Goal: Task Accomplishment & Management: Use online tool/utility

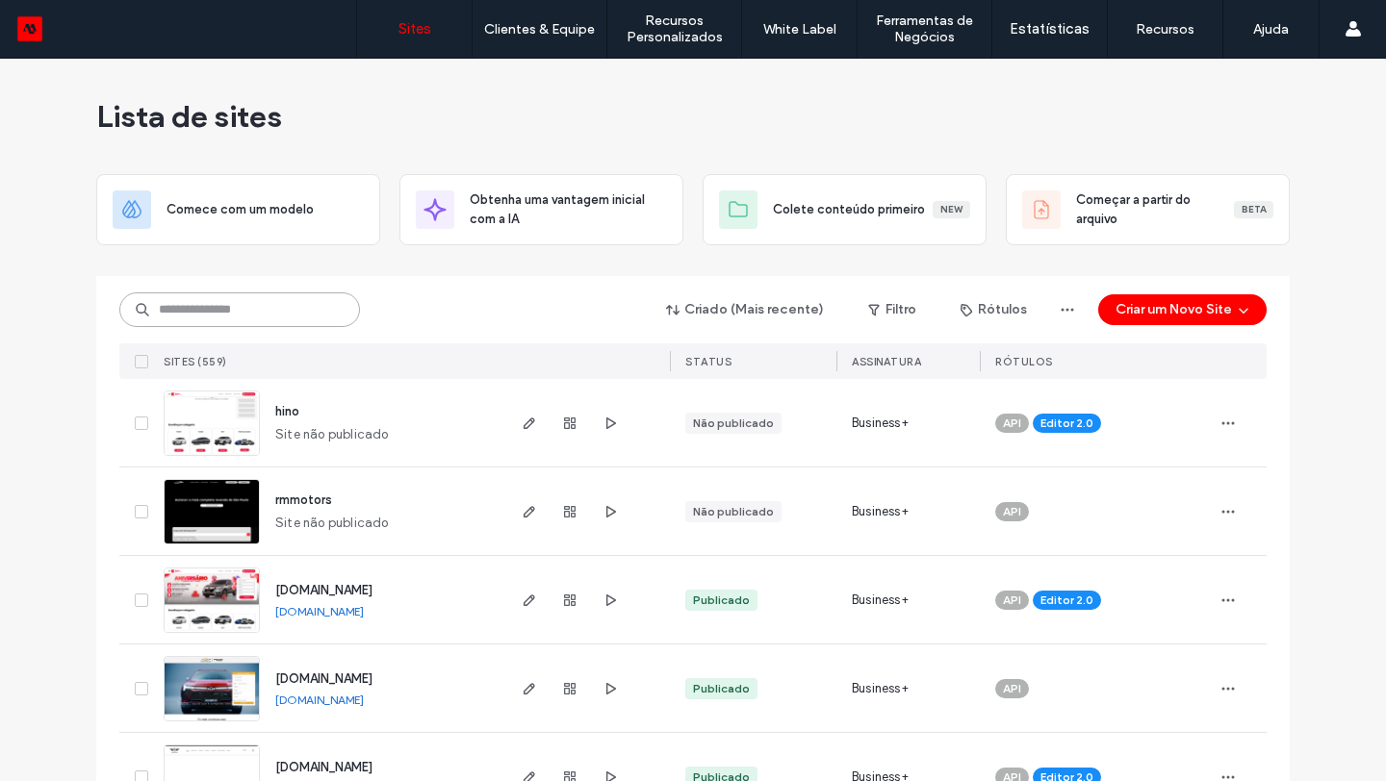
click at [316, 296] on input at bounding box center [239, 310] width 241 height 35
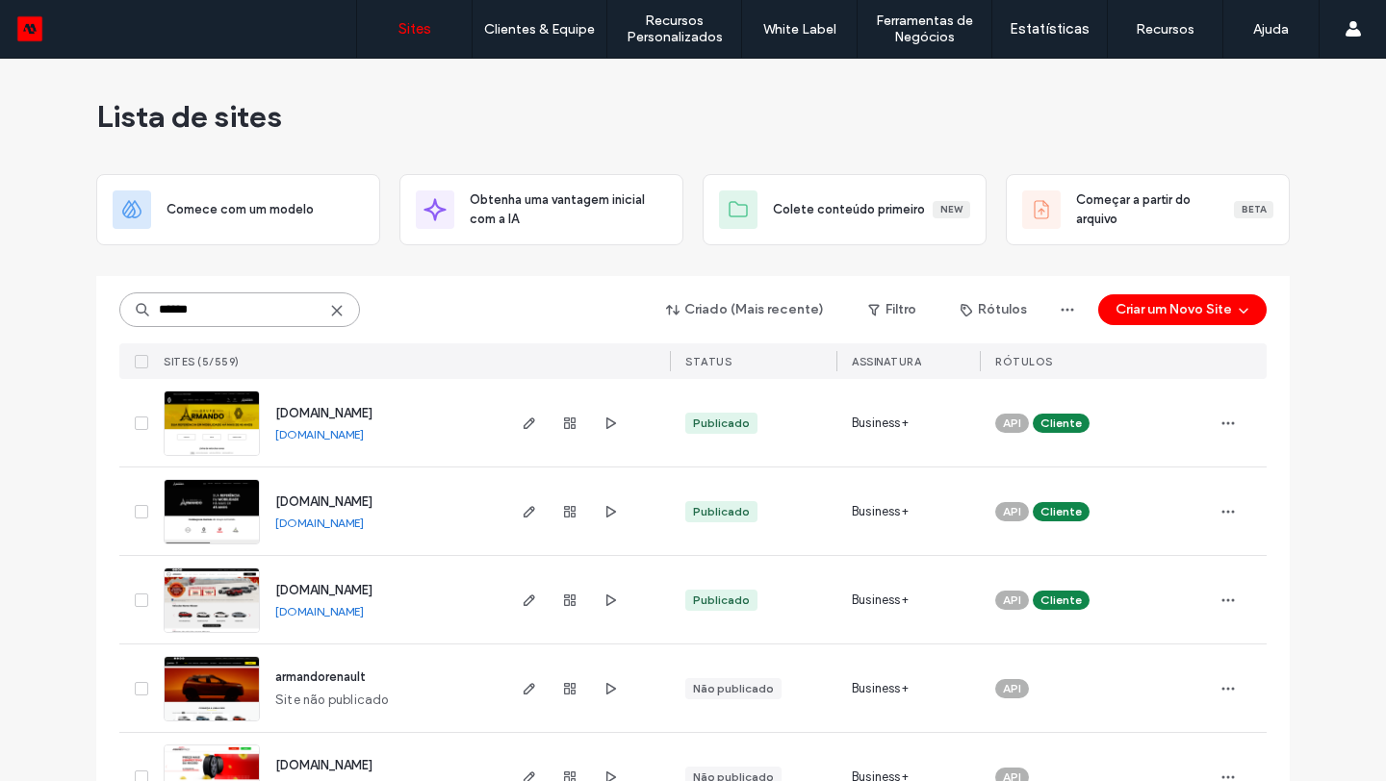
type input "******"
click at [319, 410] on span "renault.armandoveiculos.com.br" at bounding box center [323, 413] width 97 height 14
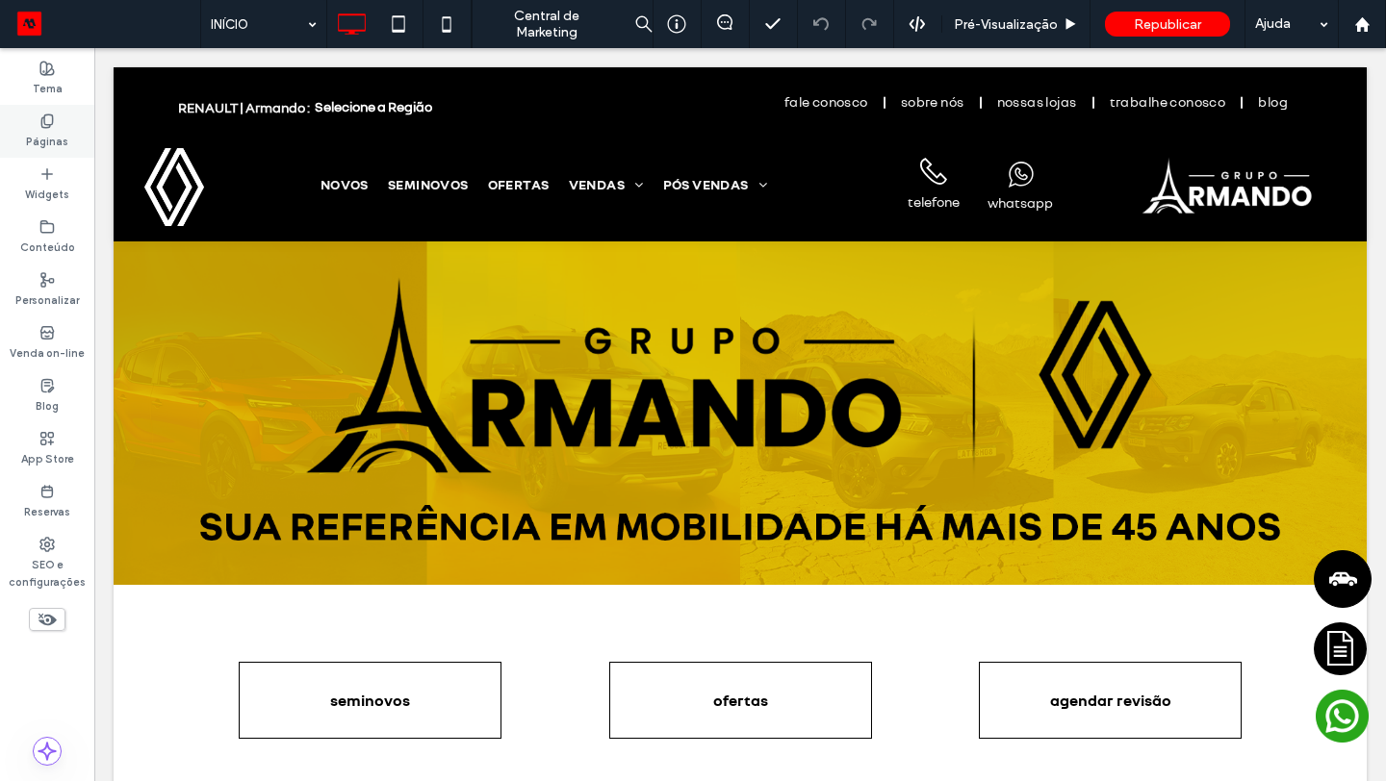
click at [59, 135] on label "Páginas" at bounding box center [47, 139] width 42 height 21
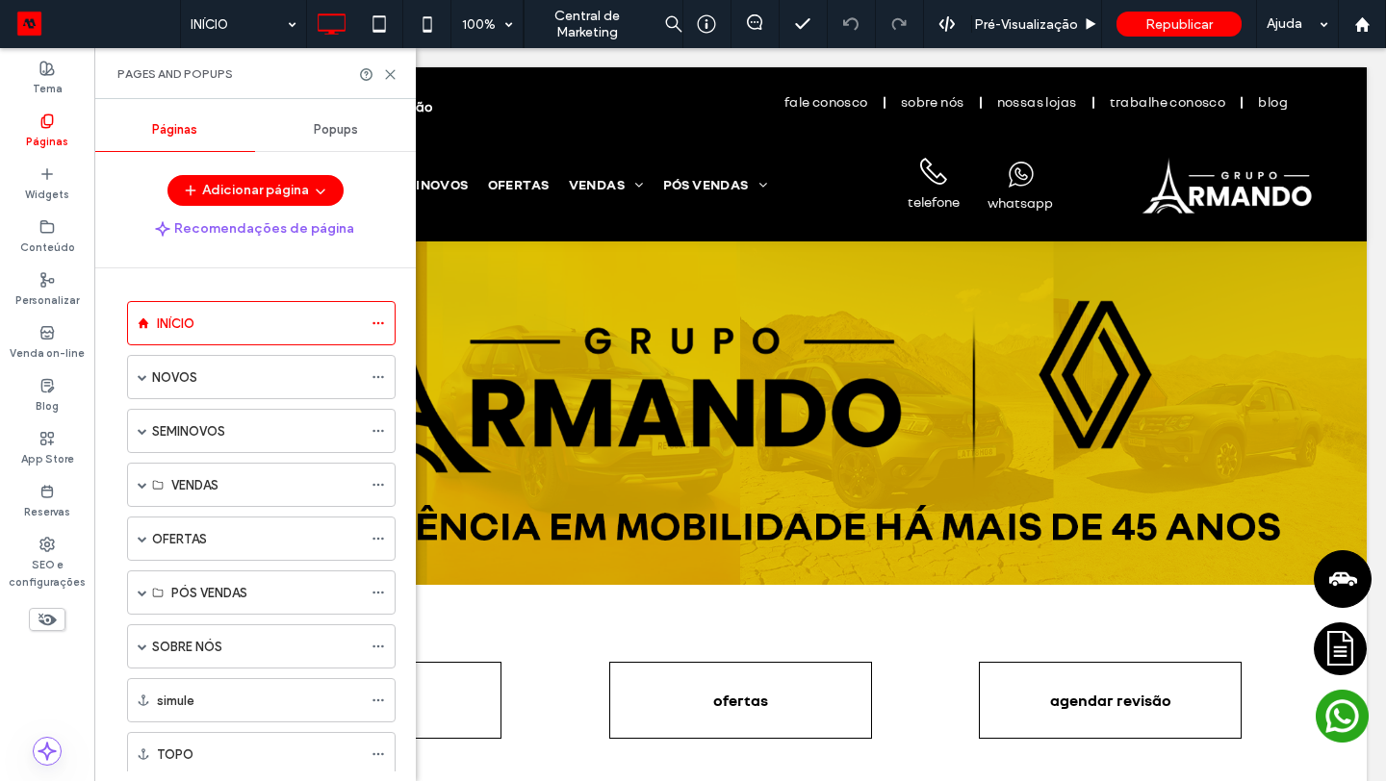
click at [374, 148] on div "Popups" at bounding box center [335, 130] width 161 height 42
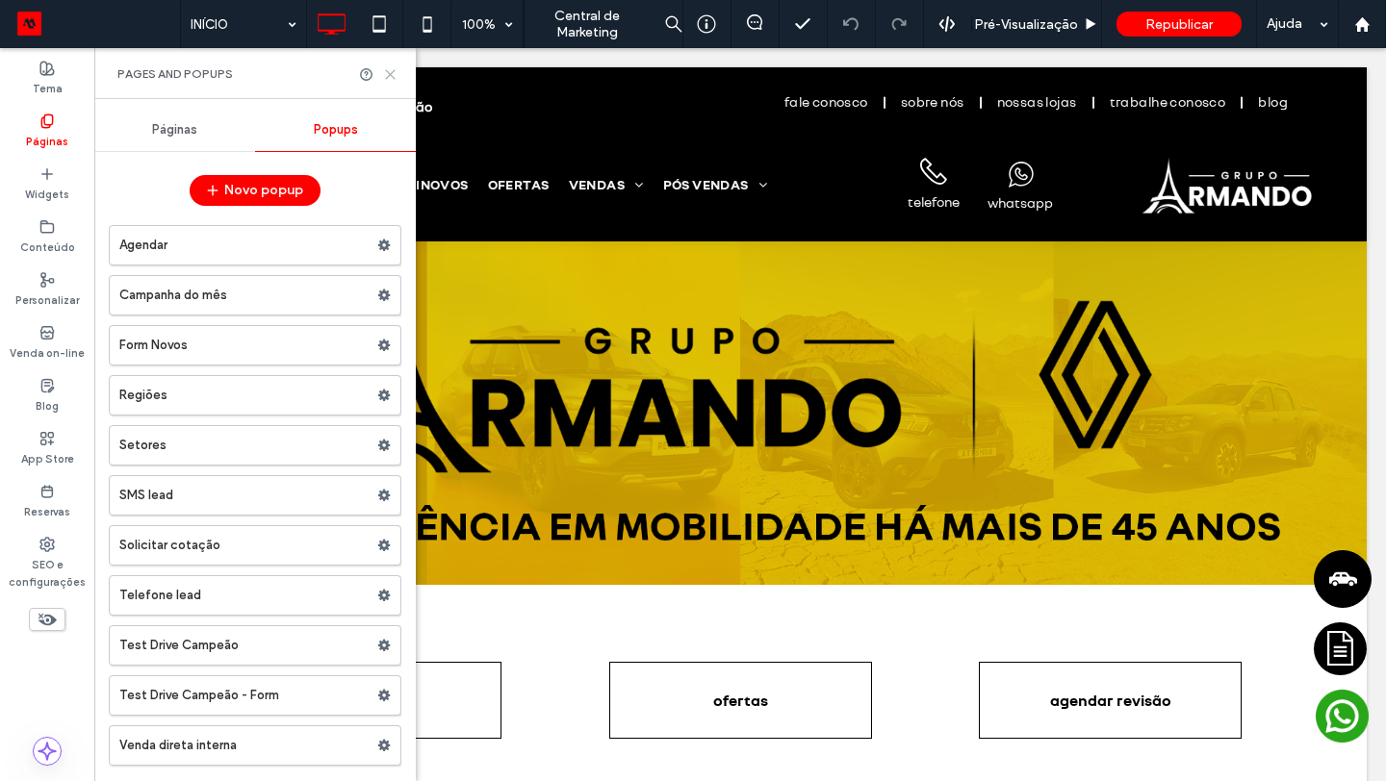
click at [385, 68] on icon at bounding box center [390, 74] width 14 height 14
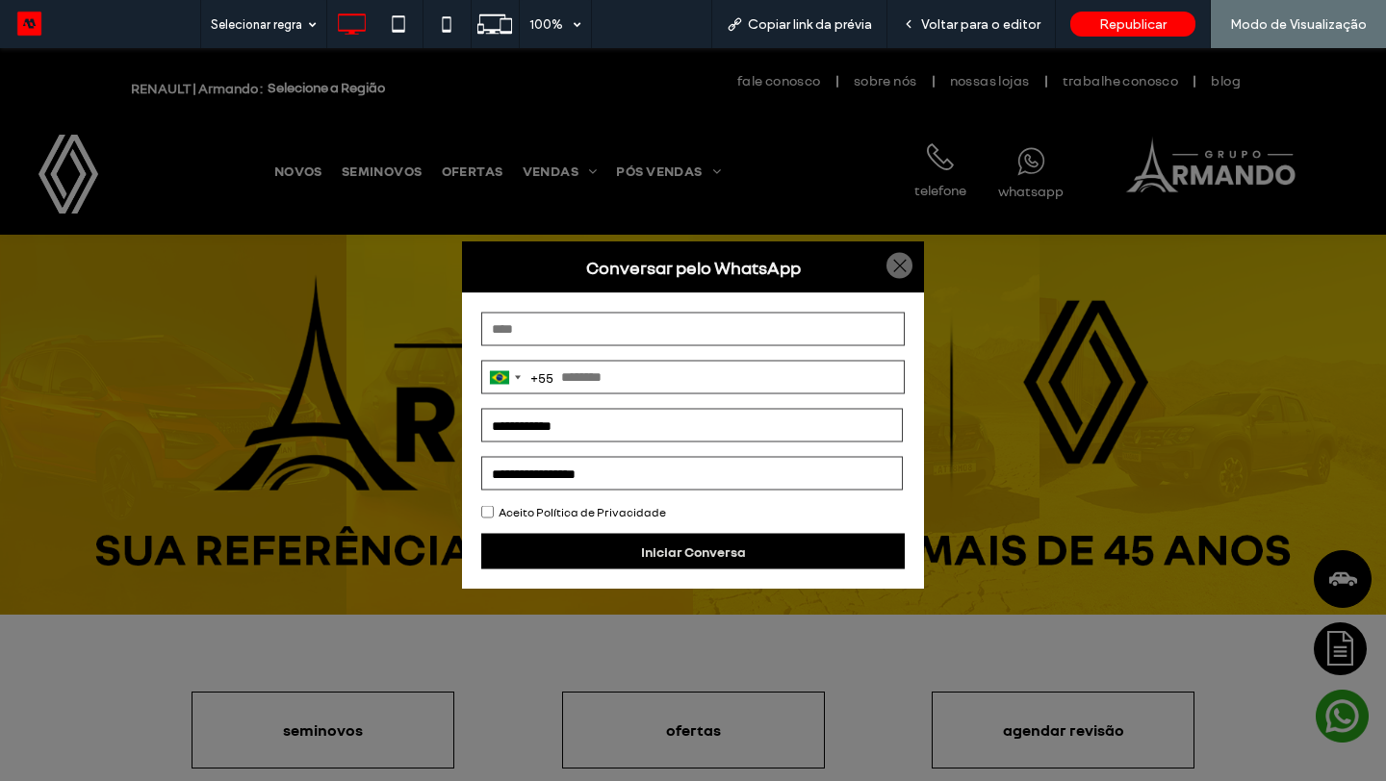
click at [906, 269] on div at bounding box center [899, 266] width 26 height 26
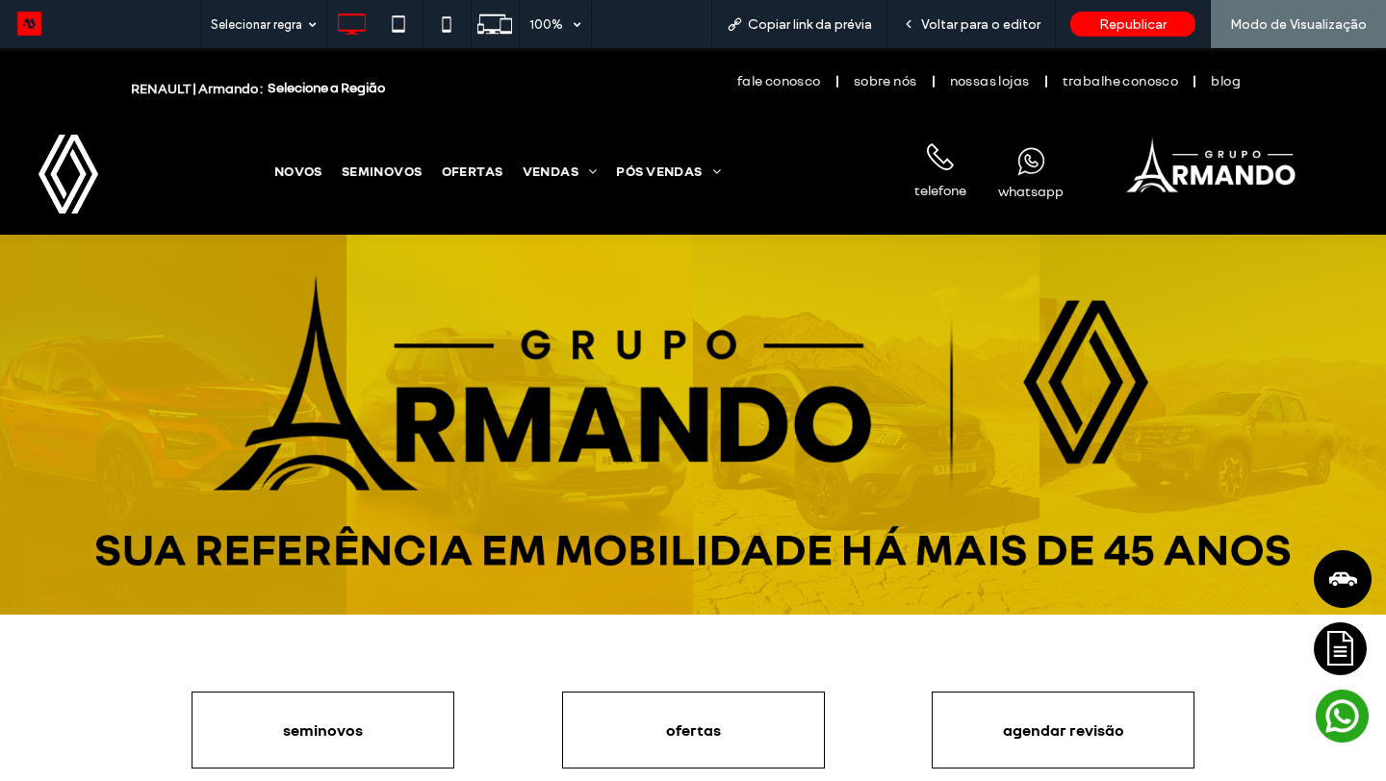
click at [1341, 658] on icon ".cls-1-1724459949-1724459949 { fill: #fff; }" at bounding box center [1340, 649] width 27 height 53
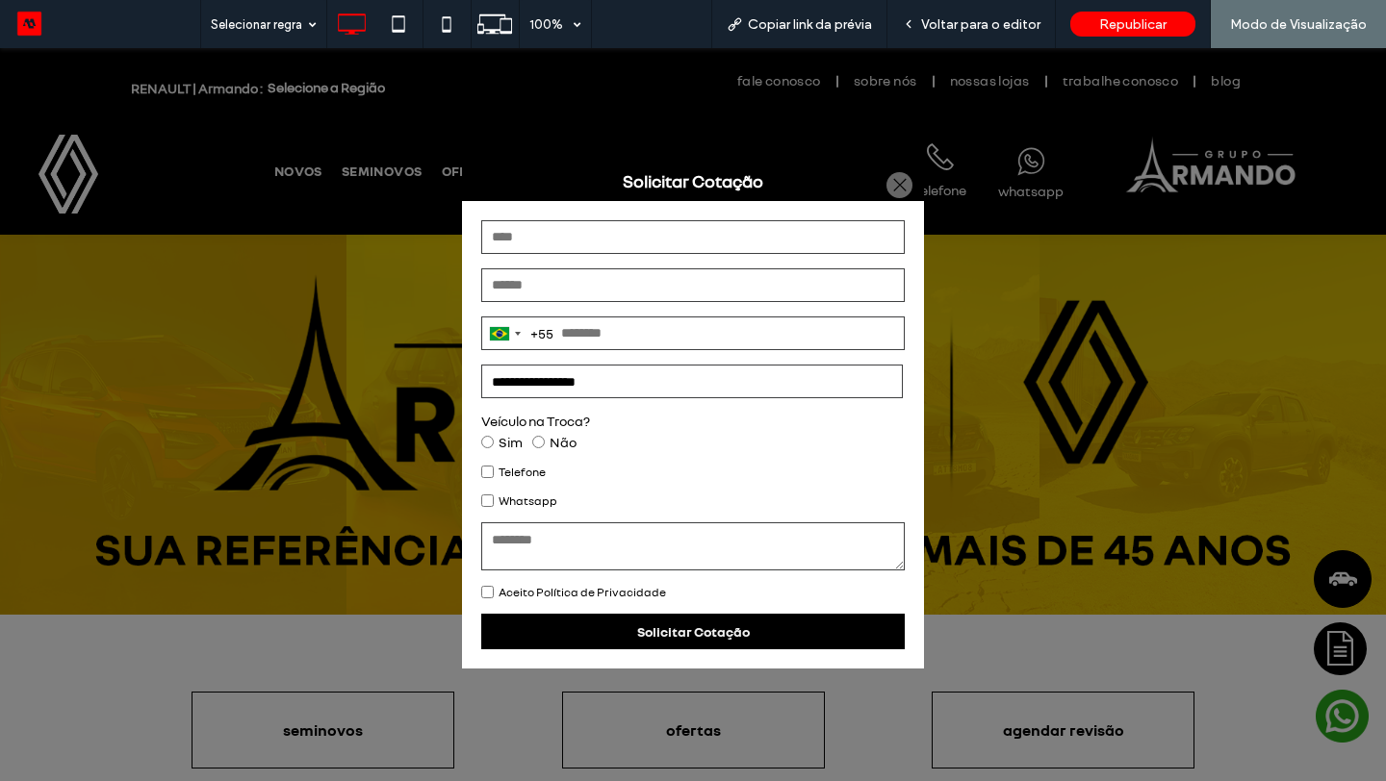
click at [901, 187] on div at bounding box center [899, 185] width 26 height 26
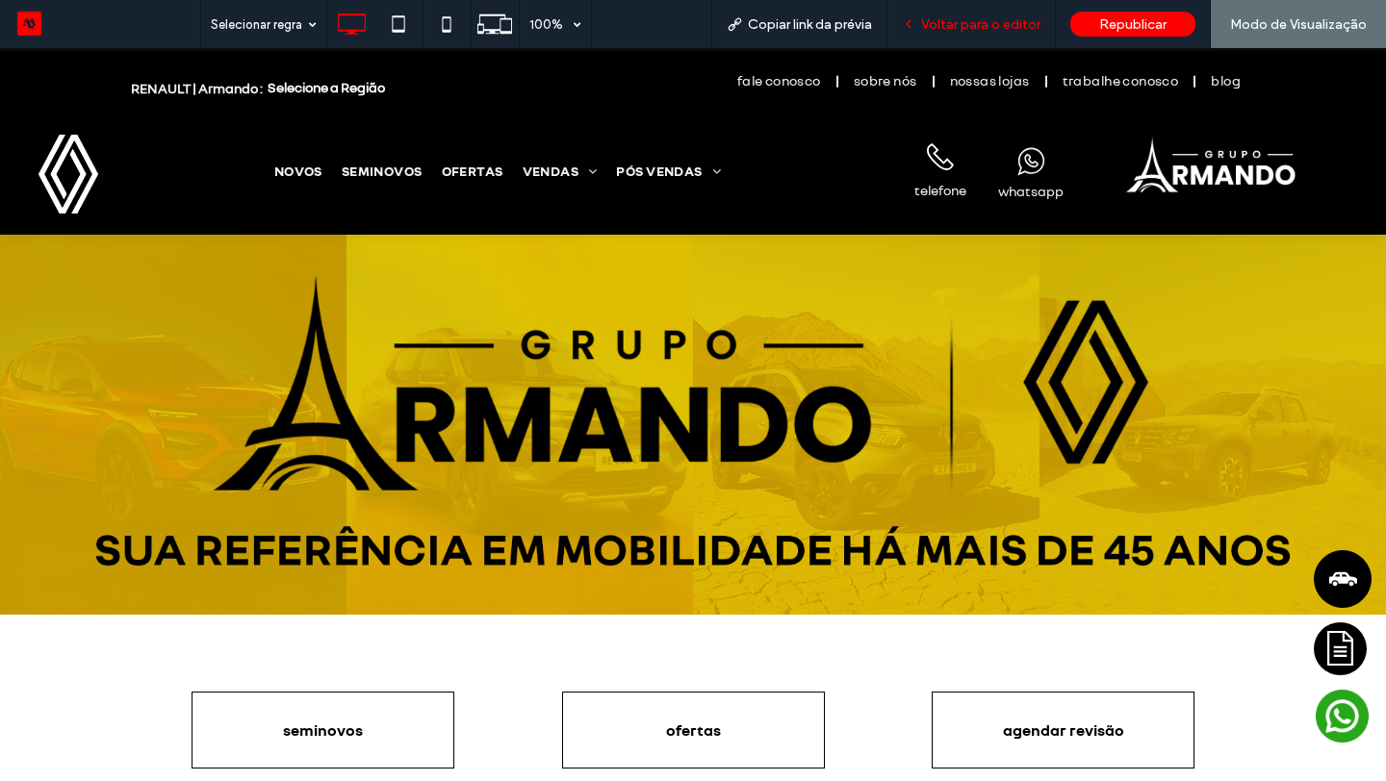
click at [964, 16] on span "Voltar para o editor" at bounding box center [980, 24] width 119 height 16
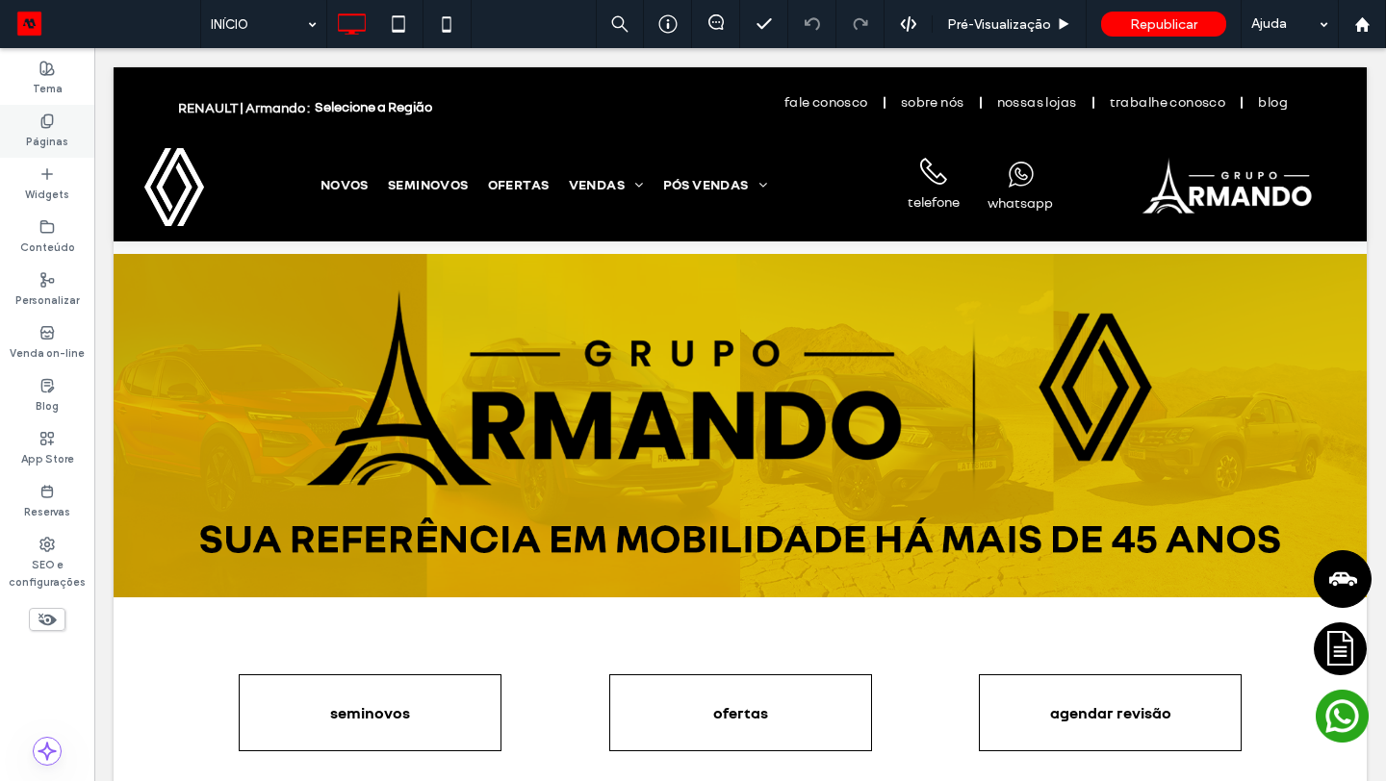
drag, startPoint x: 24, startPoint y: 139, endPoint x: 343, endPoint y: 359, distance: 387.3
click at [24, 139] on div "Páginas" at bounding box center [47, 131] width 94 height 53
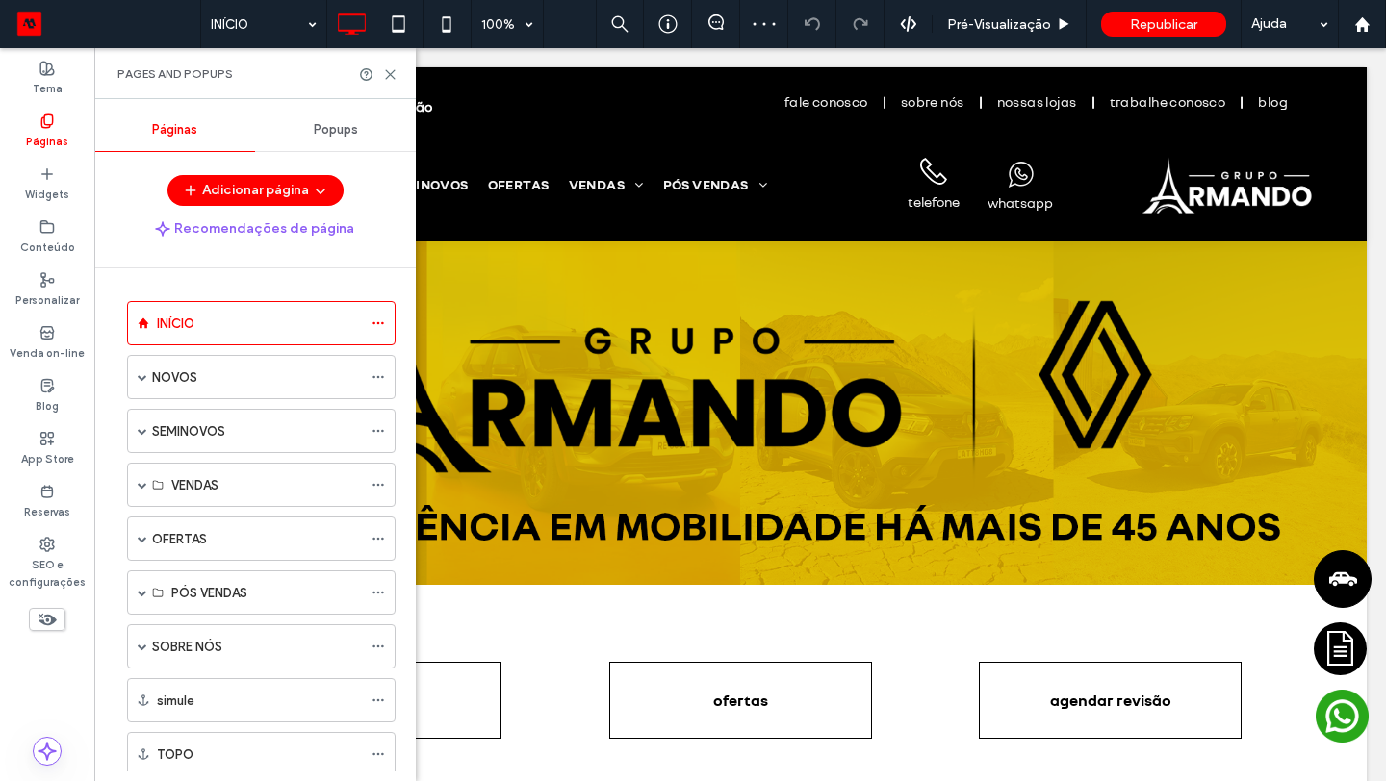
click at [328, 122] on span "Popups" at bounding box center [336, 129] width 44 height 15
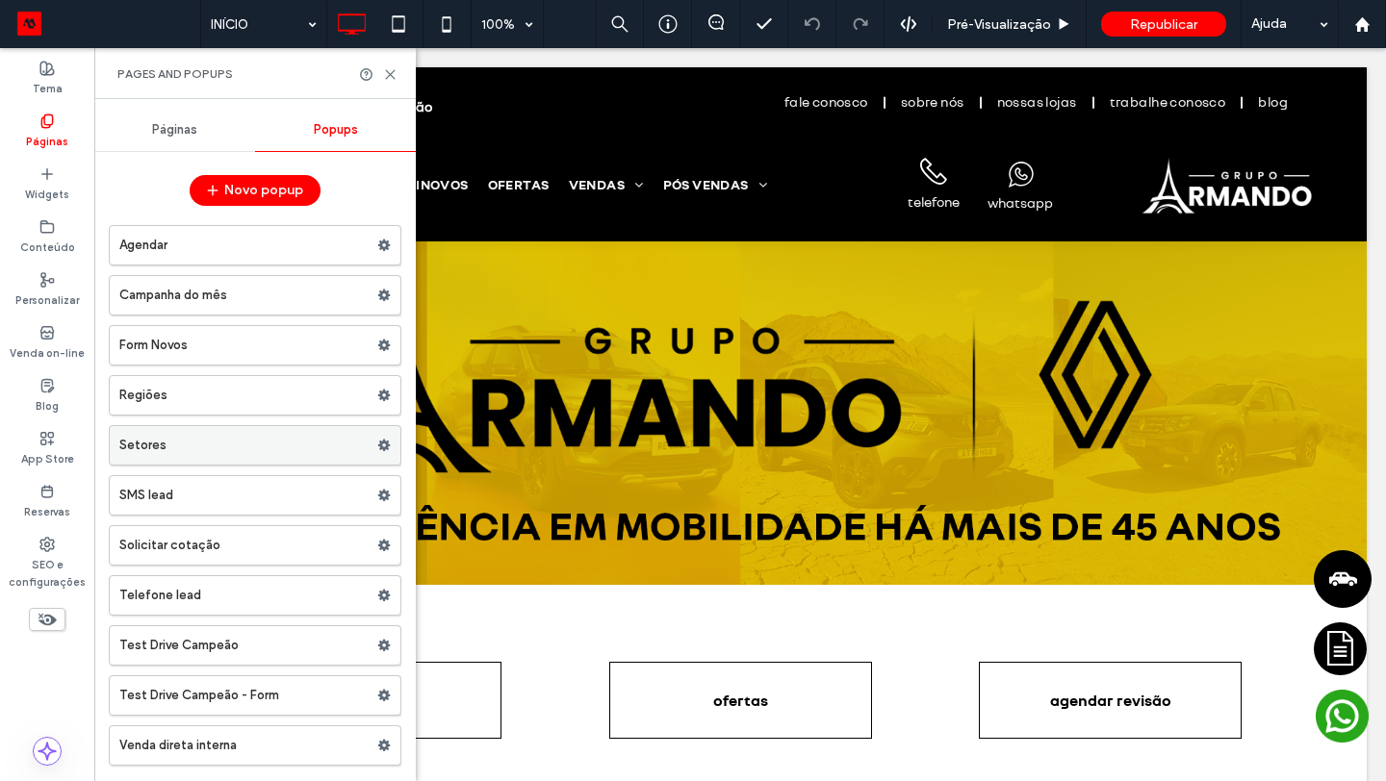
click at [250, 427] on label "Setores" at bounding box center [248, 445] width 258 height 38
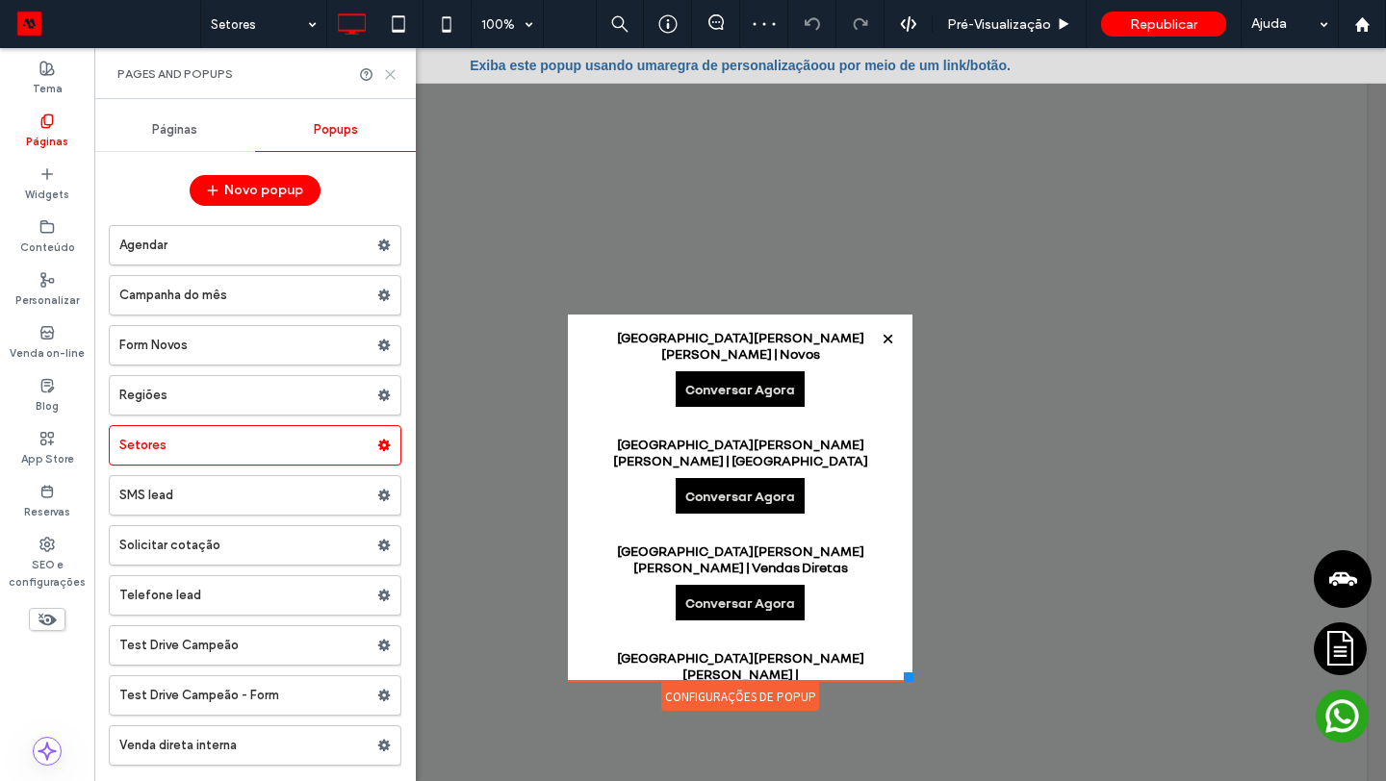
click at [383, 74] on icon at bounding box center [390, 74] width 14 height 14
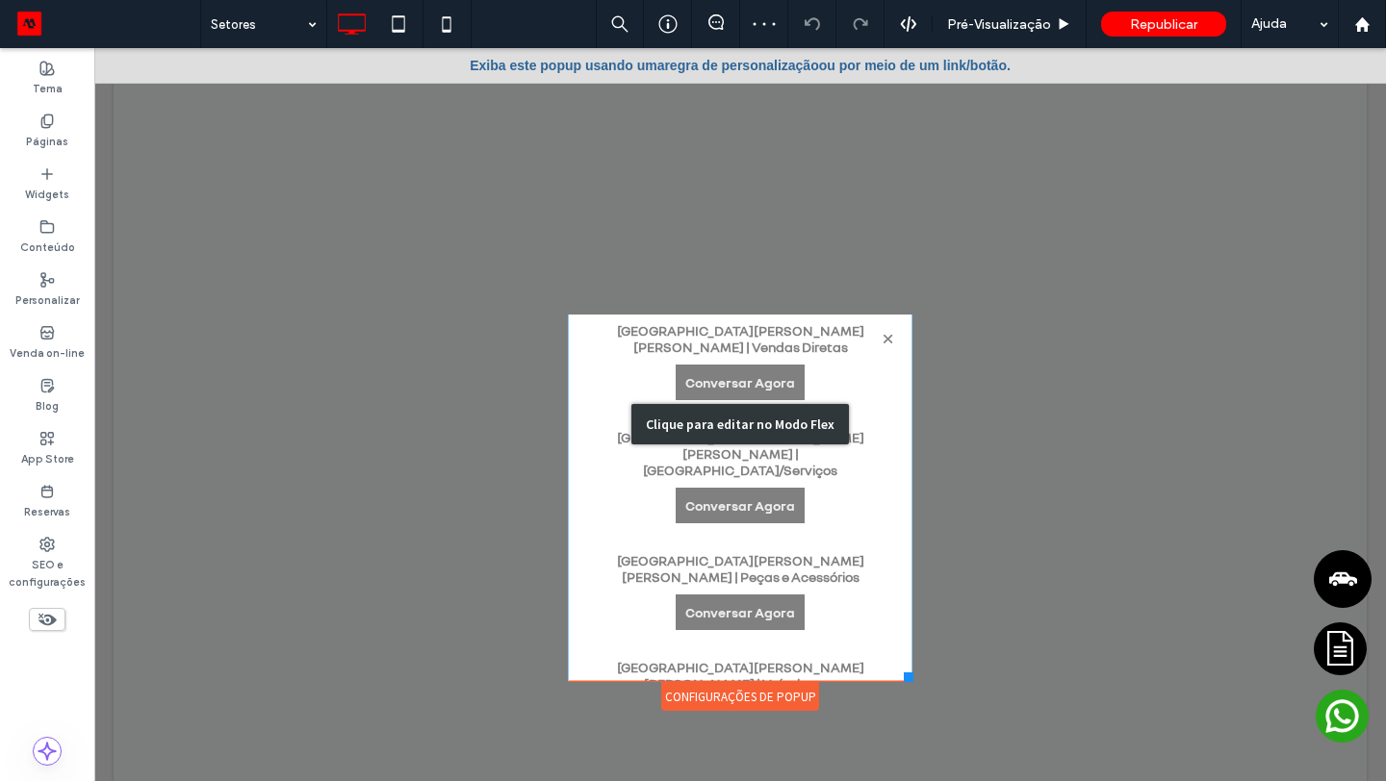
scroll to position [249, 0]
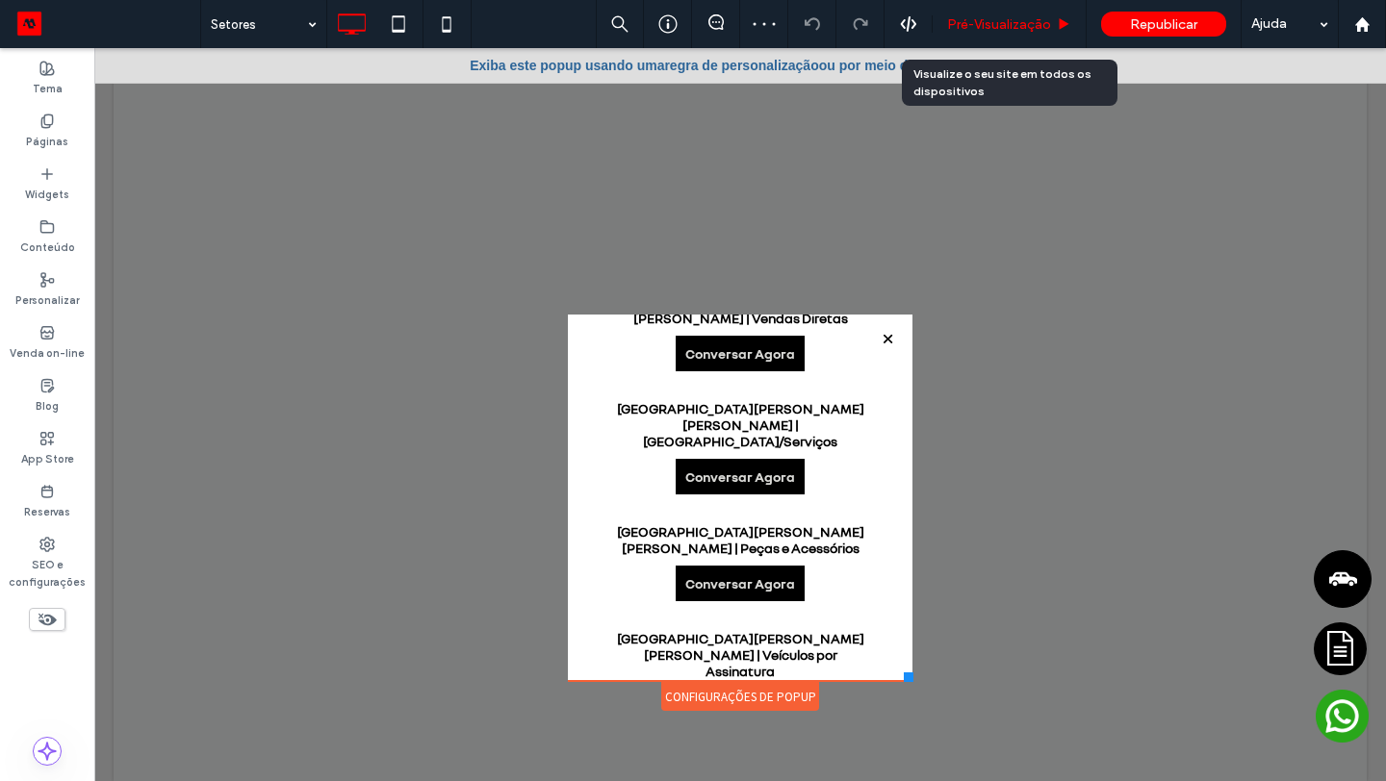
click at [1030, 27] on span "Pré-Visualizaçāo" at bounding box center [999, 24] width 104 height 16
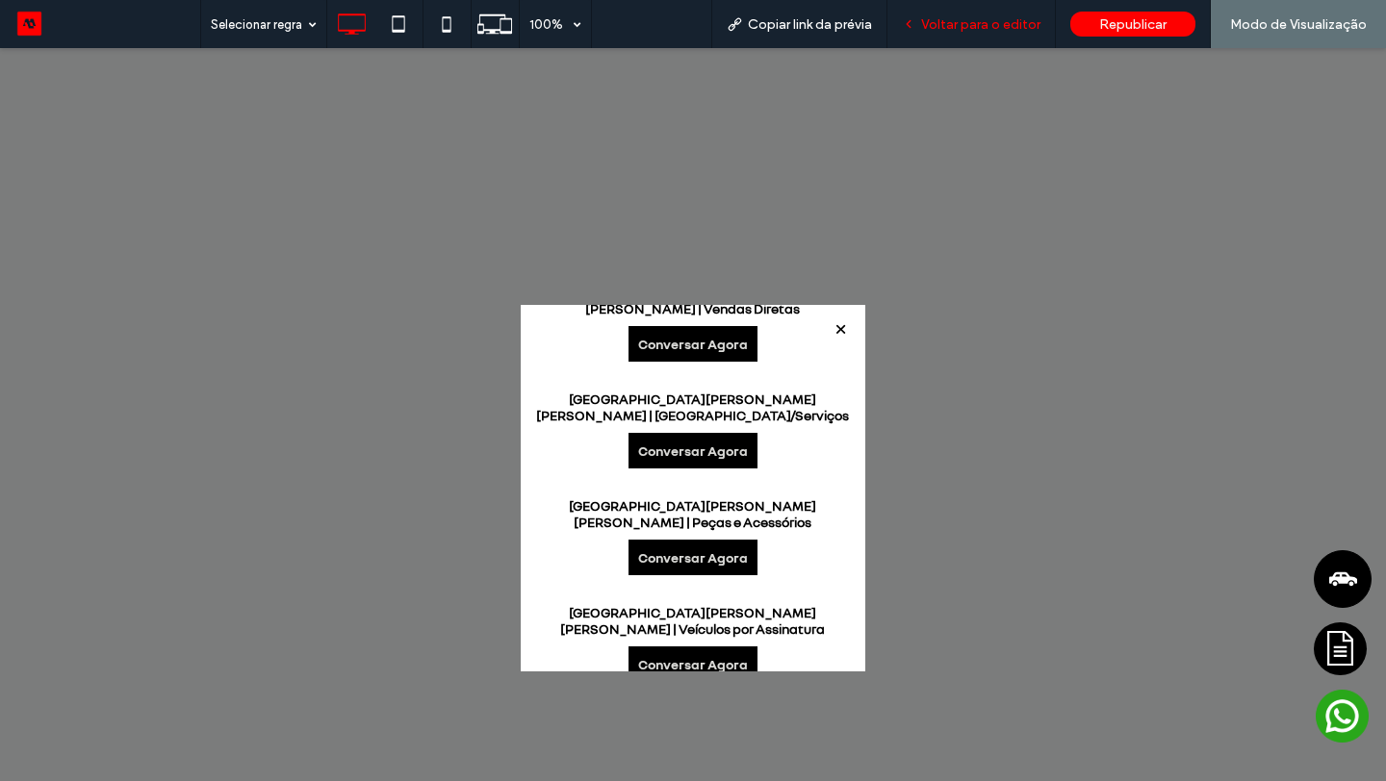
scroll to position [217, 0]
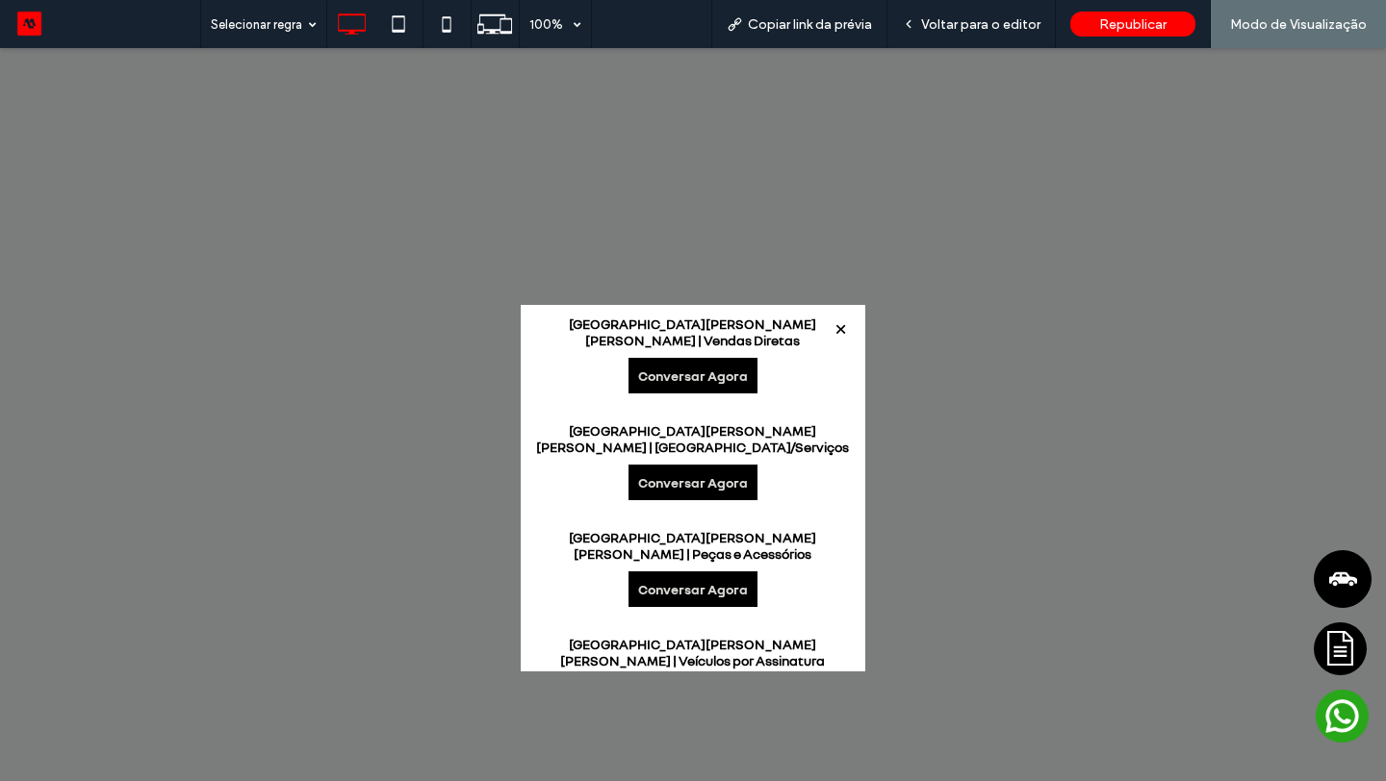
click at [717, 465] on link "Conversar Agora" at bounding box center [692, 483] width 129 height 36
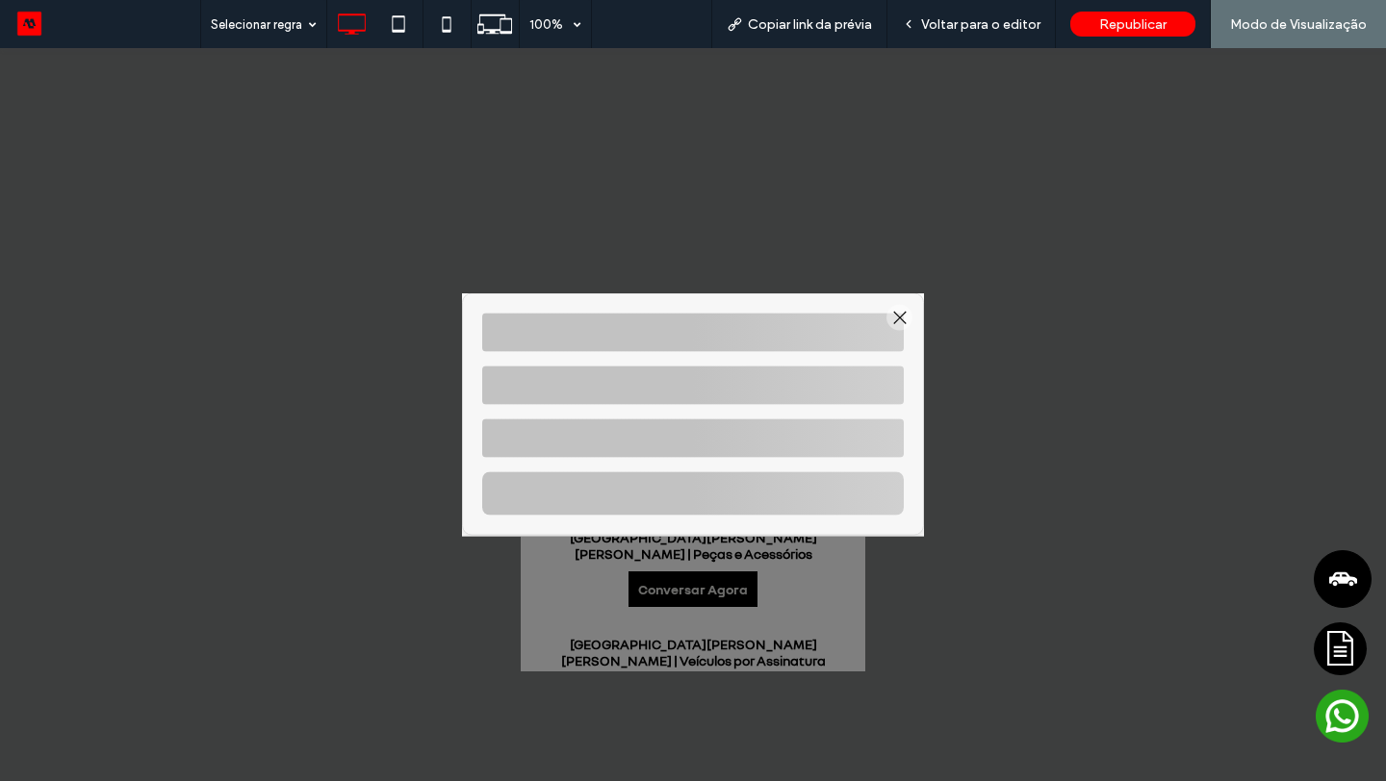
select select "*****"
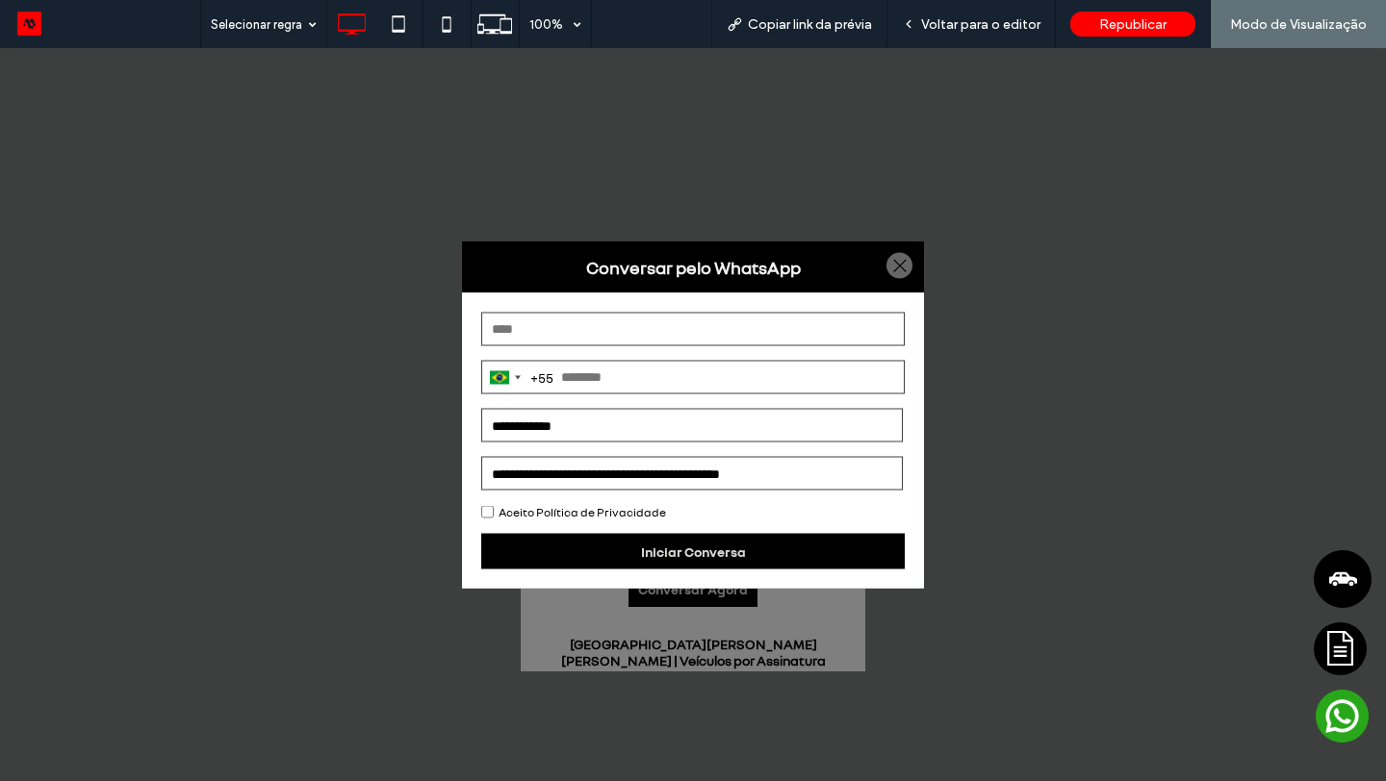
click at [687, 470] on div "**********" at bounding box center [692, 474] width 423 height 34
click at [709, 475] on div "**********" at bounding box center [692, 474] width 423 height 34
click at [692, 415] on select "**********" at bounding box center [692, 426] width 422 height 34
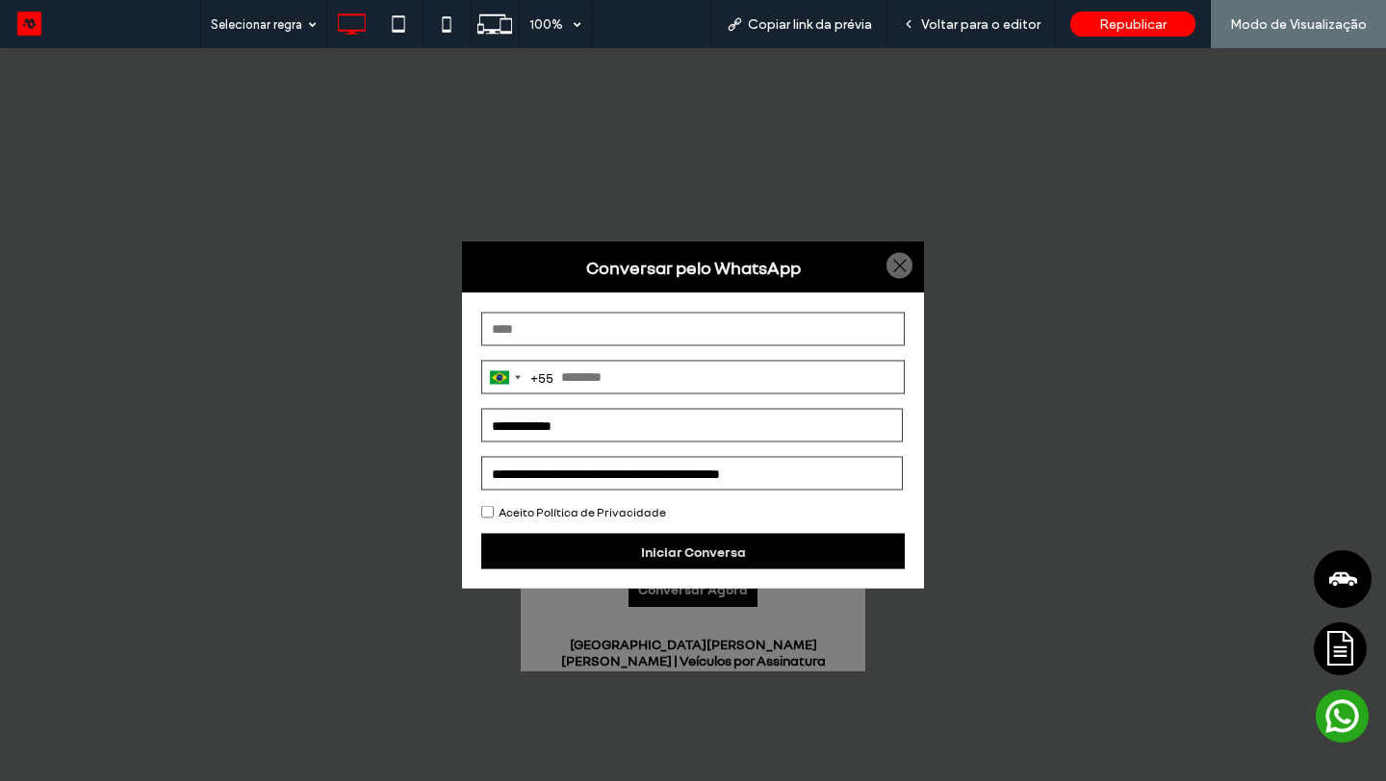
click at [646, 373] on input "tel" at bounding box center [692, 378] width 423 height 34
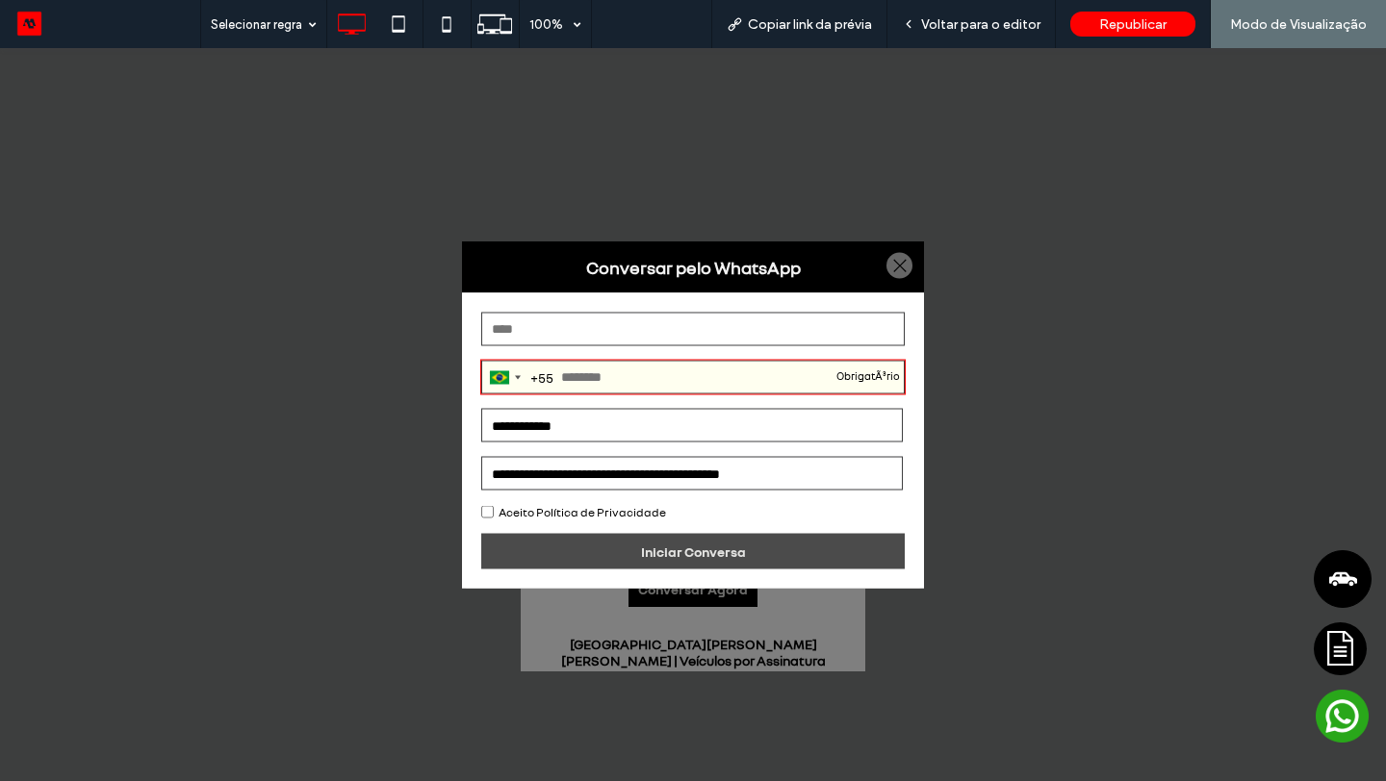
click at [890, 263] on div at bounding box center [899, 266] width 26 height 26
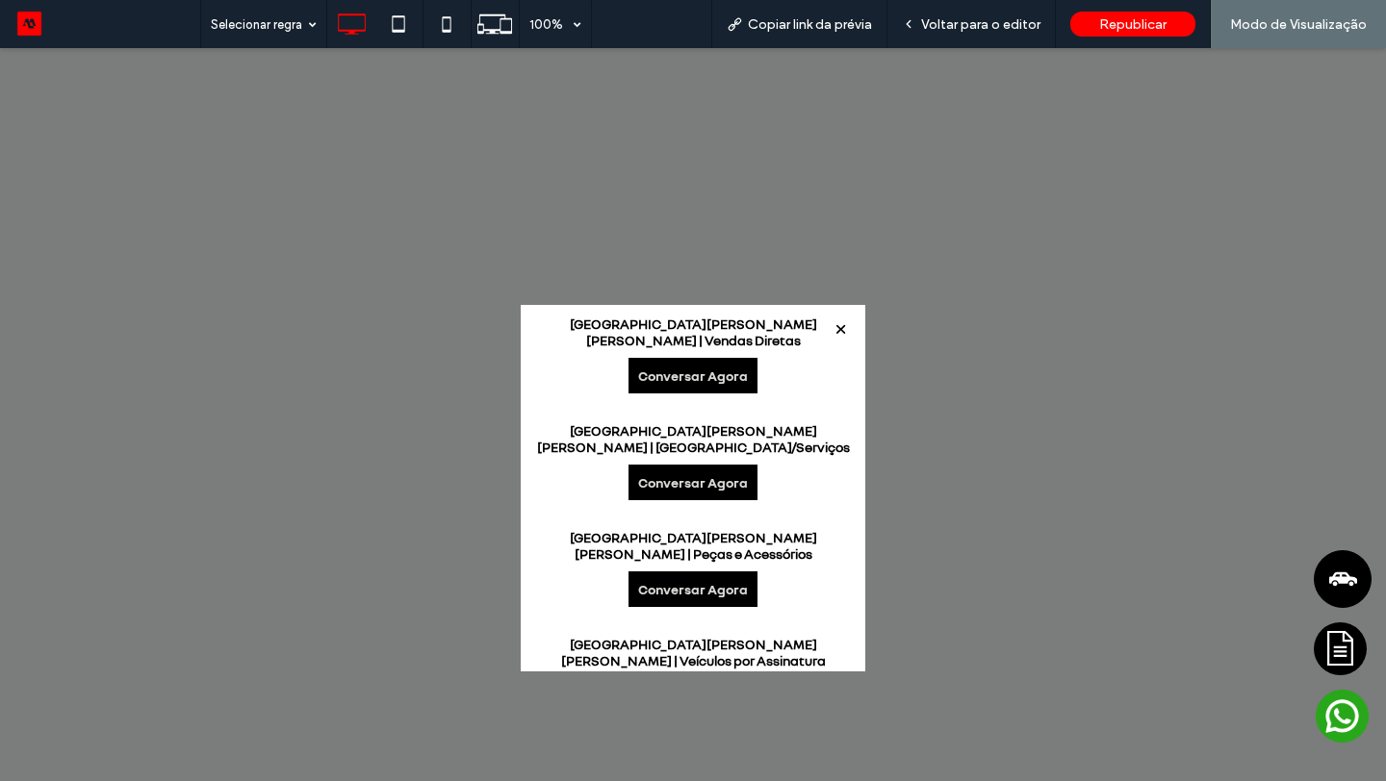
scroll to position [0, 0]
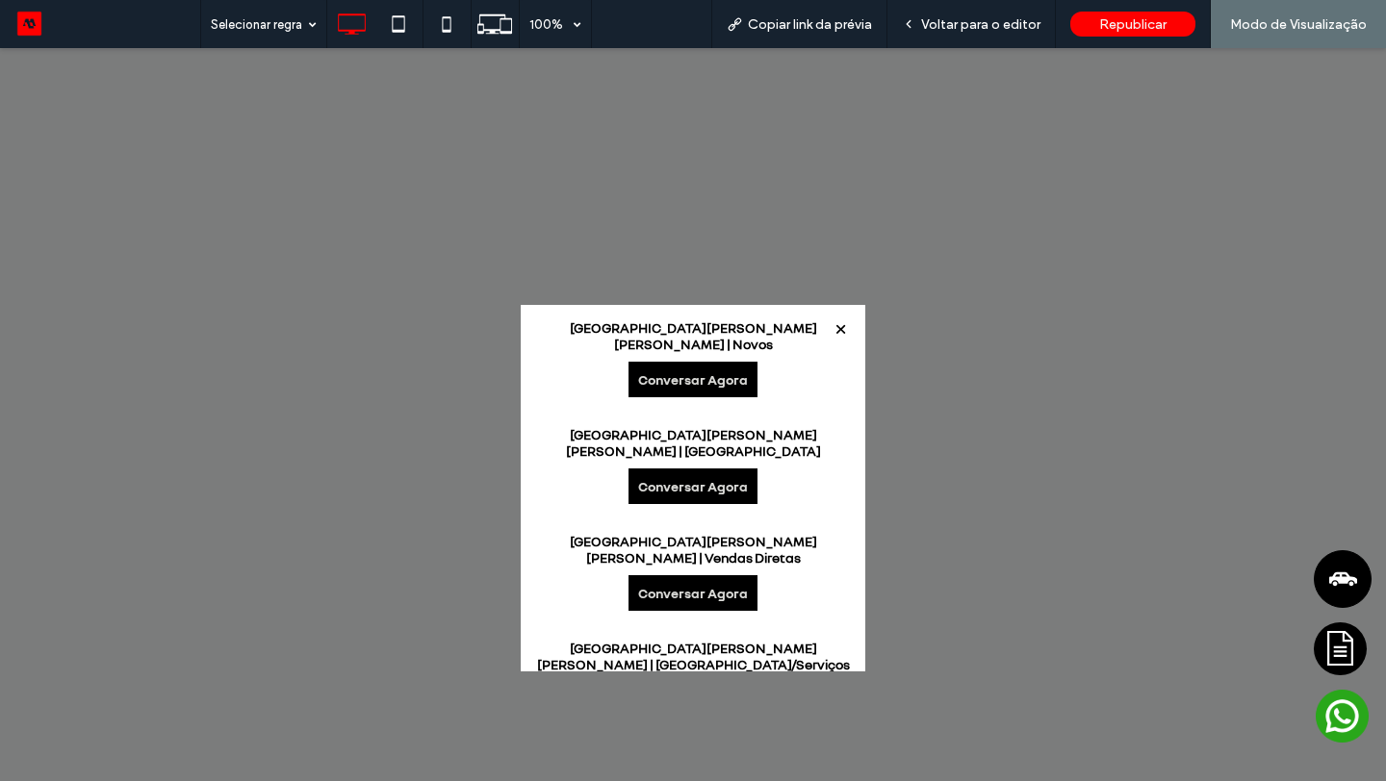
click at [693, 364] on link "Conversar Agora" at bounding box center [692, 380] width 129 height 36
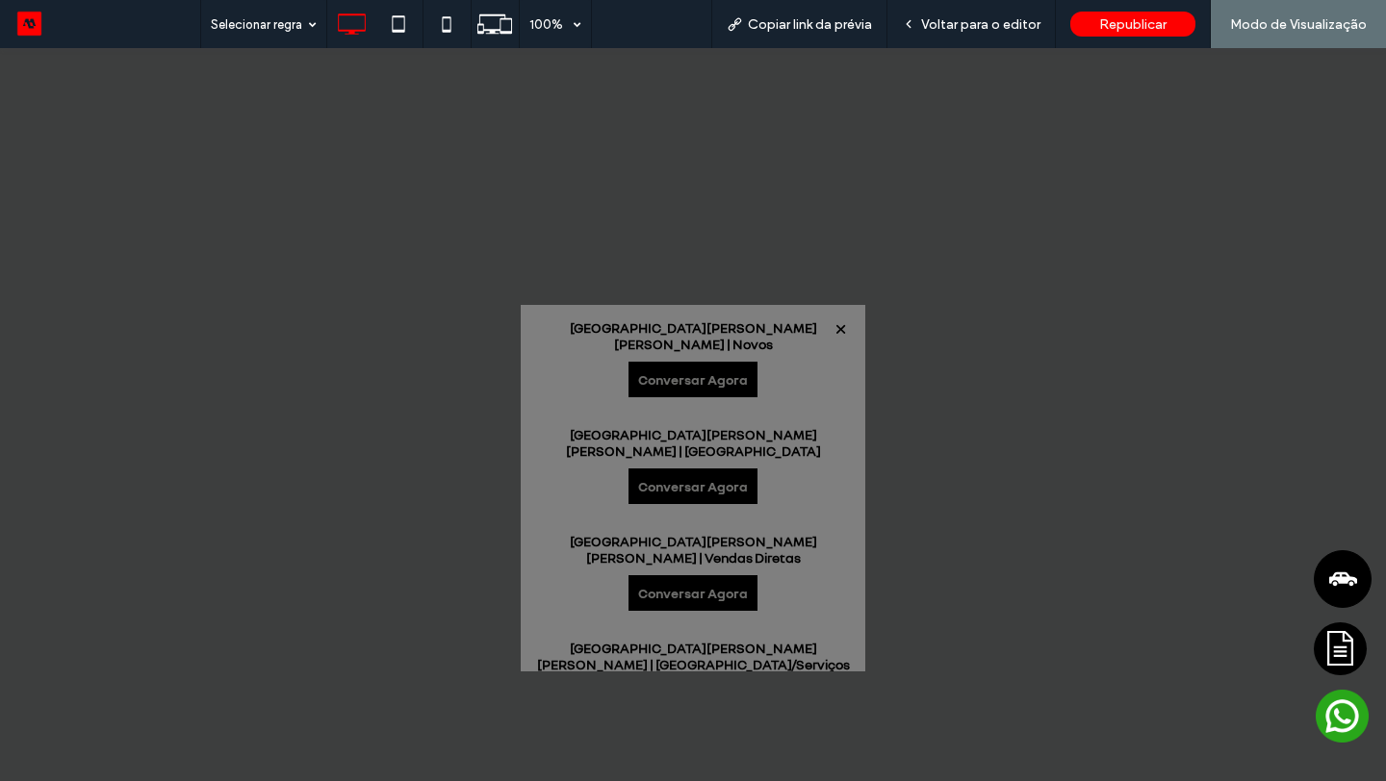
select select "*****"
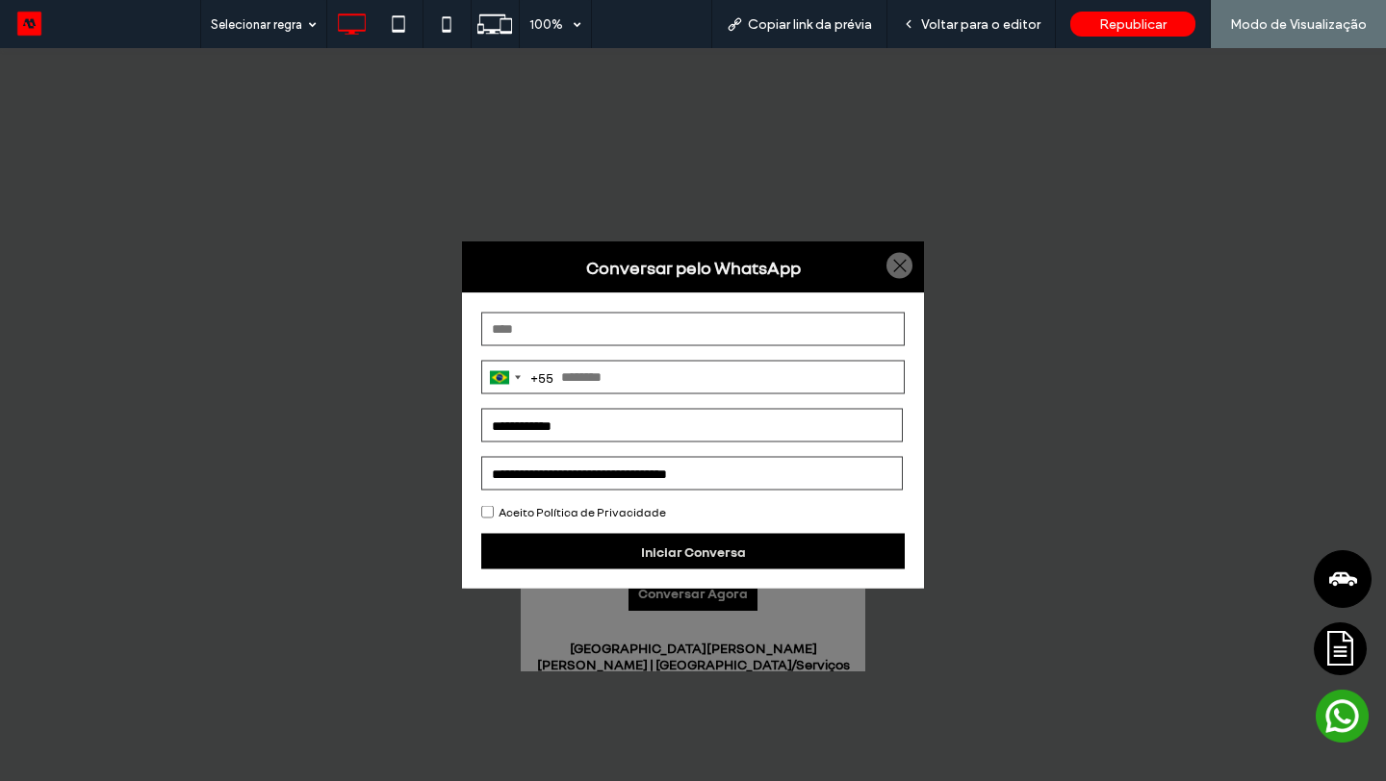
click at [907, 243] on strong "Conversar pelo WhatsApp" at bounding box center [693, 268] width 462 height 52
click at [906, 255] on div at bounding box center [899, 266] width 26 height 26
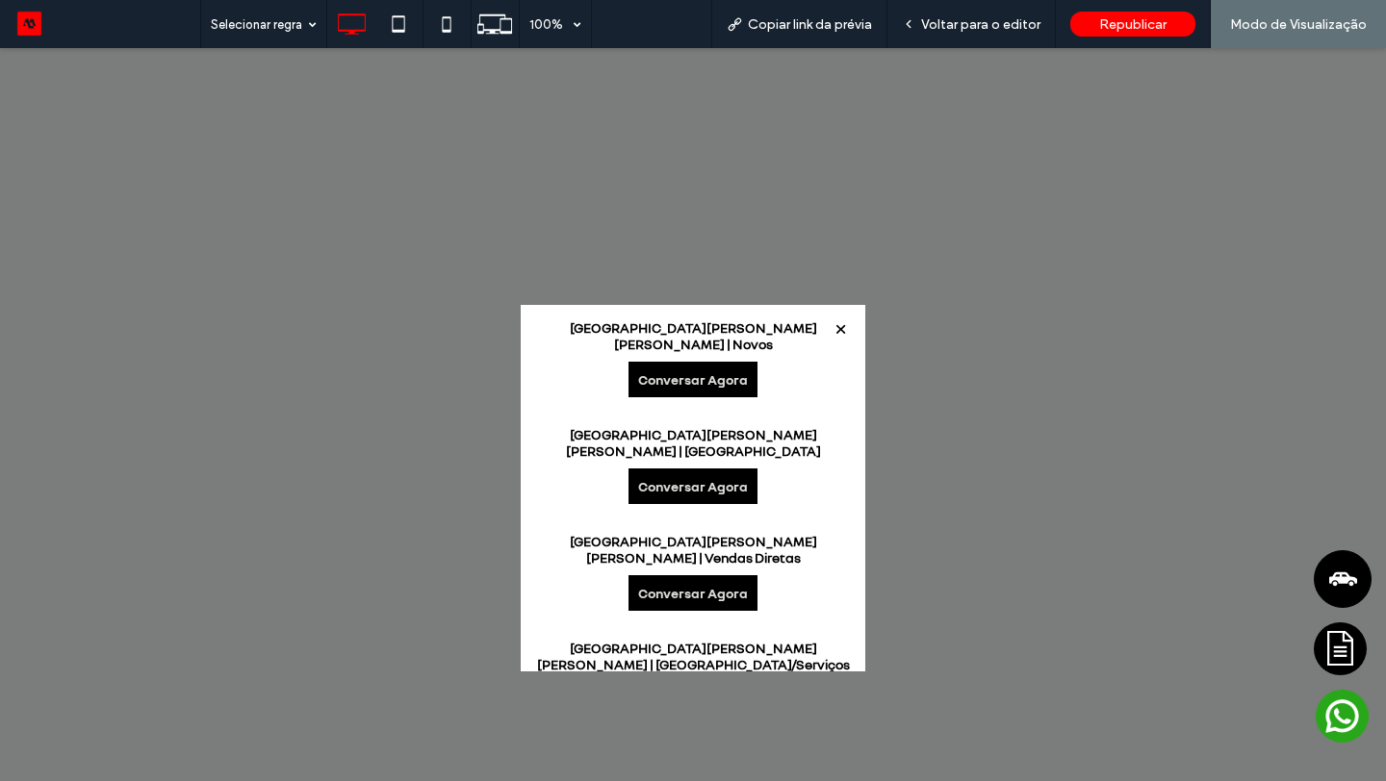
click at [846, 333] on div at bounding box center [841, 330] width 26 height 26
click at [961, 34] on div "Voltar para o editor" at bounding box center [971, 24] width 168 height 48
click at [936, 26] on span "Voltar para o editor" at bounding box center [980, 24] width 119 height 16
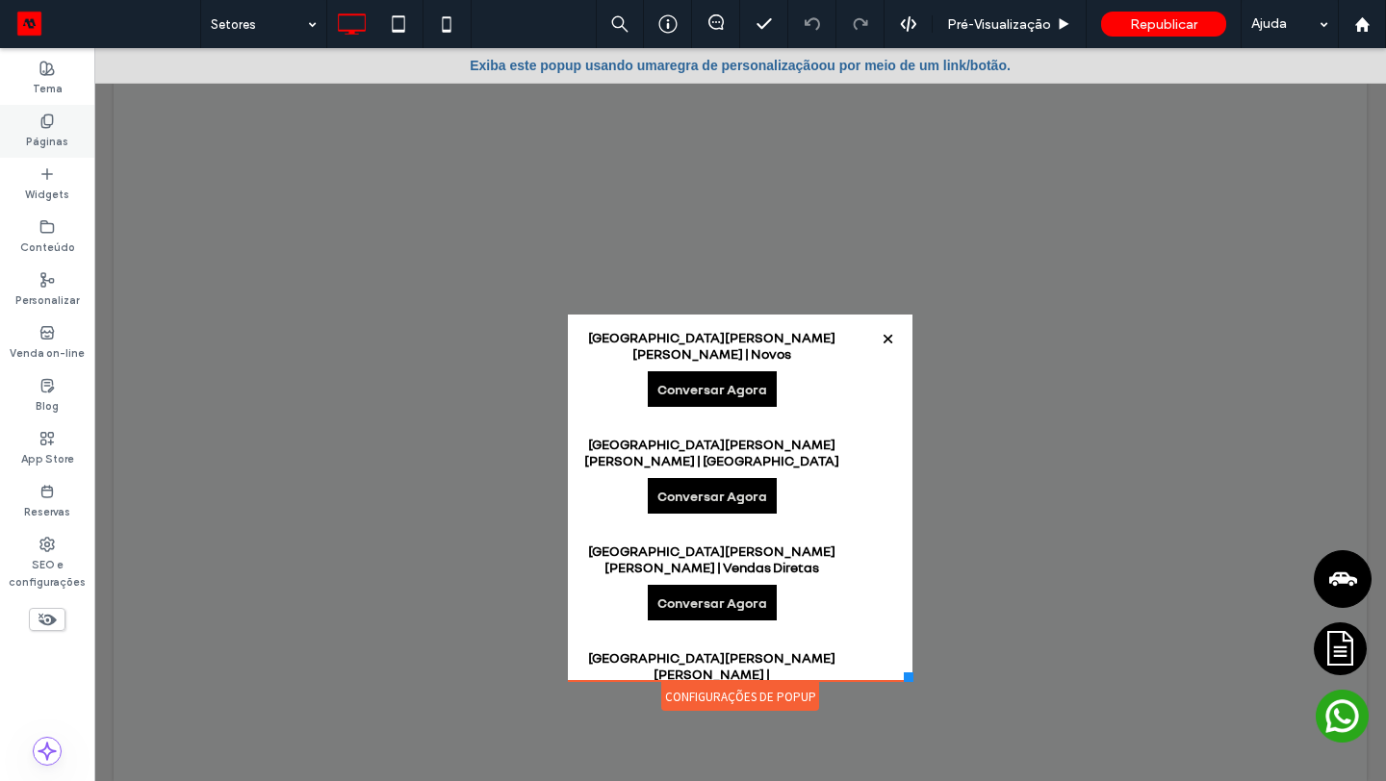
click at [64, 126] on div "Páginas" at bounding box center [47, 131] width 94 height 53
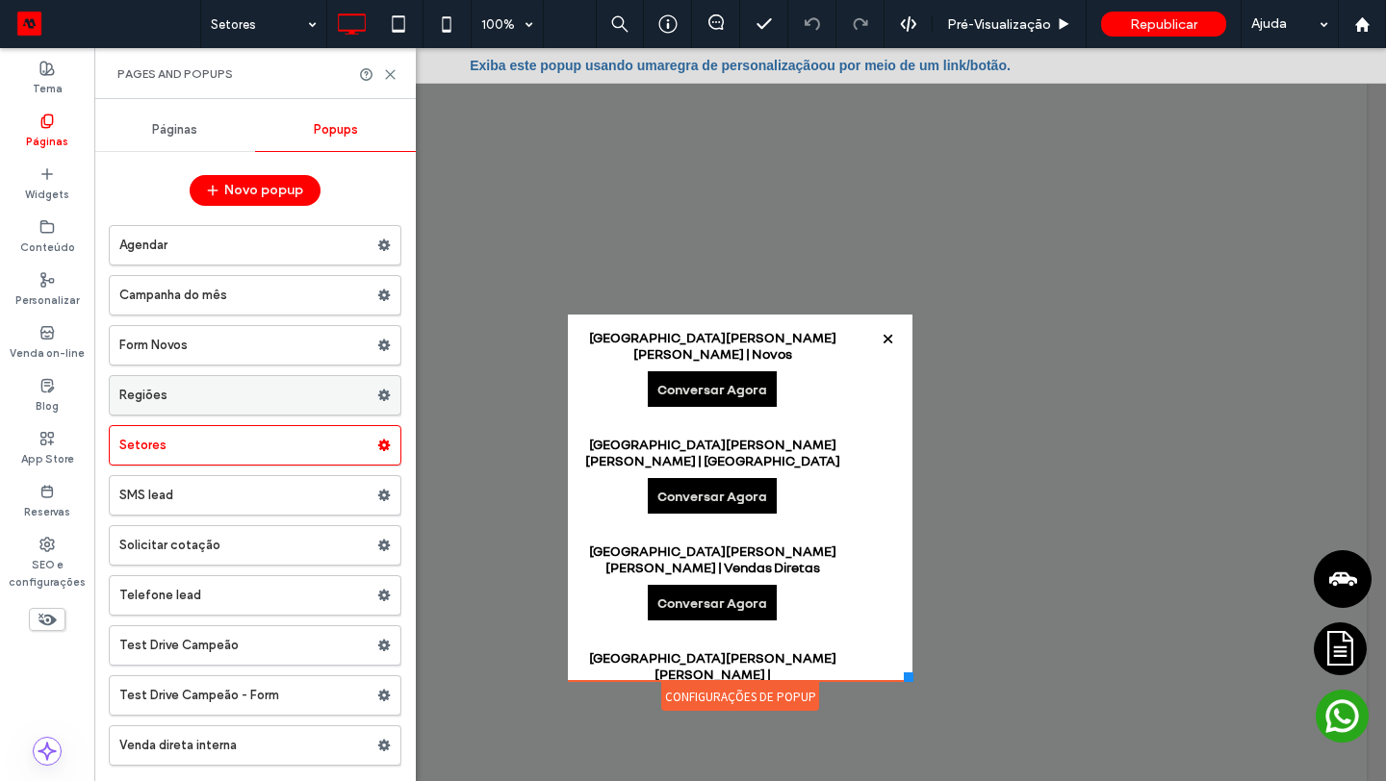
scroll to position [46, 0]
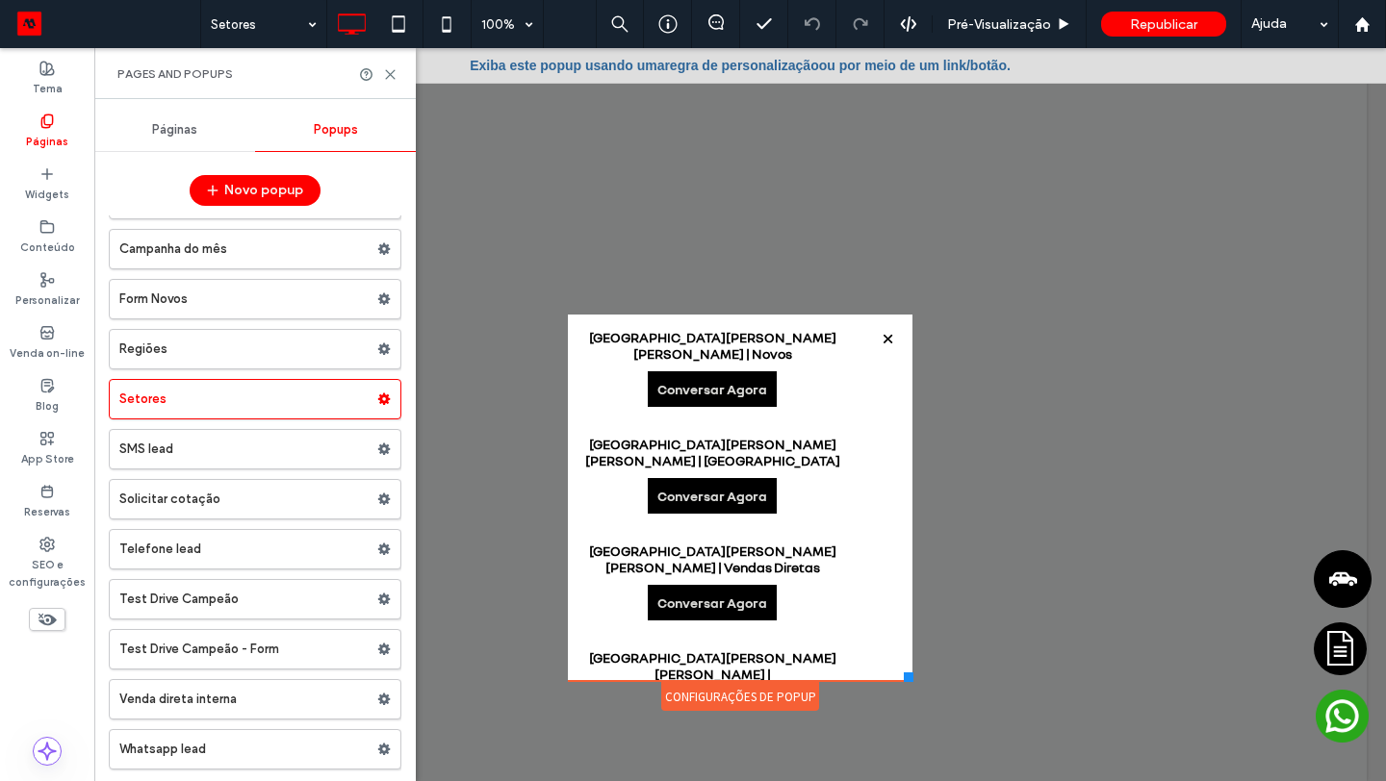
click at [194, 138] on div "Páginas" at bounding box center [174, 130] width 161 height 42
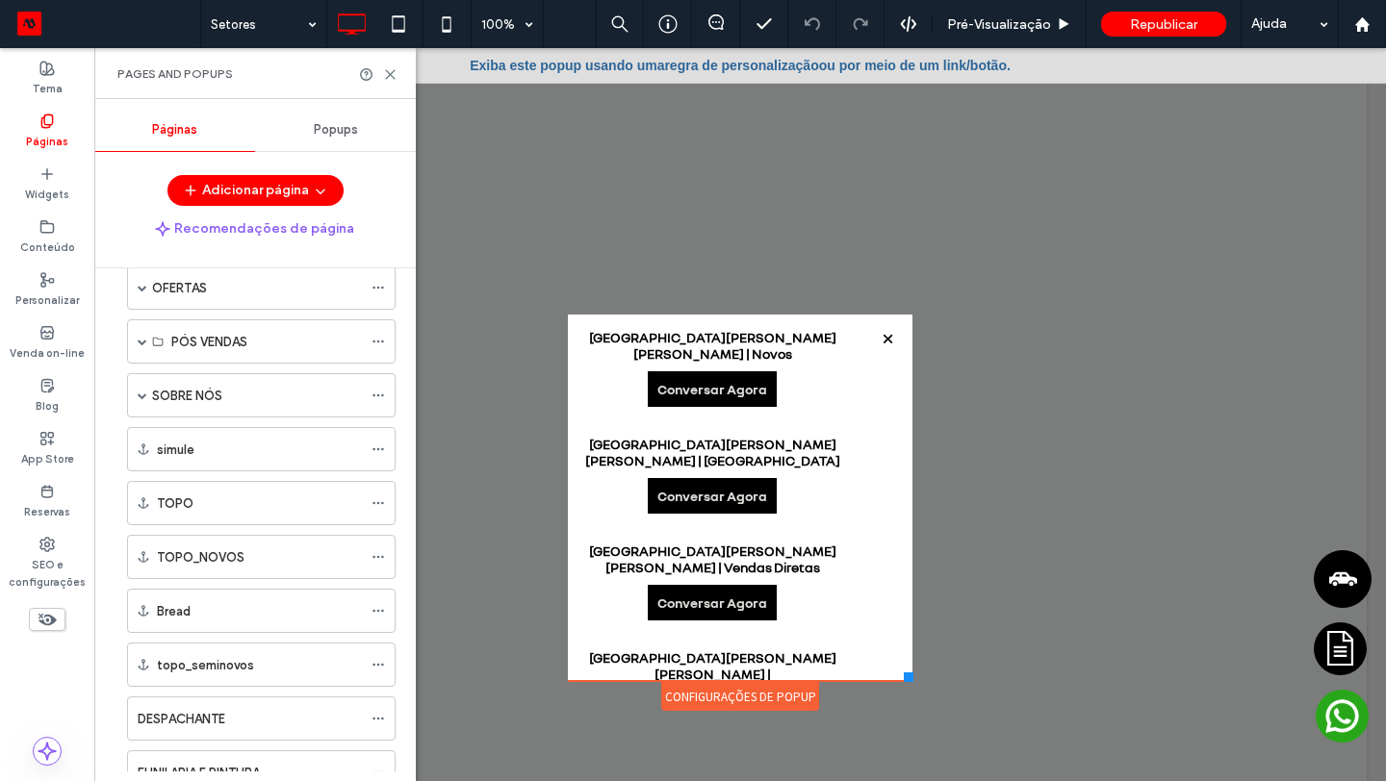
scroll to position [232, 0]
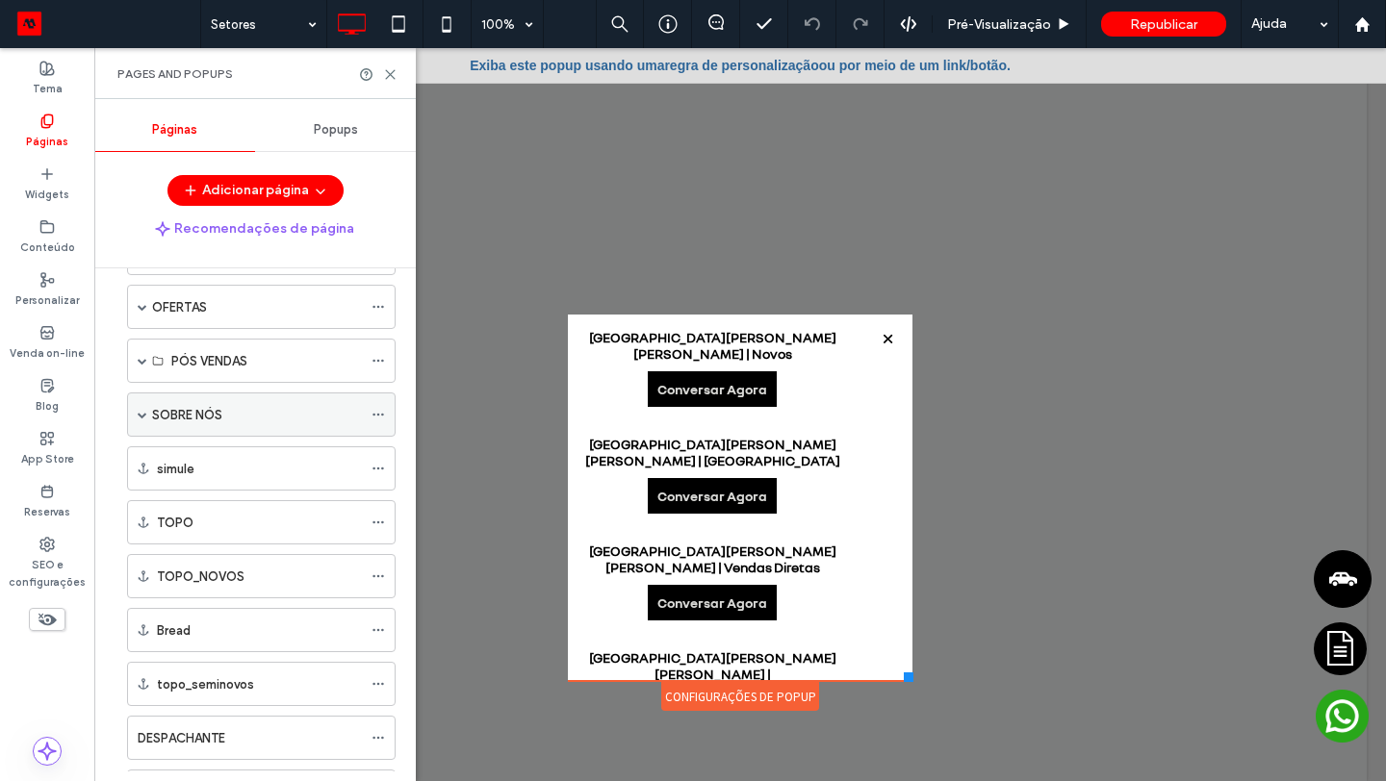
click at [141, 414] on span at bounding box center [143, 415] width 10 height 10
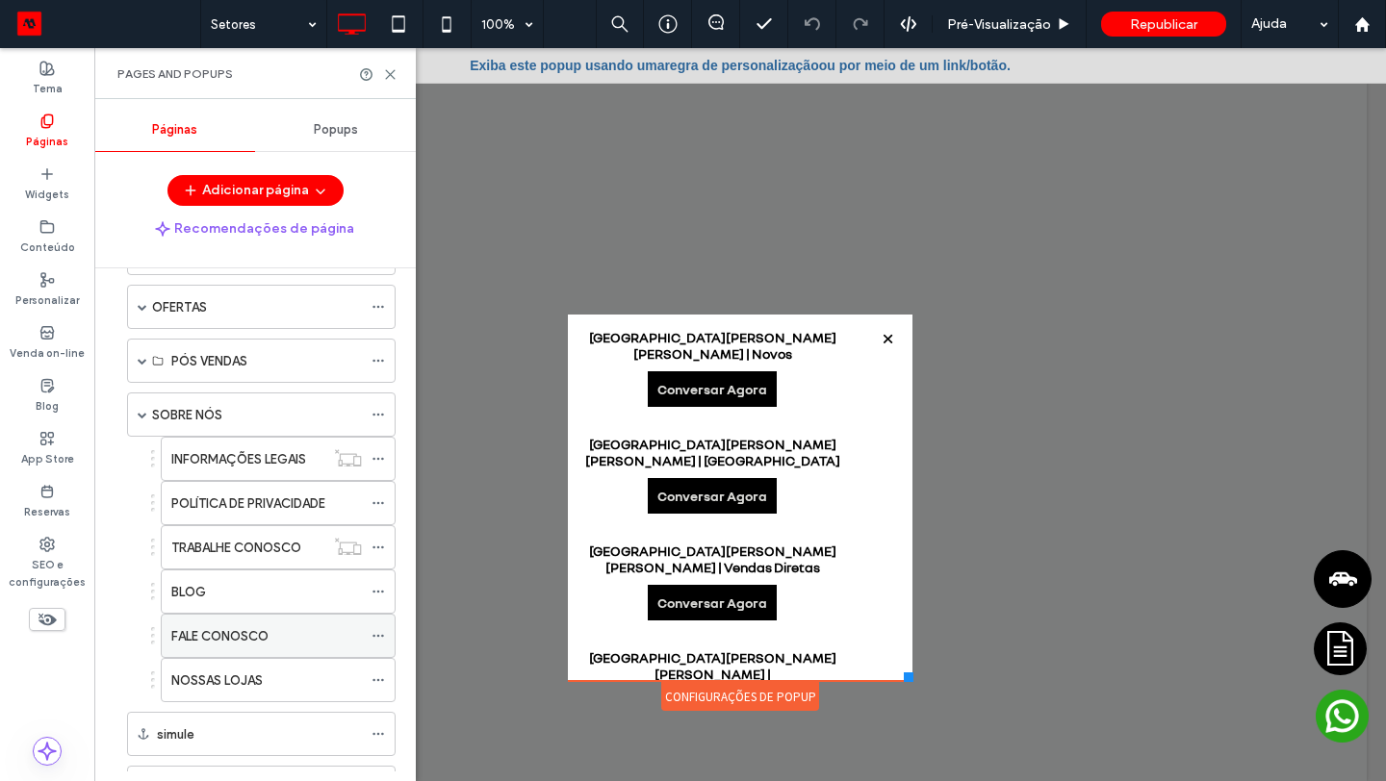
click at [248, 637] on label "FALE CONOSCO" at bounding box center [219, 637] width 97 height 34
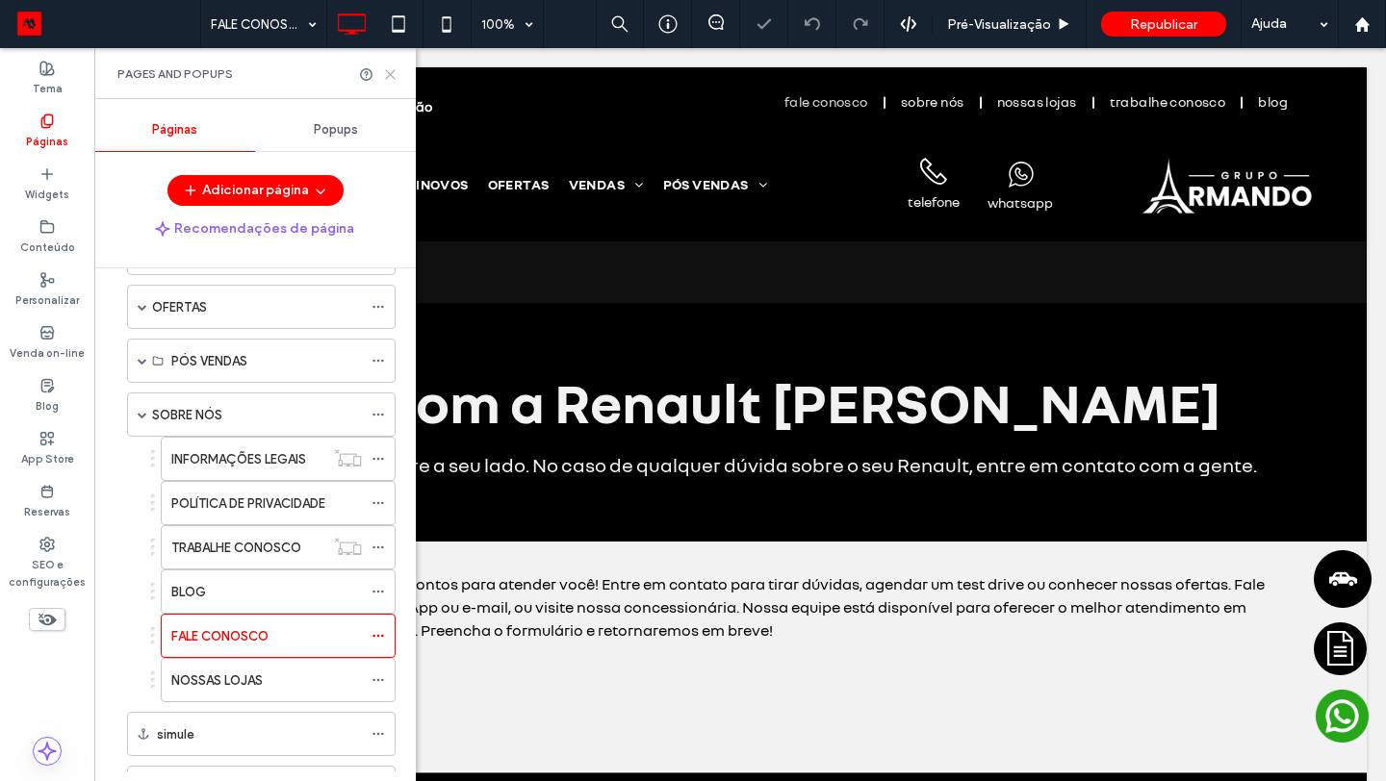
drag, startPoint x: 294, startPoint y: 27, endPoint x: 387, endPoint y: 74, distance: 104.6
click at [387, 74] on icon at bounding box center [390, 74] width 14 height 14
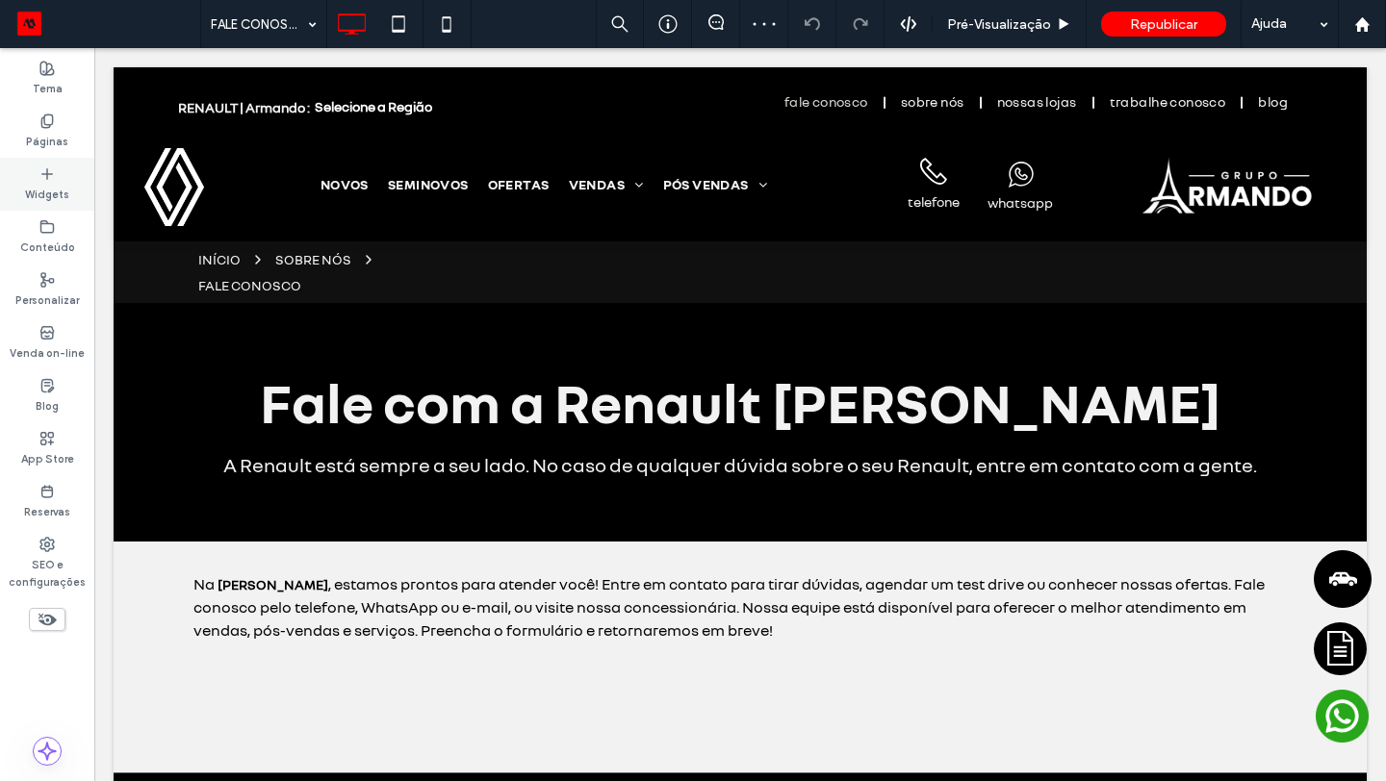
click at [49, 190] on label "Widgets" at bounding box center [47, 192] width 44 height 21
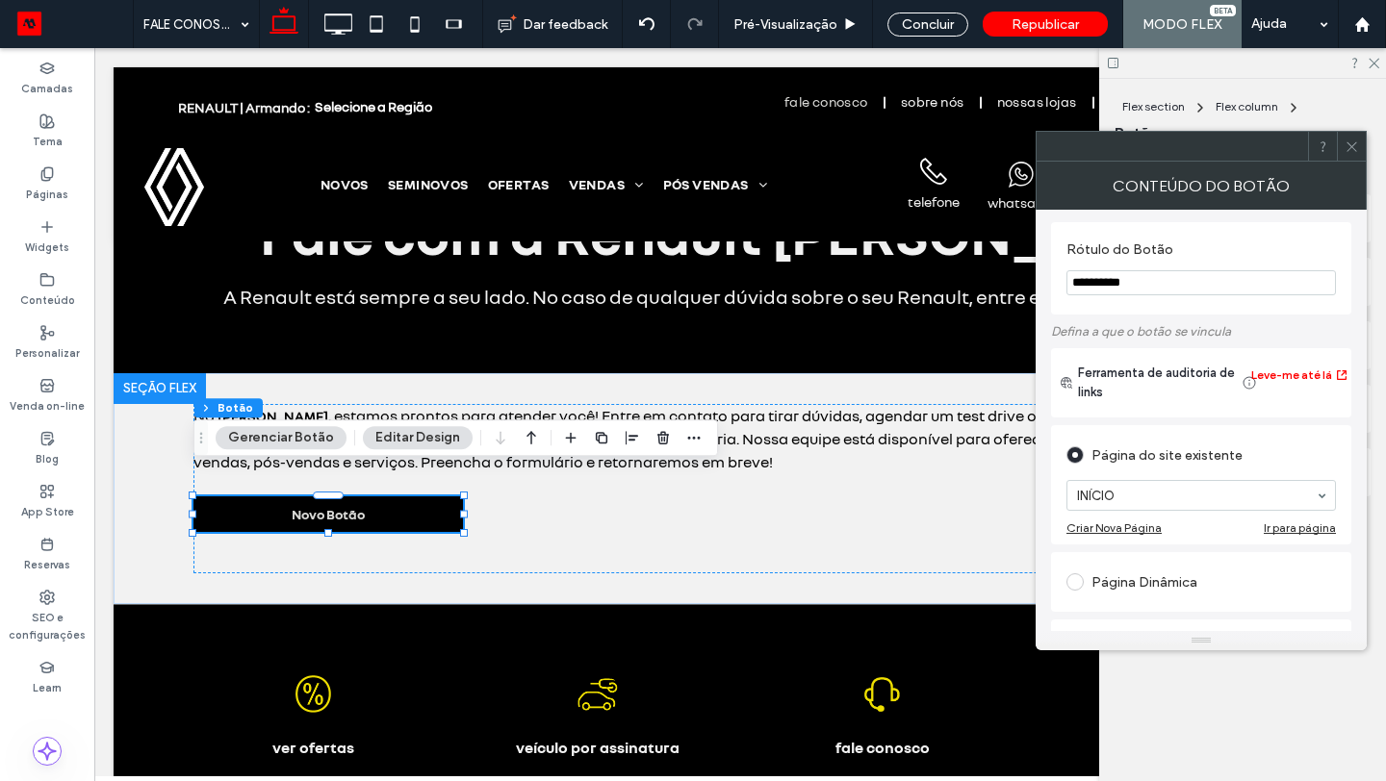
scroll to position [168, 0]
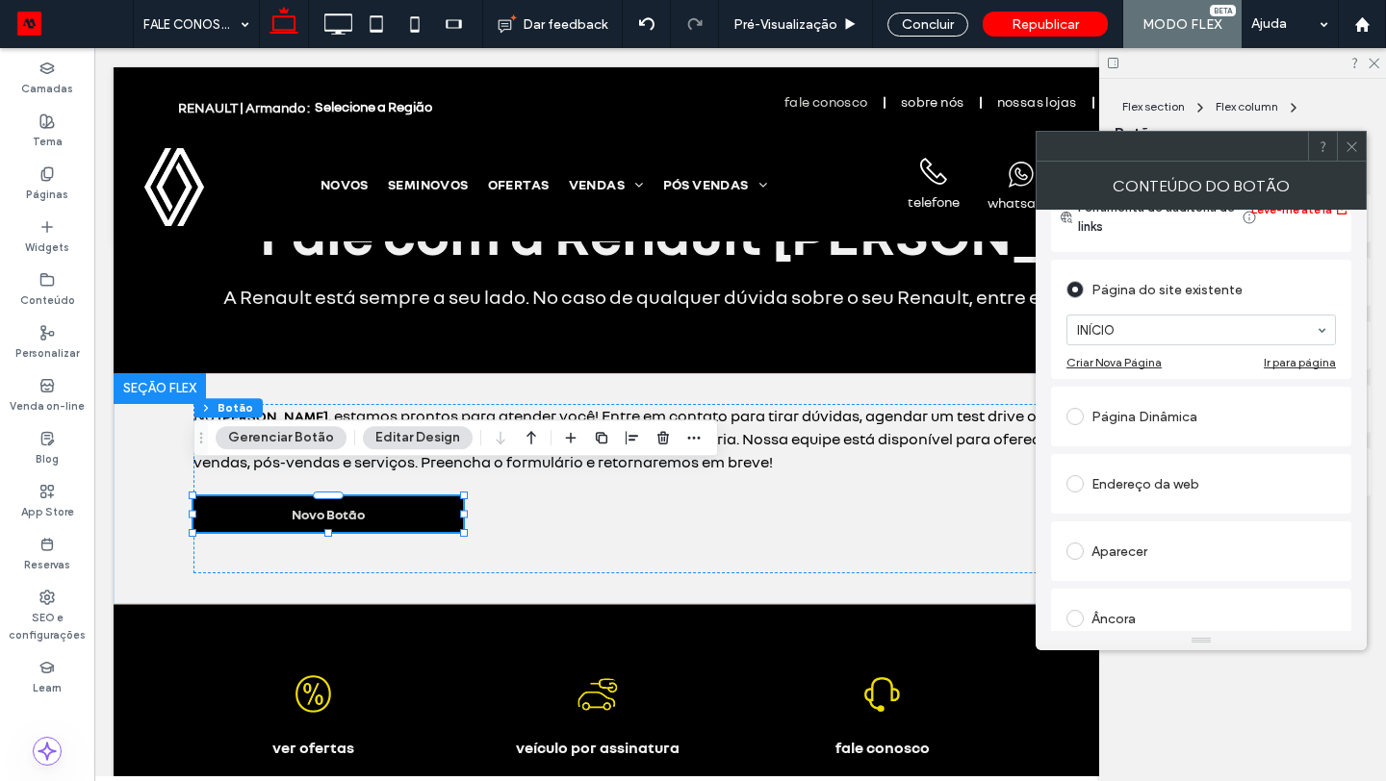
click at [1191, 539] on div "Aparecer" at bounding box center [1200, 551] width 269 height 31
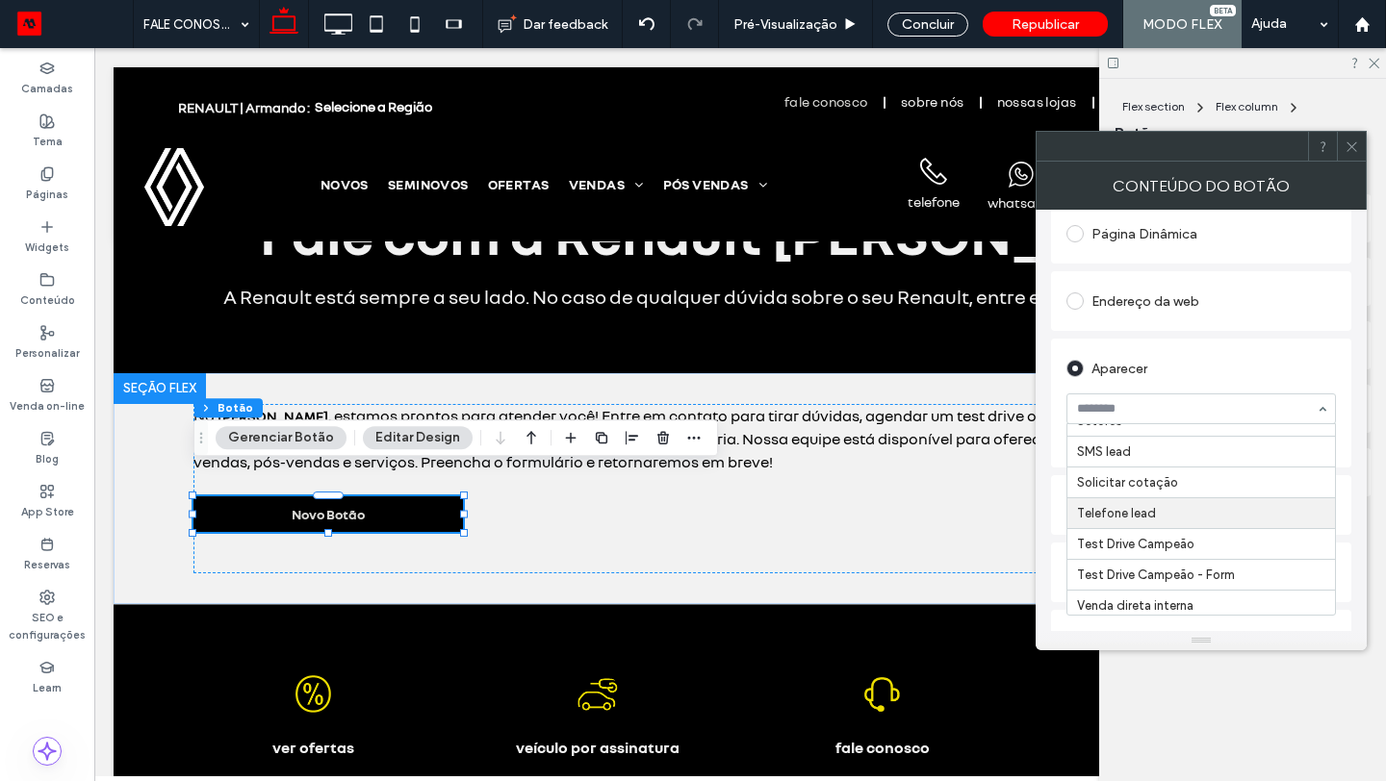
scroll to position [190, 0]
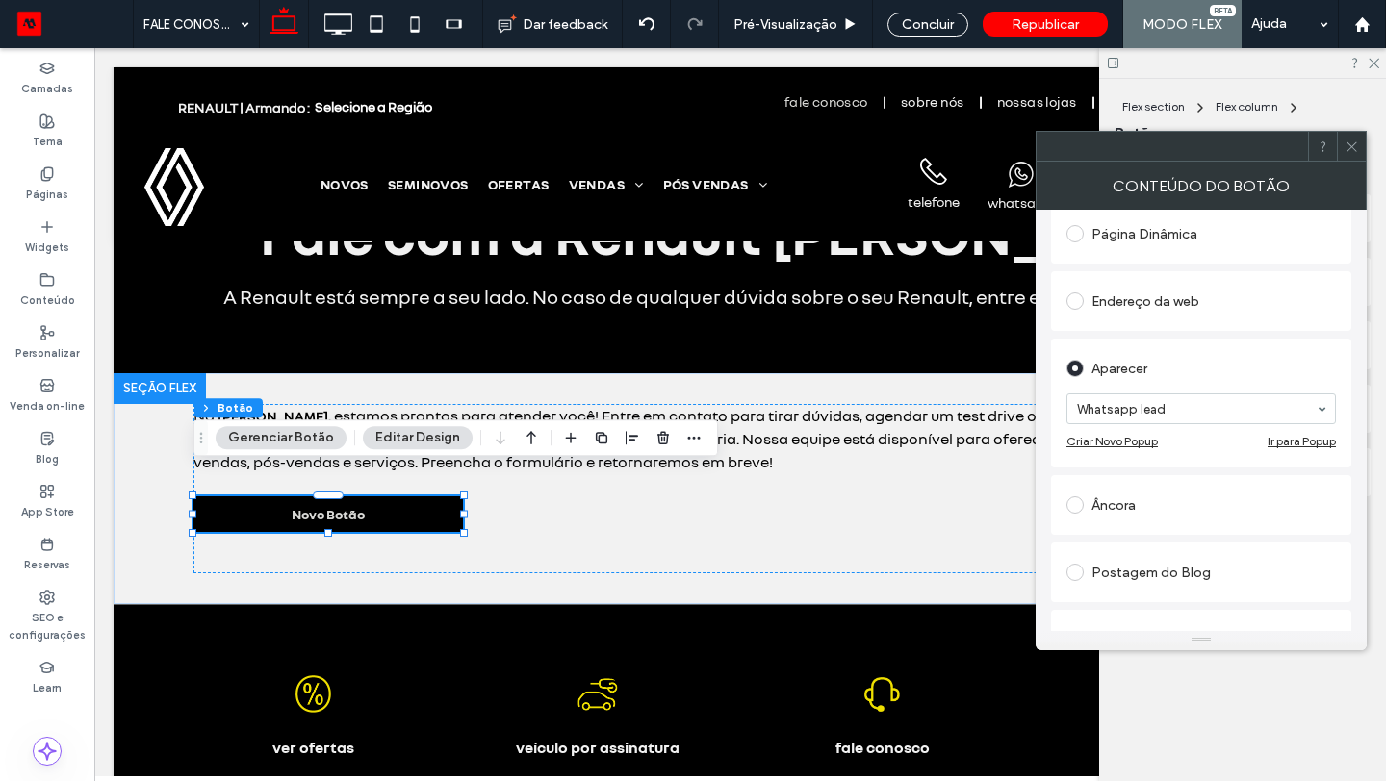
click at [1152, 400] on div at bounding box center [1201, 409] width 268 height 29
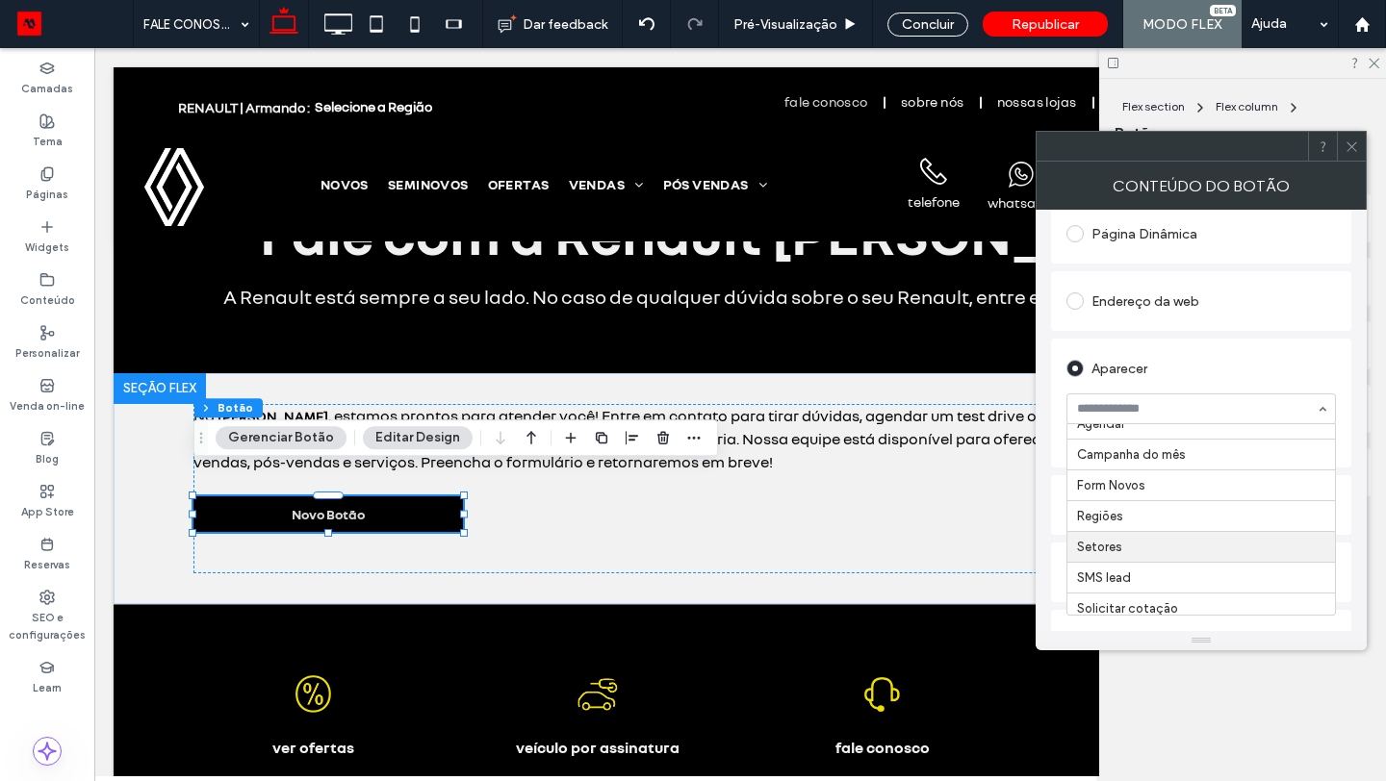
scroll to position [0, 0]
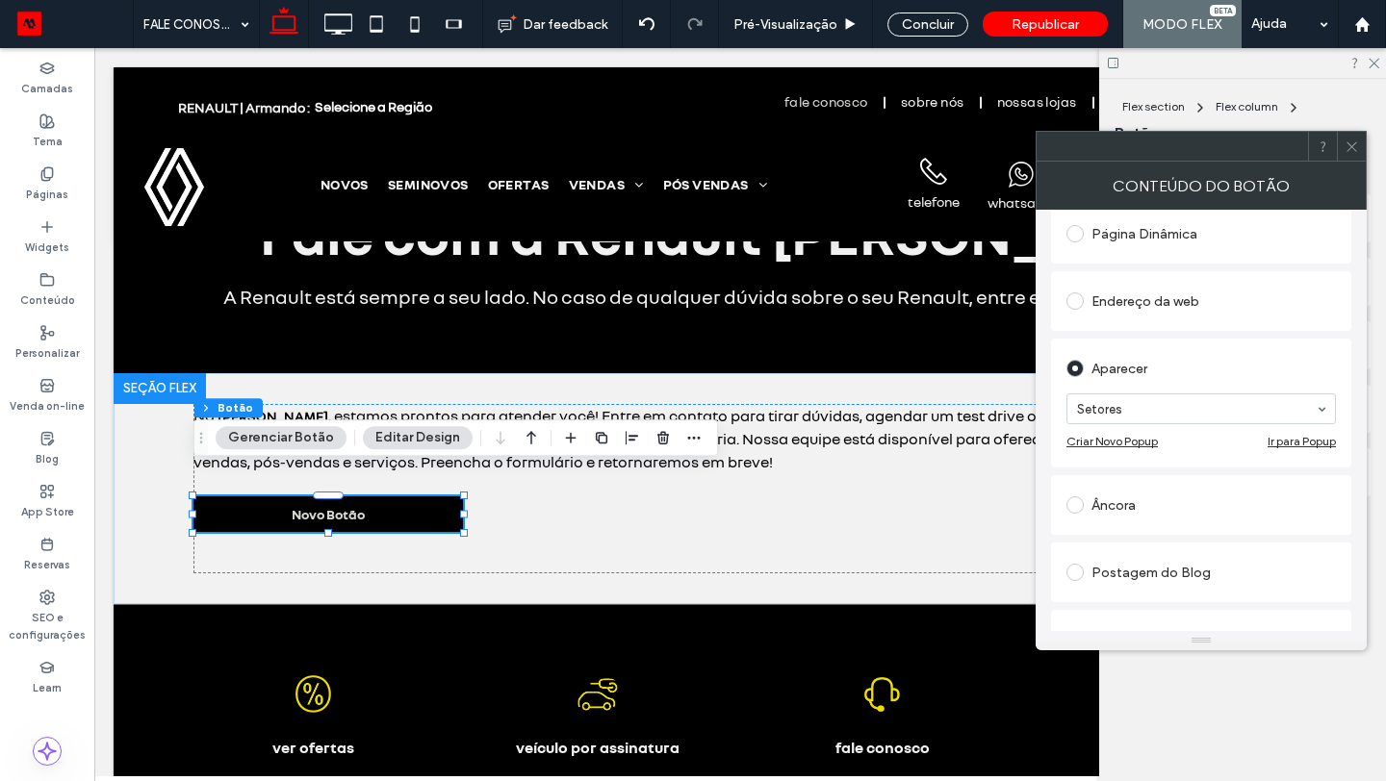
click at [1341, 143] on div at bounding box center [1351, 146] width 29 height 29
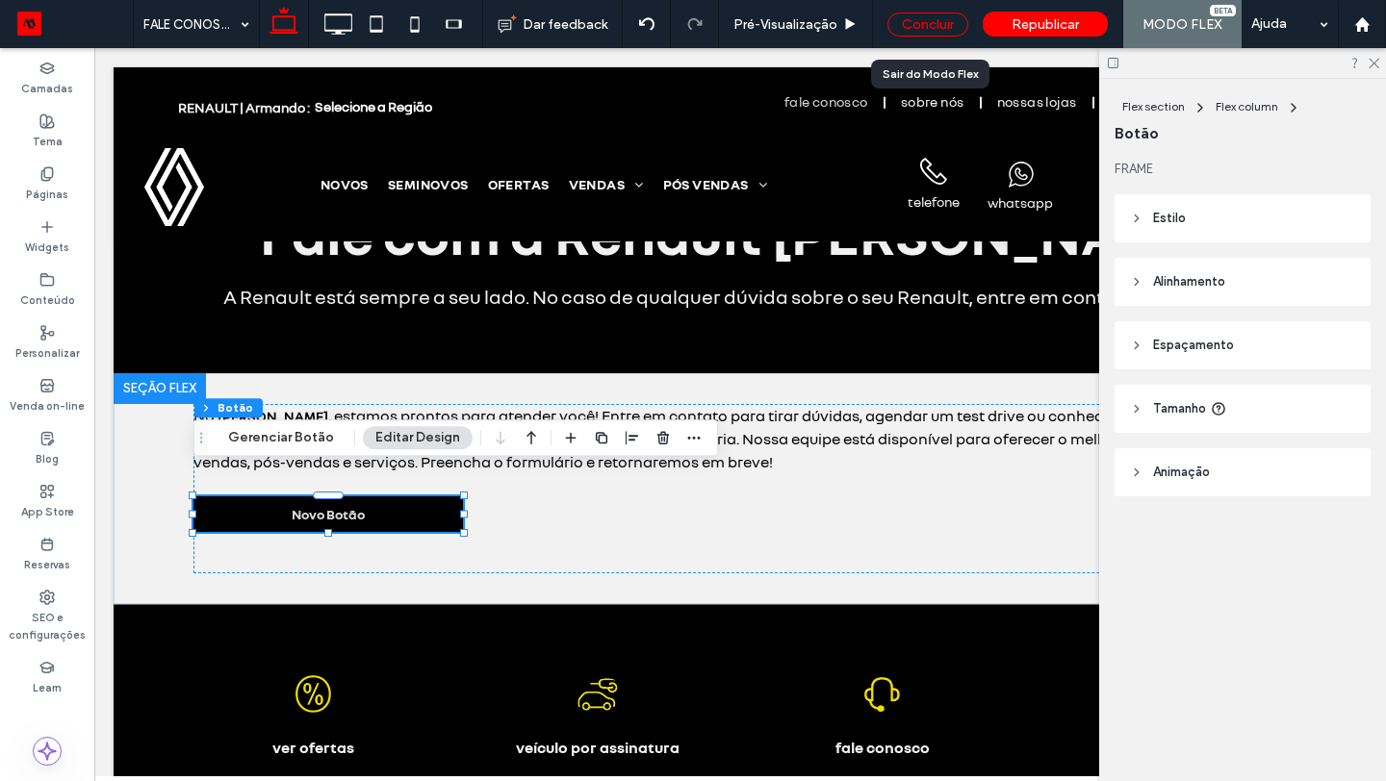
click at [912, 27] on div "Concluir" at bounding box center [927, 25] width 81 height 24
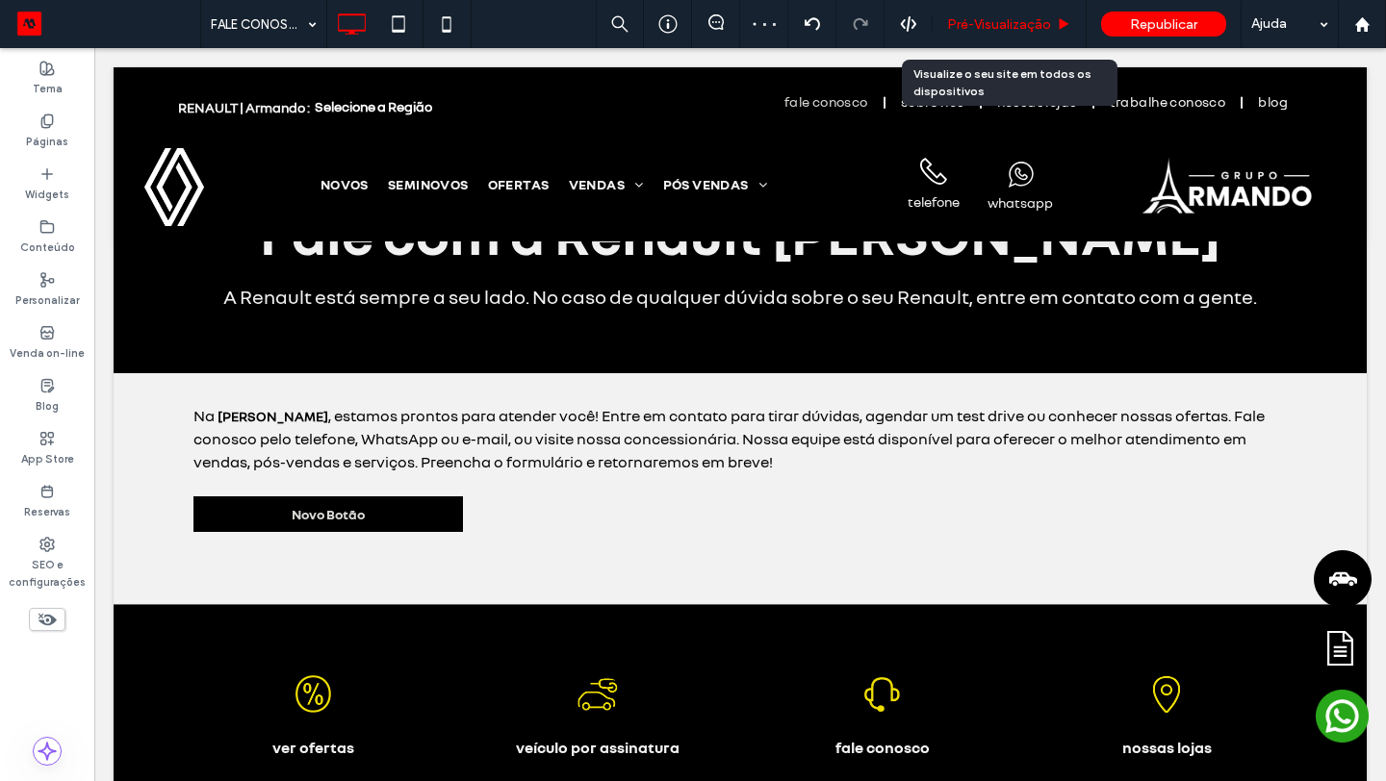
click at [961, 28] on span "Pré-Visualizaçāo" at bounding box center [999, 24] width 104 height 16
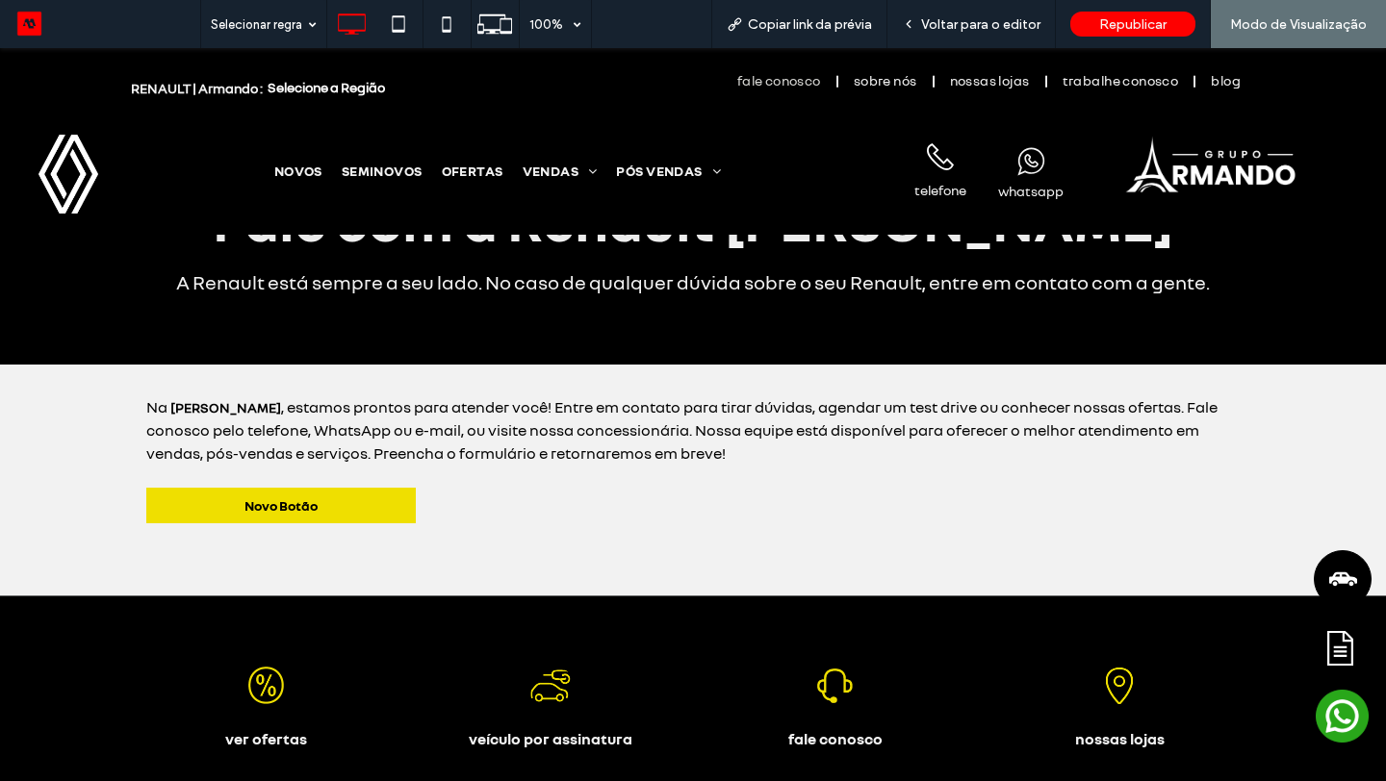
click at [277, 469] on div "Na Armando Renault , estamos prontos para atender você! Entre em contato para t…" at bounding box center [692, 480] width 1093 height 169
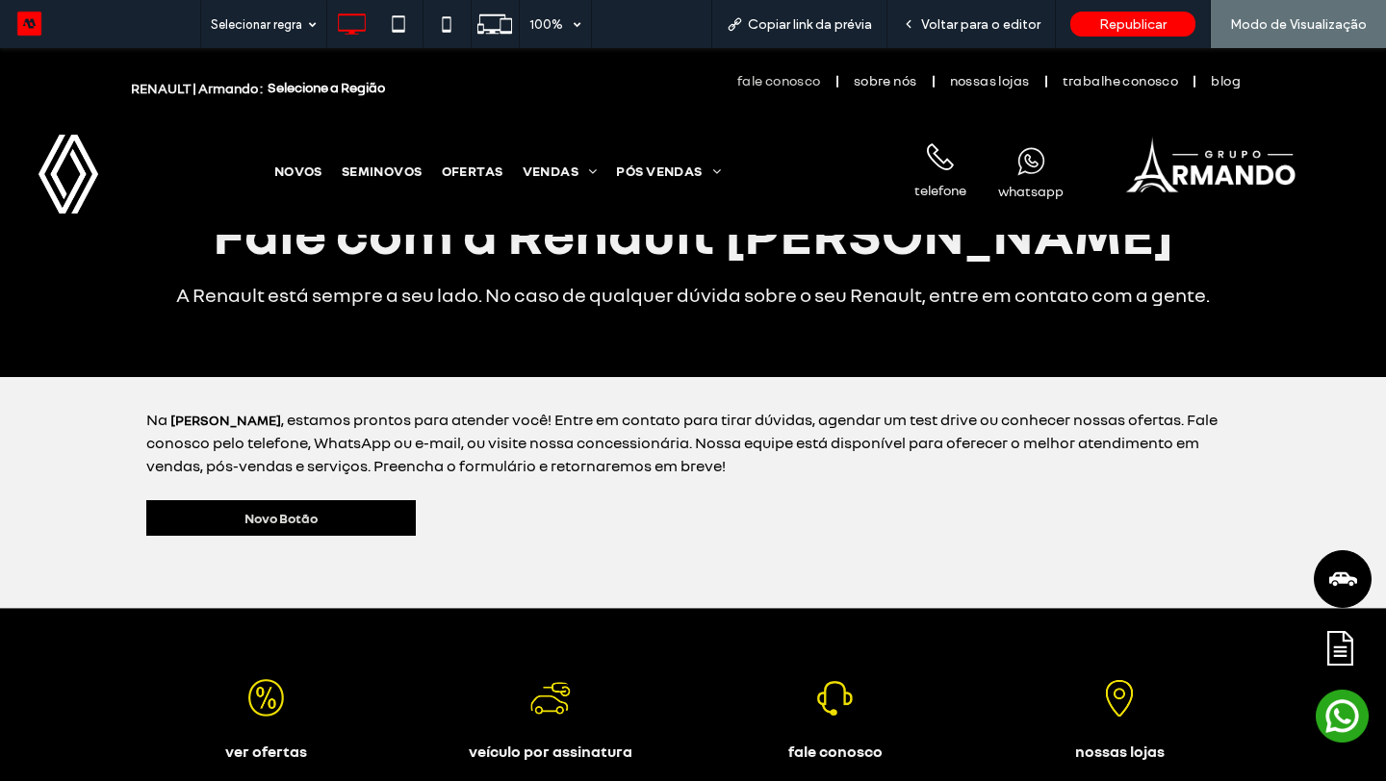
click at [278, 510] on span "Novo Botão" at bounding box center [280, 518] width 73 height 16
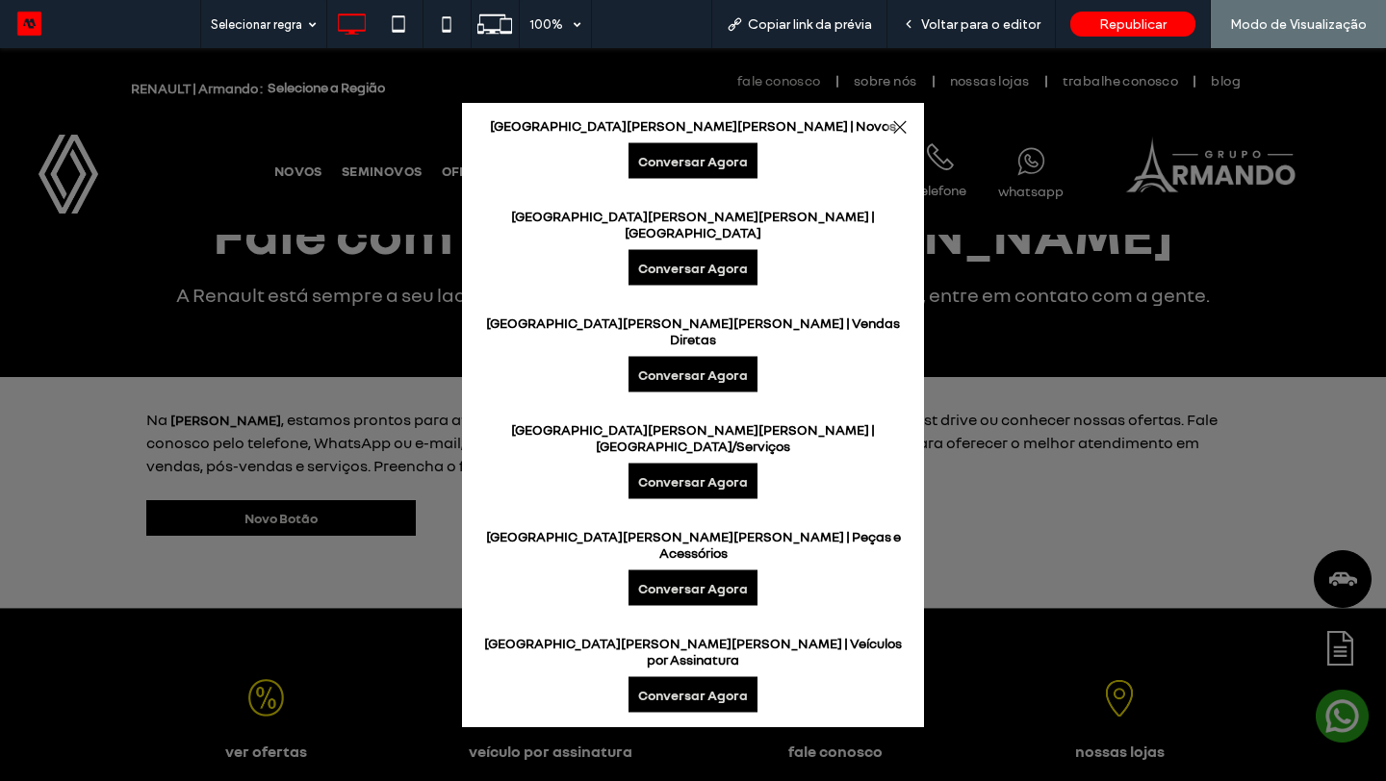
scroll to position [198, 0]
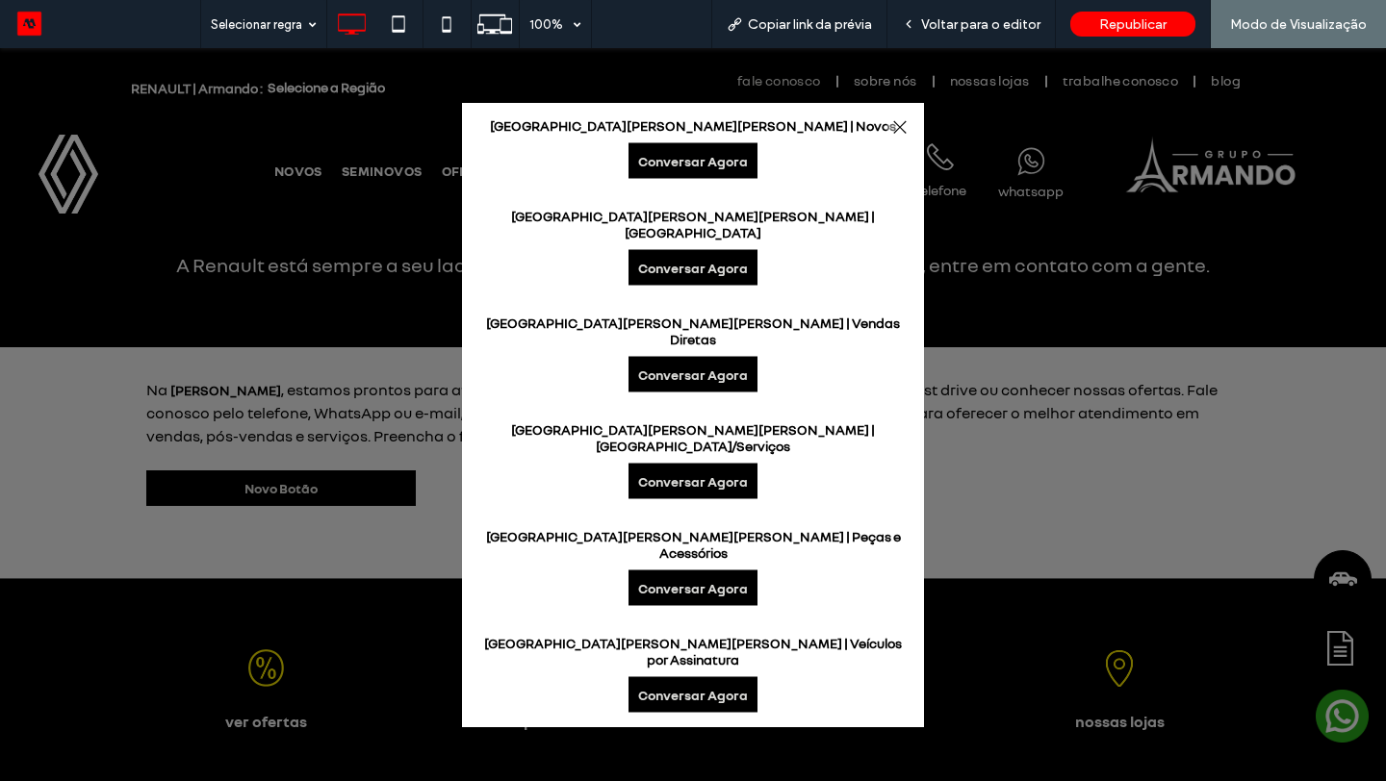
click at [696, 286] on link "Conversar Agora" at bounding box center [692, 268] width 129 height 36
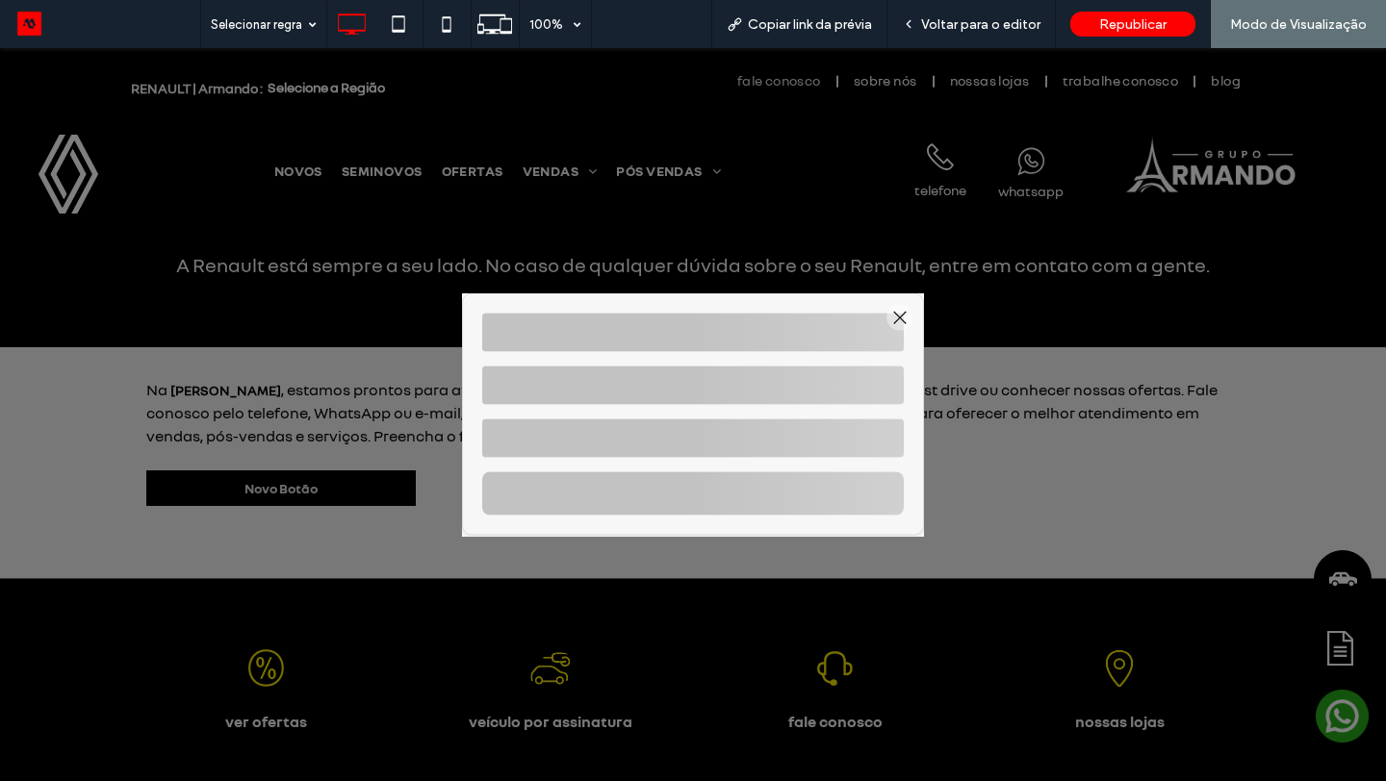
select select "*****"
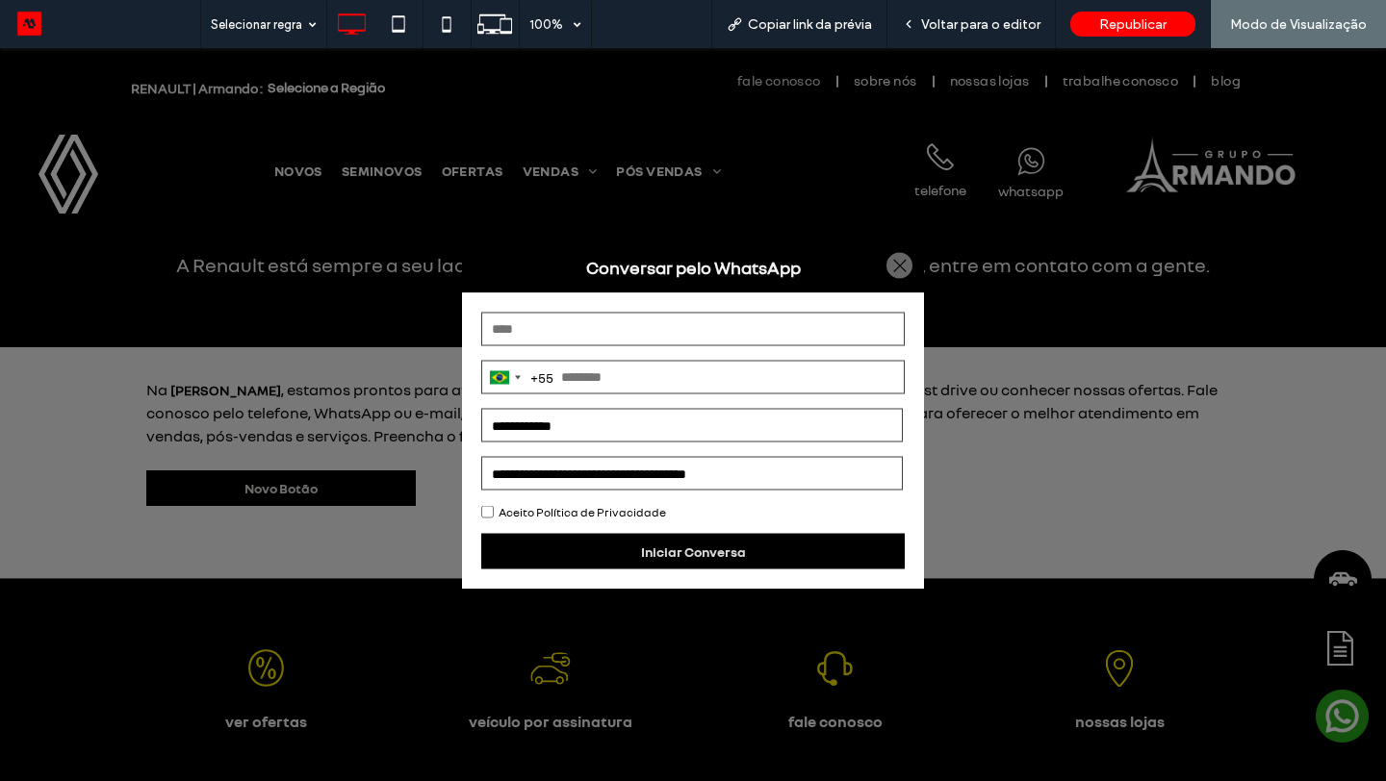
click at [889, 259] on div at bounding box center [899, 266] width 26 height 26
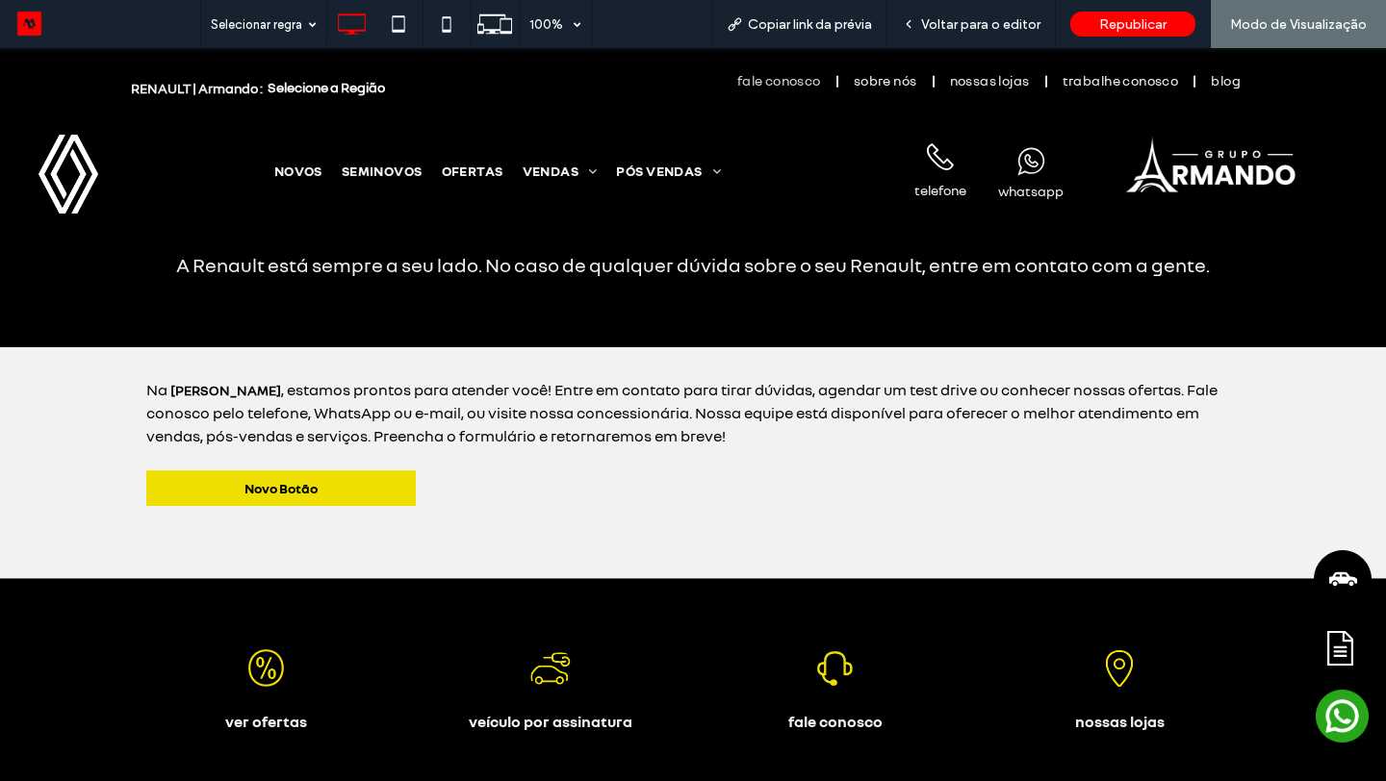
click at [283, 480] on span "Novo Botão" at bounding box center [280, 488] width 73 height 16
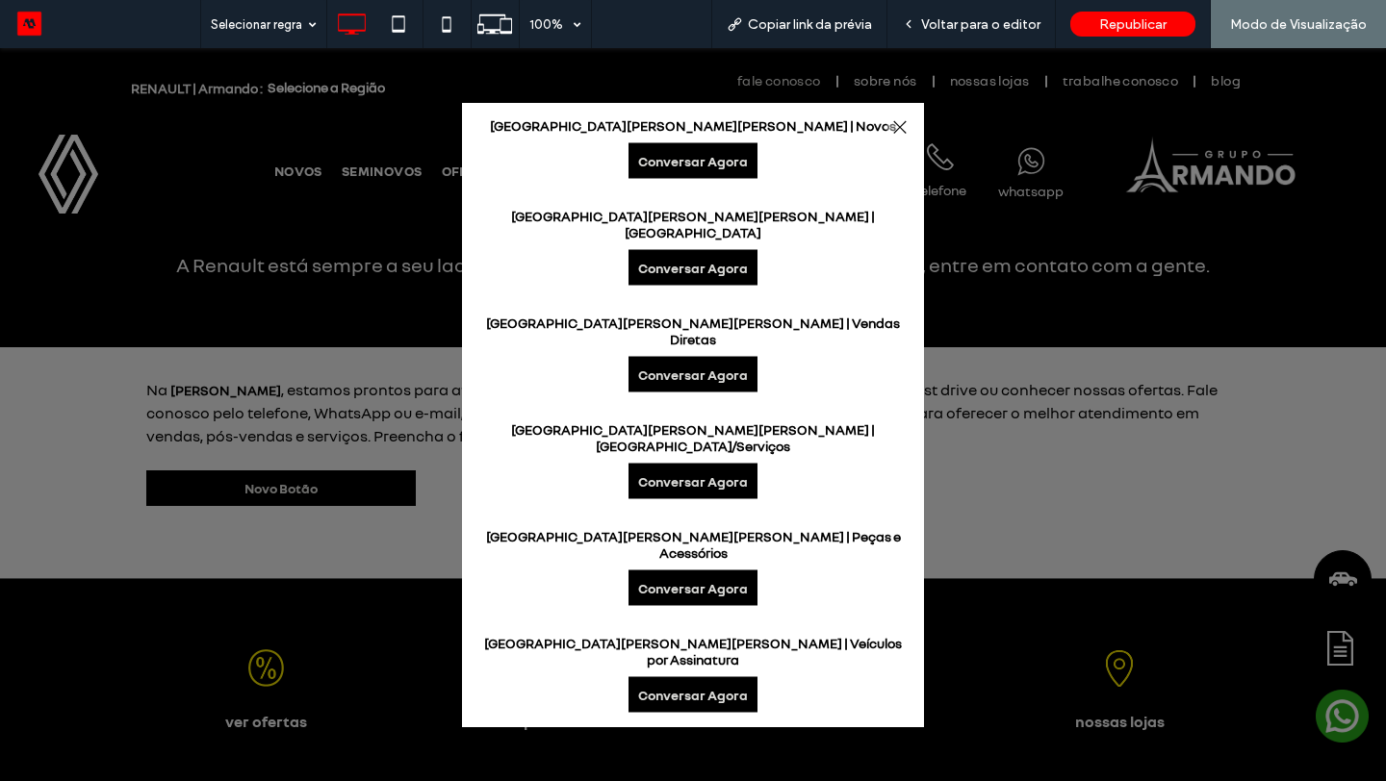
click at [670, 179] on link "Conversar Agora" at bounding box center [692, 161] width 129 height 36
select select "*****"
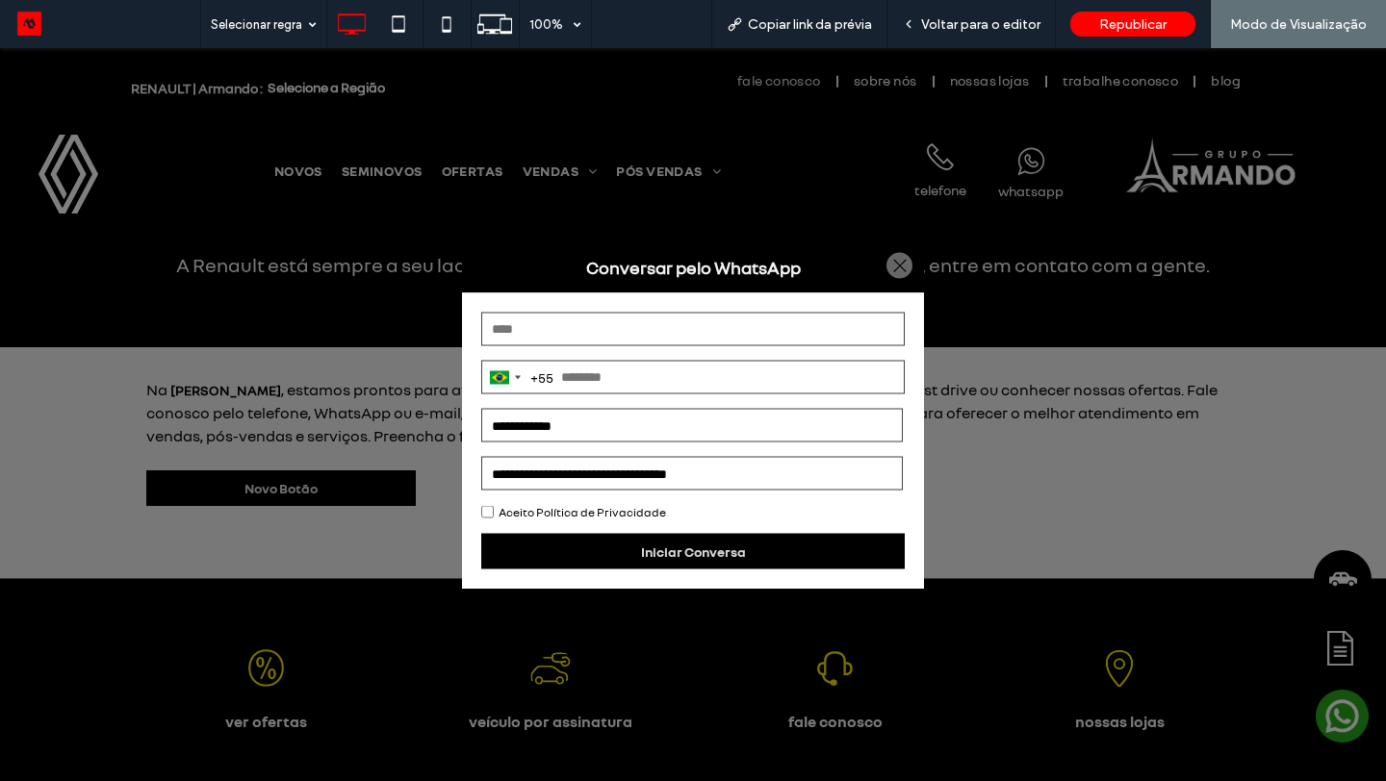
click at [909, 278] on strong "Conversar pelo WhatsApp" at bounding box center [693, 268] width 462 height 52
click at [895, 269] on div at bounding box center [899, 266] width 26 height 26
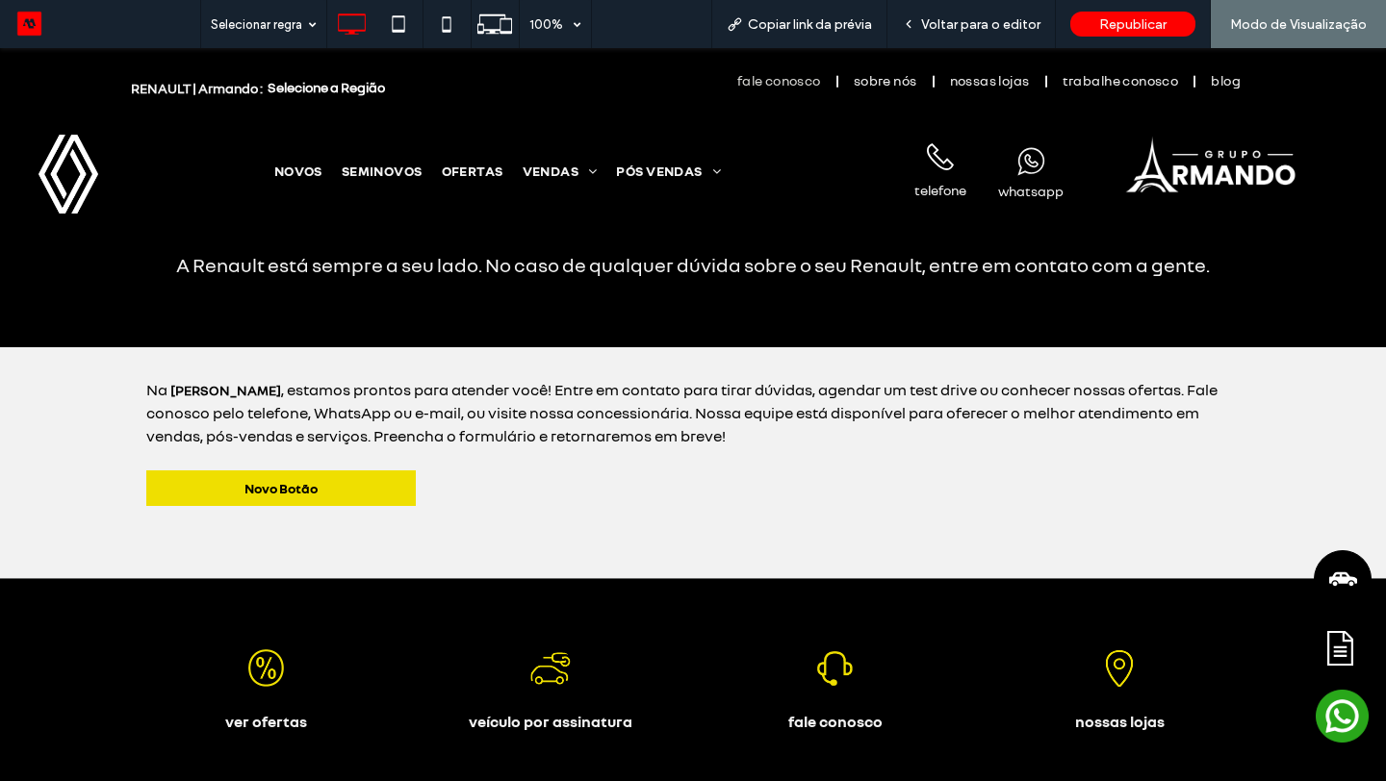
click at [224, 471] on link "Novo Botão" at bounding box center [280, 489] width 269 height 36
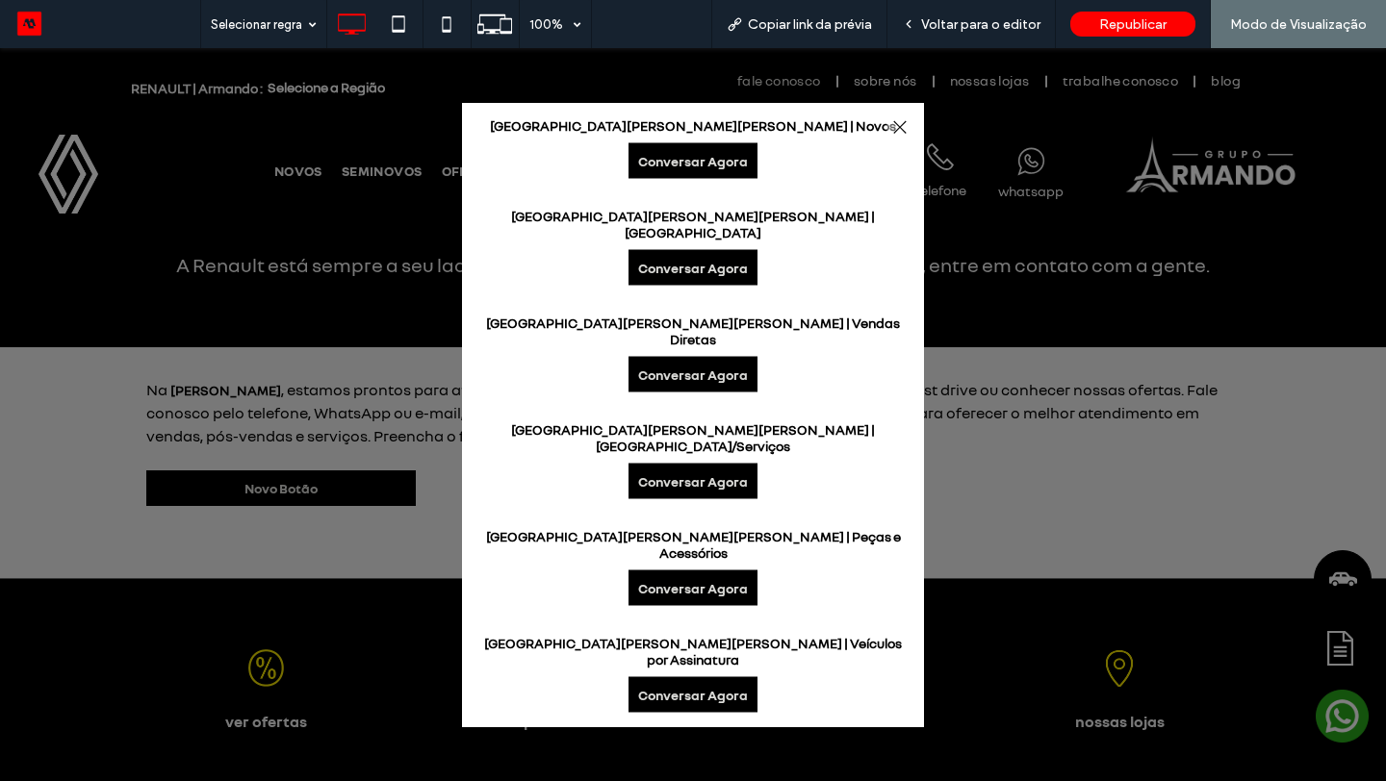
click at [668, 571] on link "Conversar Agora" at bounding box center [692, 589] width 129 height 36
select select "*****"
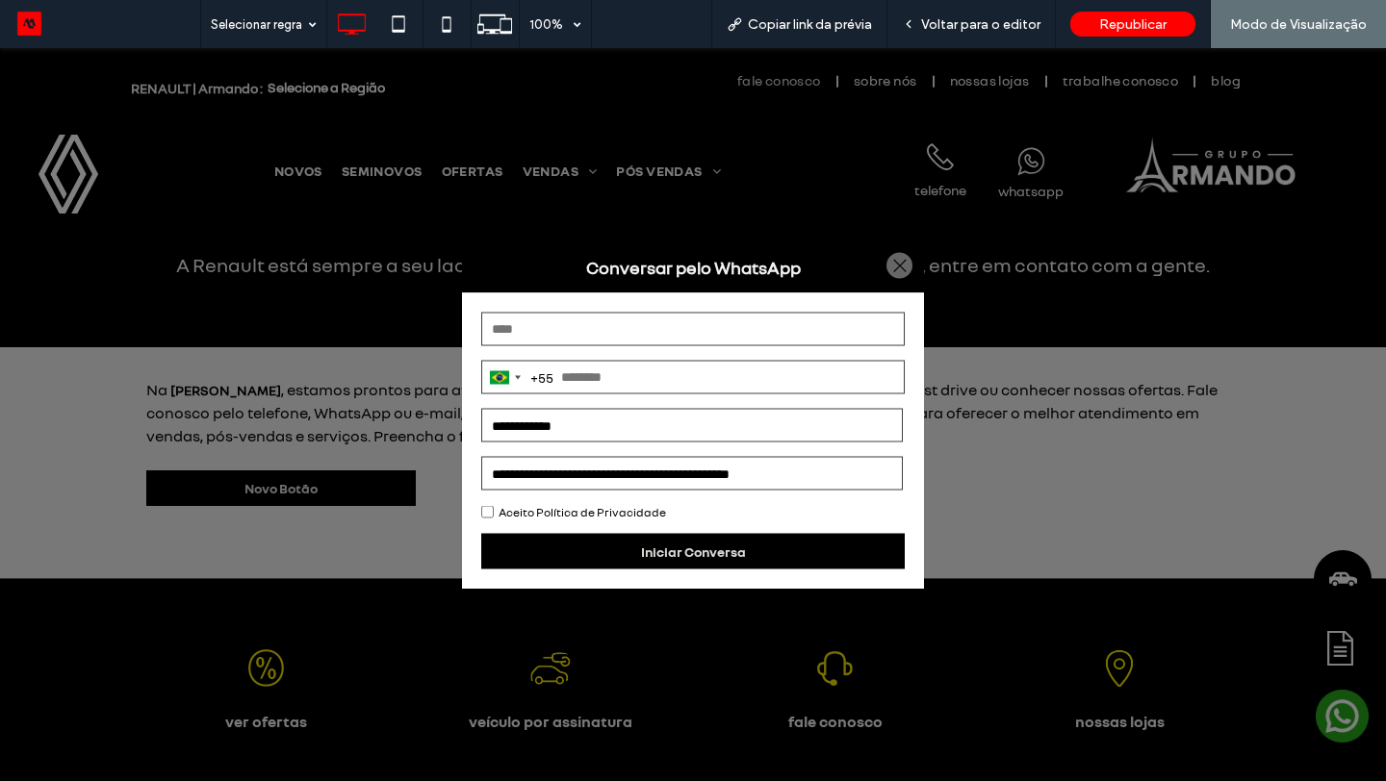
click at [896, 264] on div at bounding box center [899, 266] width 26 height 26
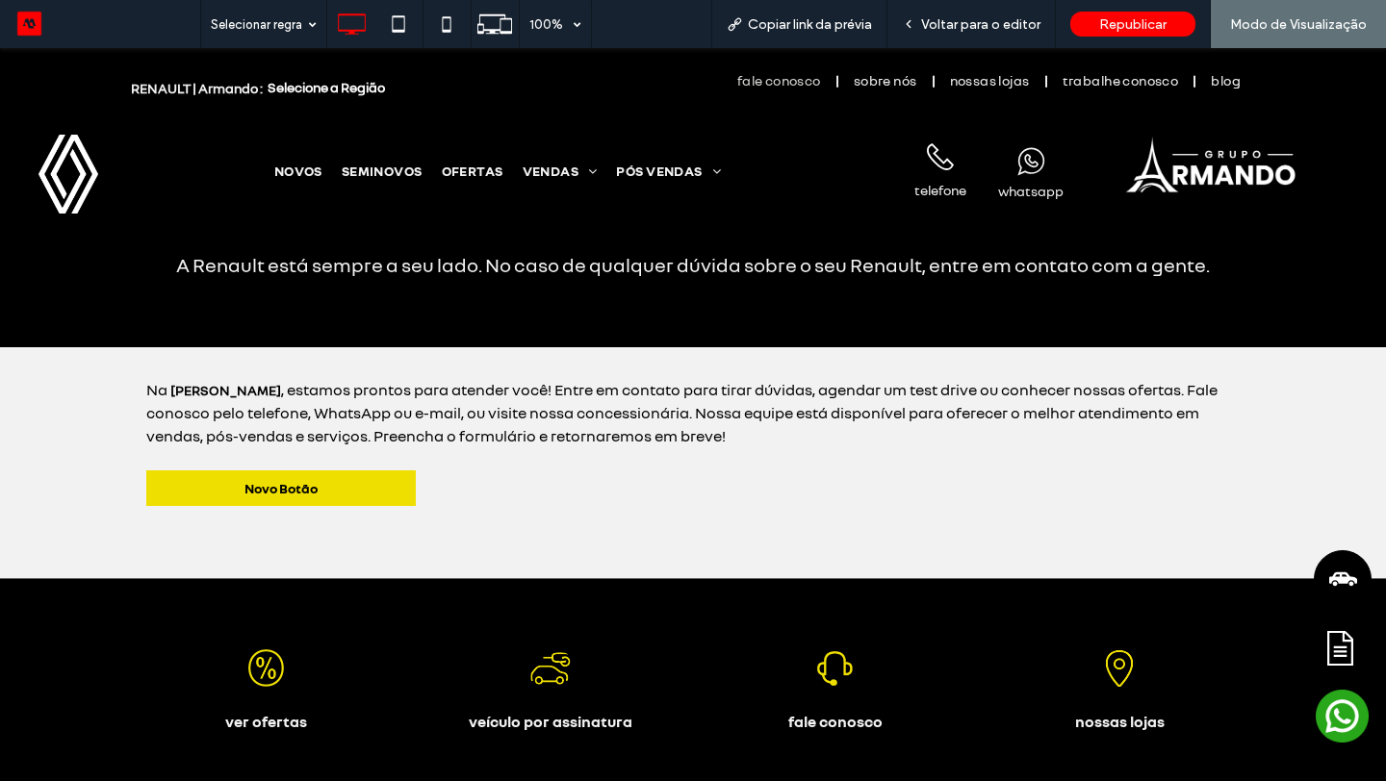
click at [297, 480] on span "Novo Botão" at bounding box center [280, 488] width 73 height 16
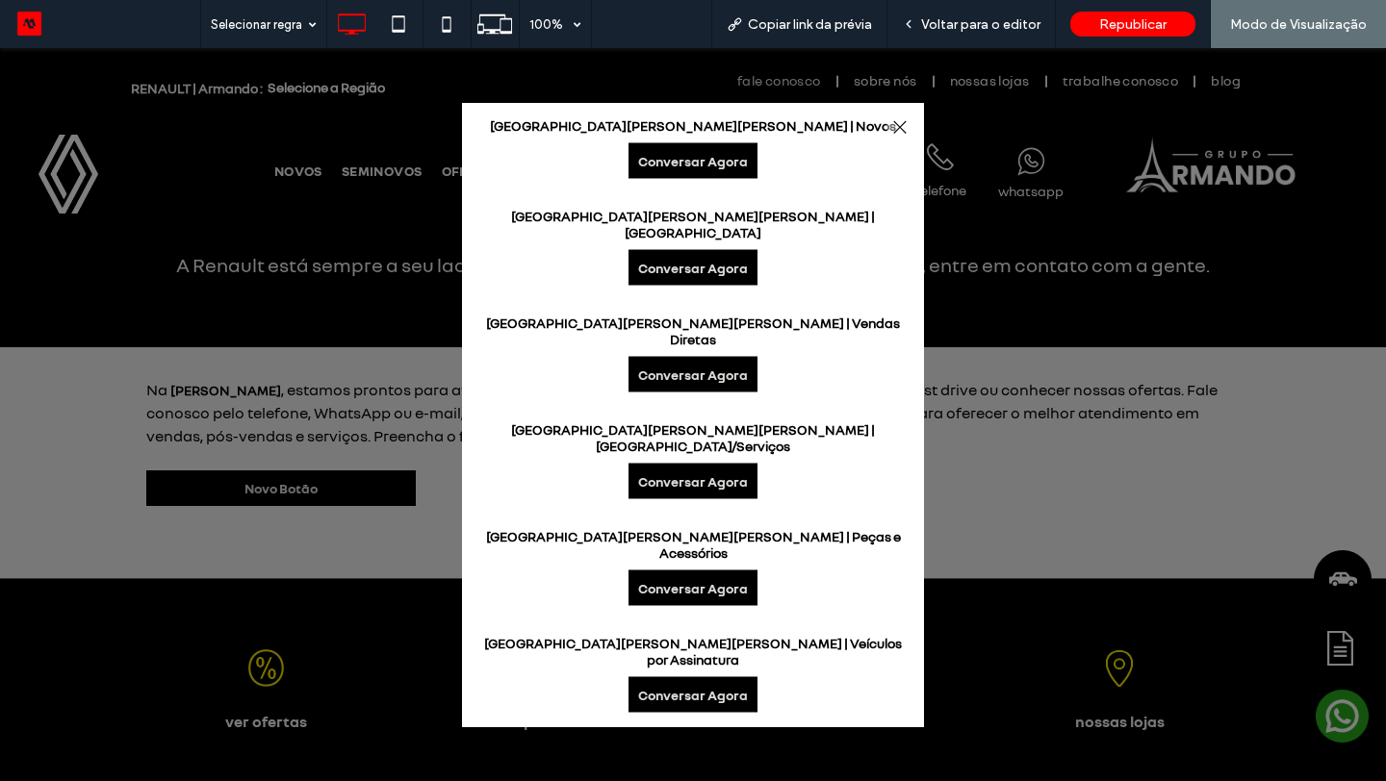
click at [668, 473] on link "Conversar Agora" at bounding box center [692, 482] width 129 height 36
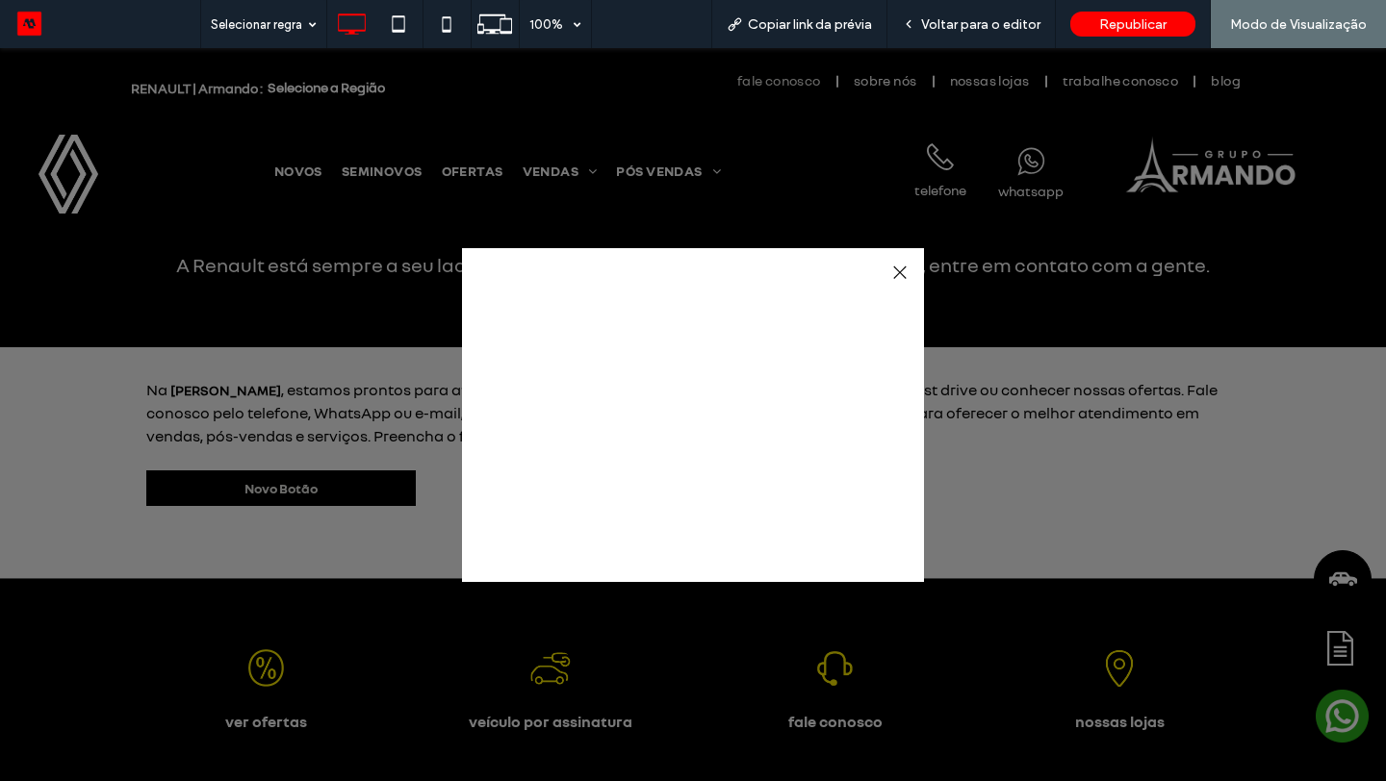
select select "*****"
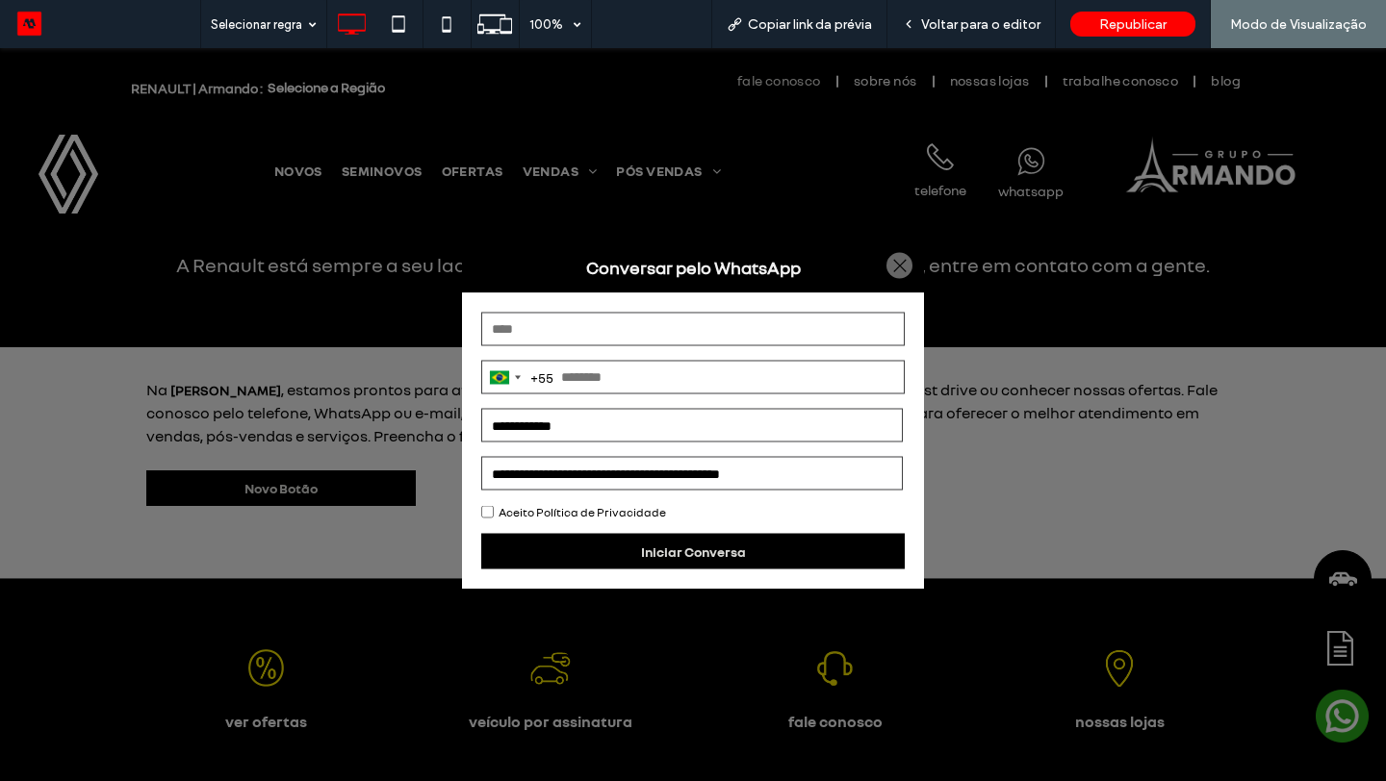
click at [888, 269] on div at bounding box center [899, 266] width 26 height 26
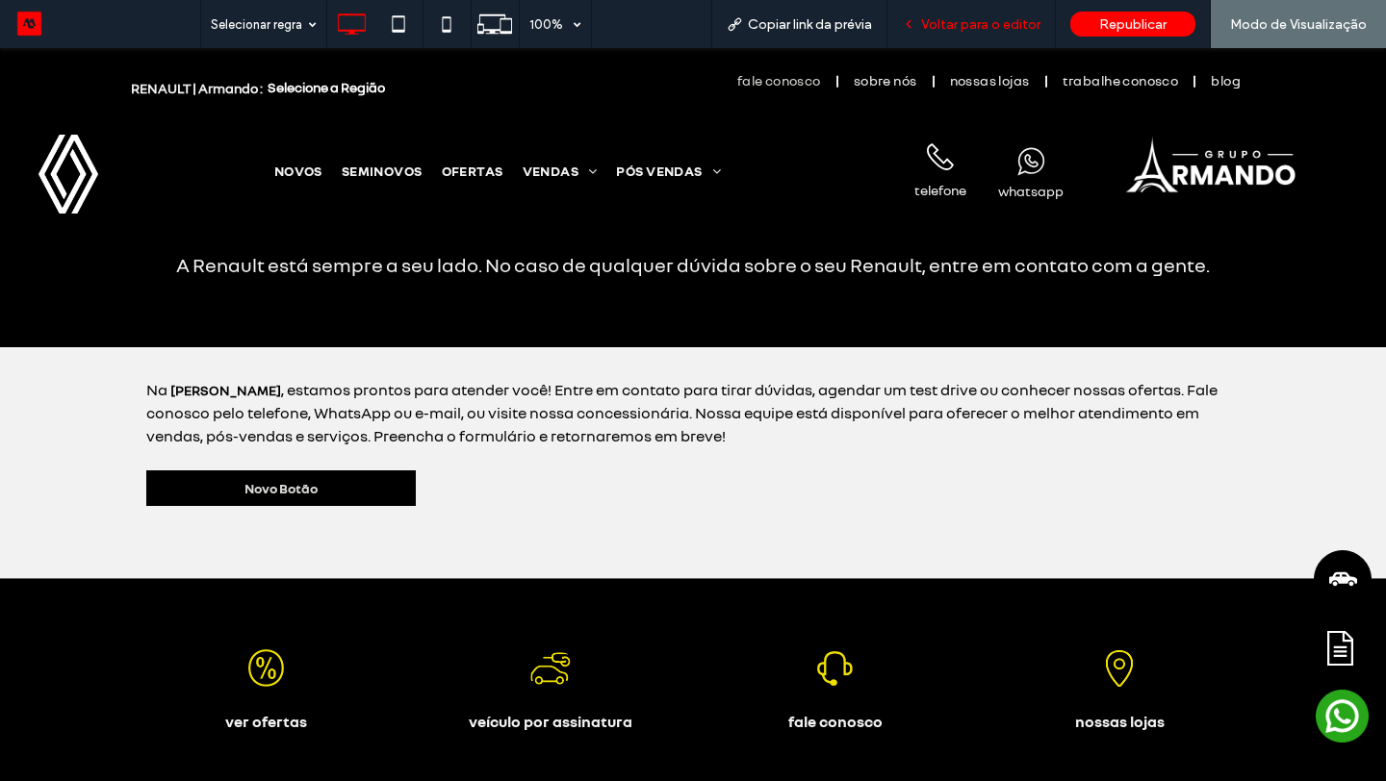
click at [964, 31] on span "Voltar para o editor" at bounding box center [980, 24] width 119 height 16
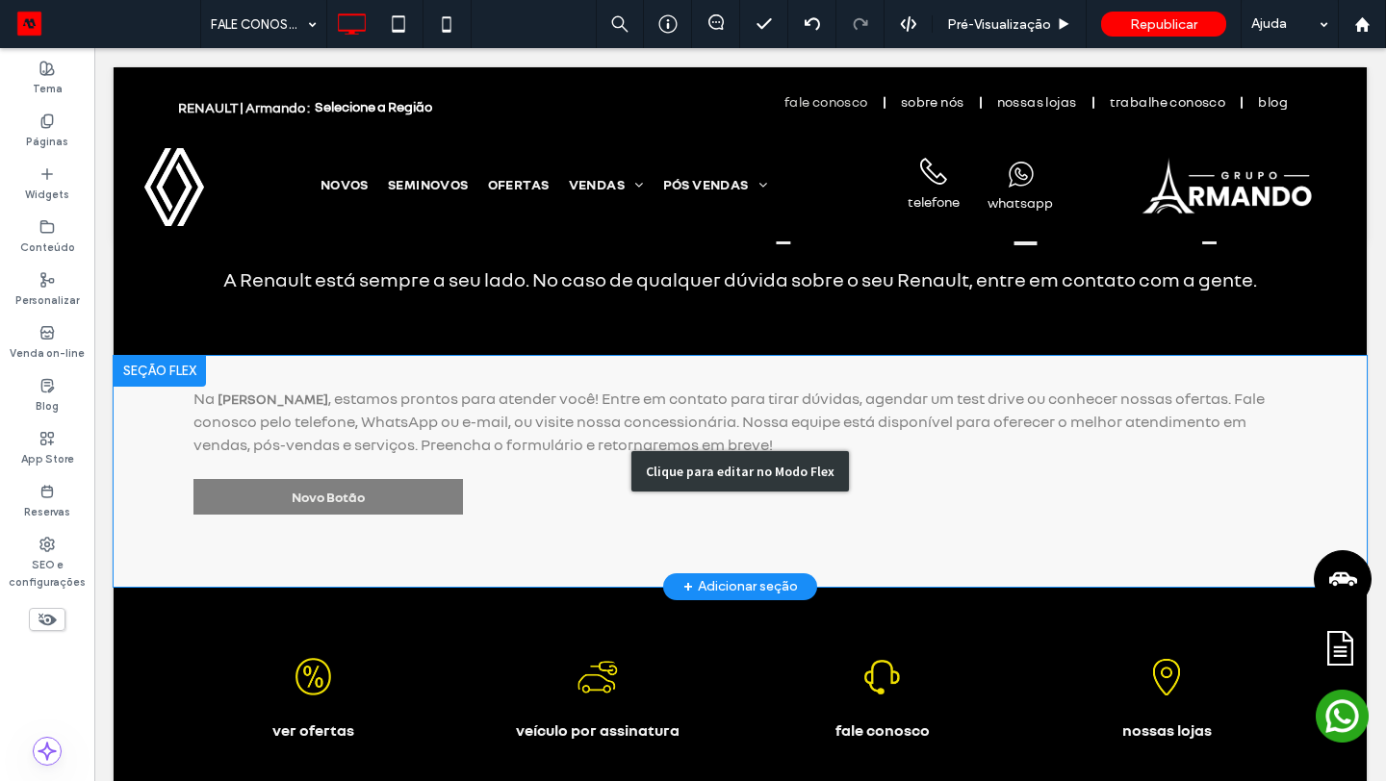
click at [365, 473] on div "Clique para editar no Modo Flex" at bounding box center [740, 471] width 1253 height 231
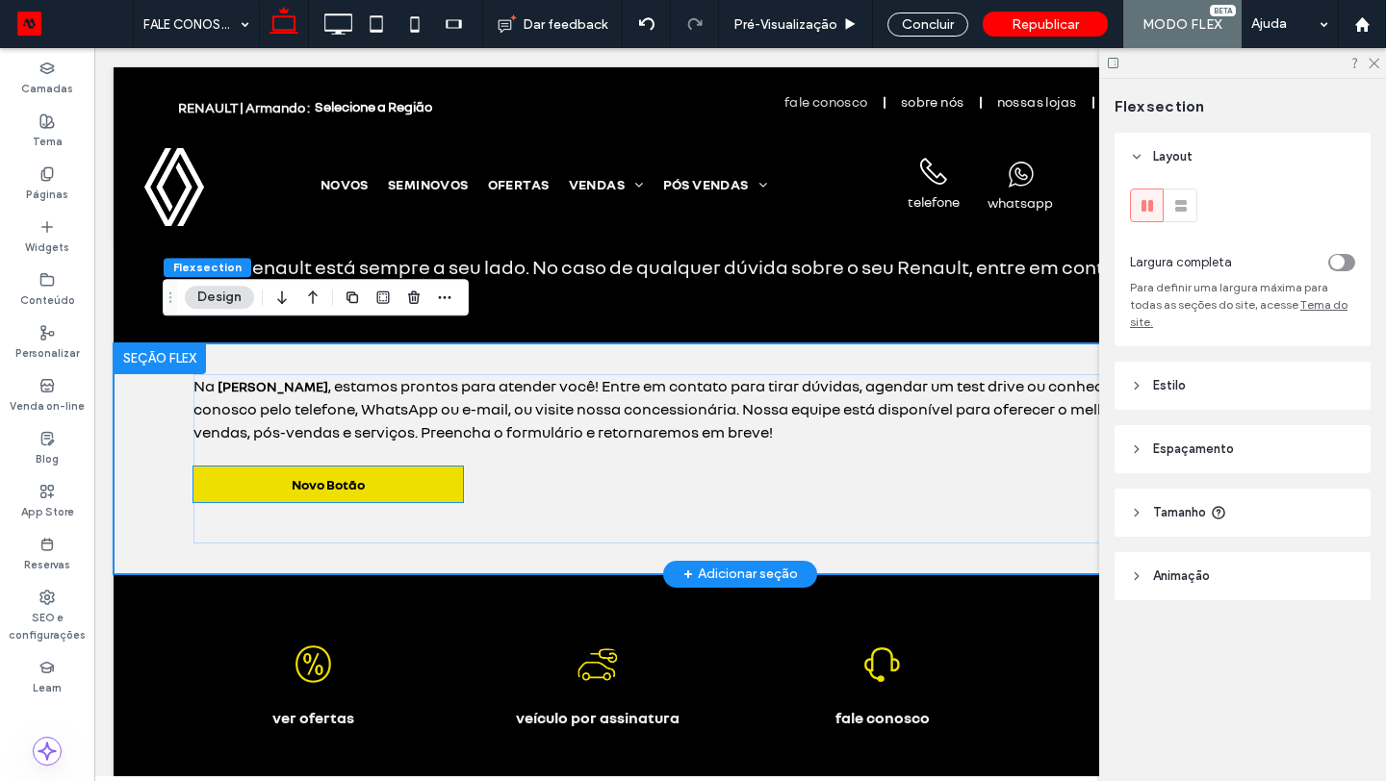
click at [351, 467] on link "Novo Botão" at bounding box center [327, 485] width 269 height 36
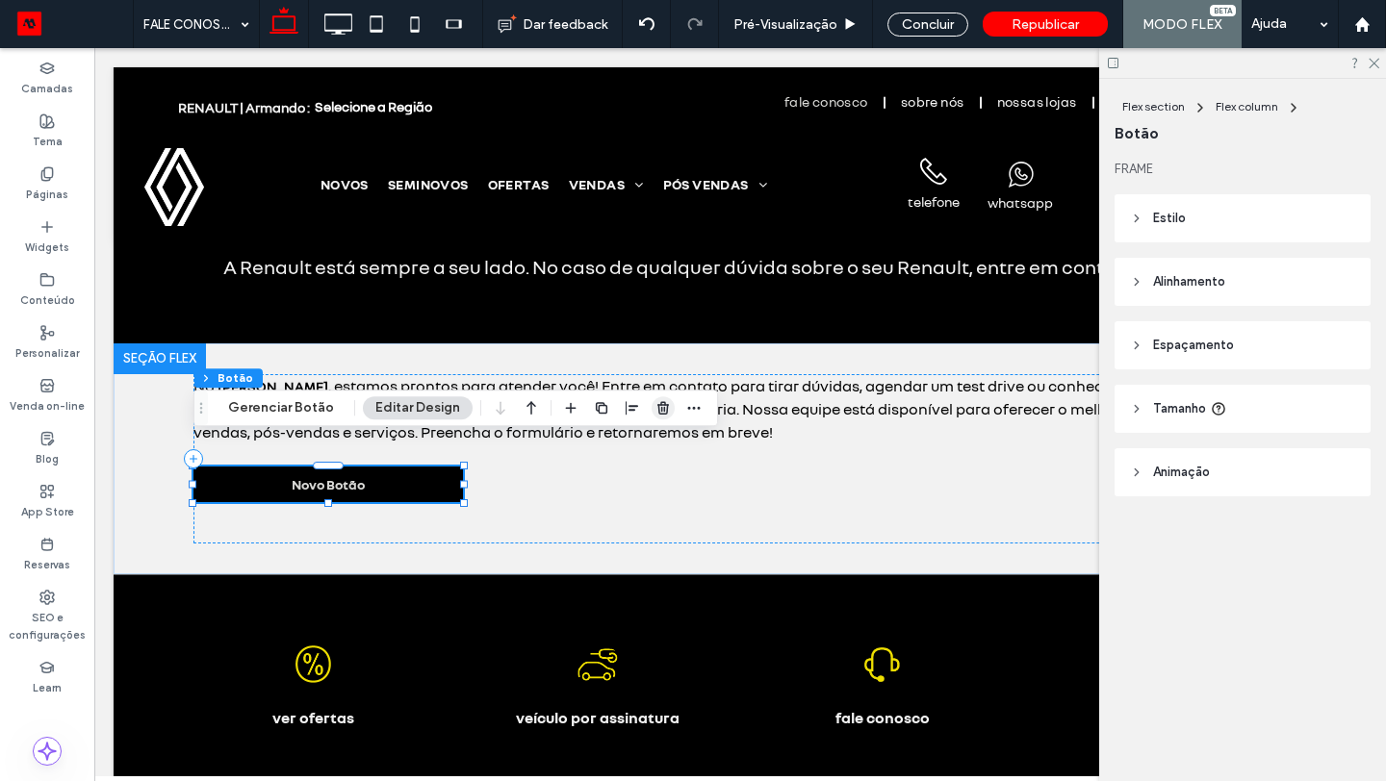
click at [655, 408] on icon "button" at bounding box center [662, 407] width 15 height 15
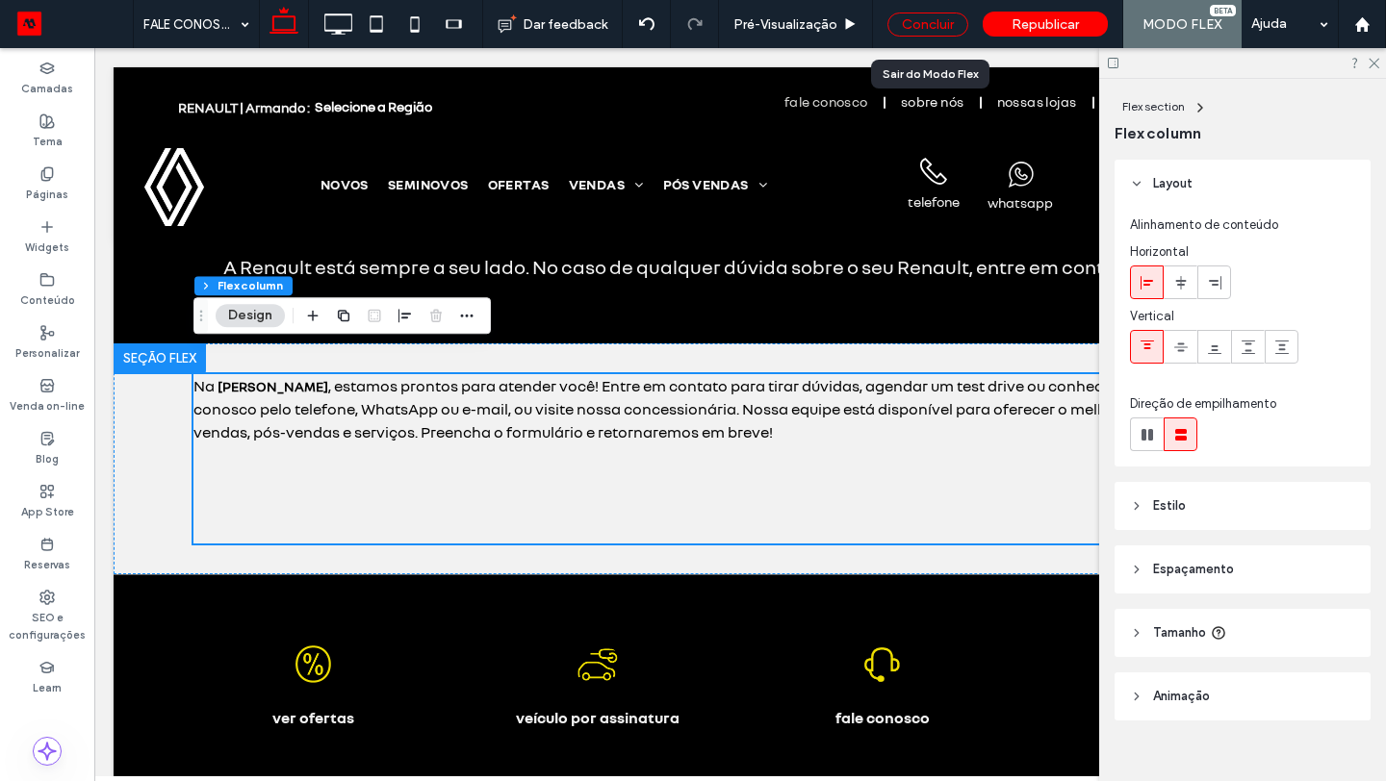
click at [919, 25] on div "Concluir" at bounding box center [927, 25] width 81 height 24
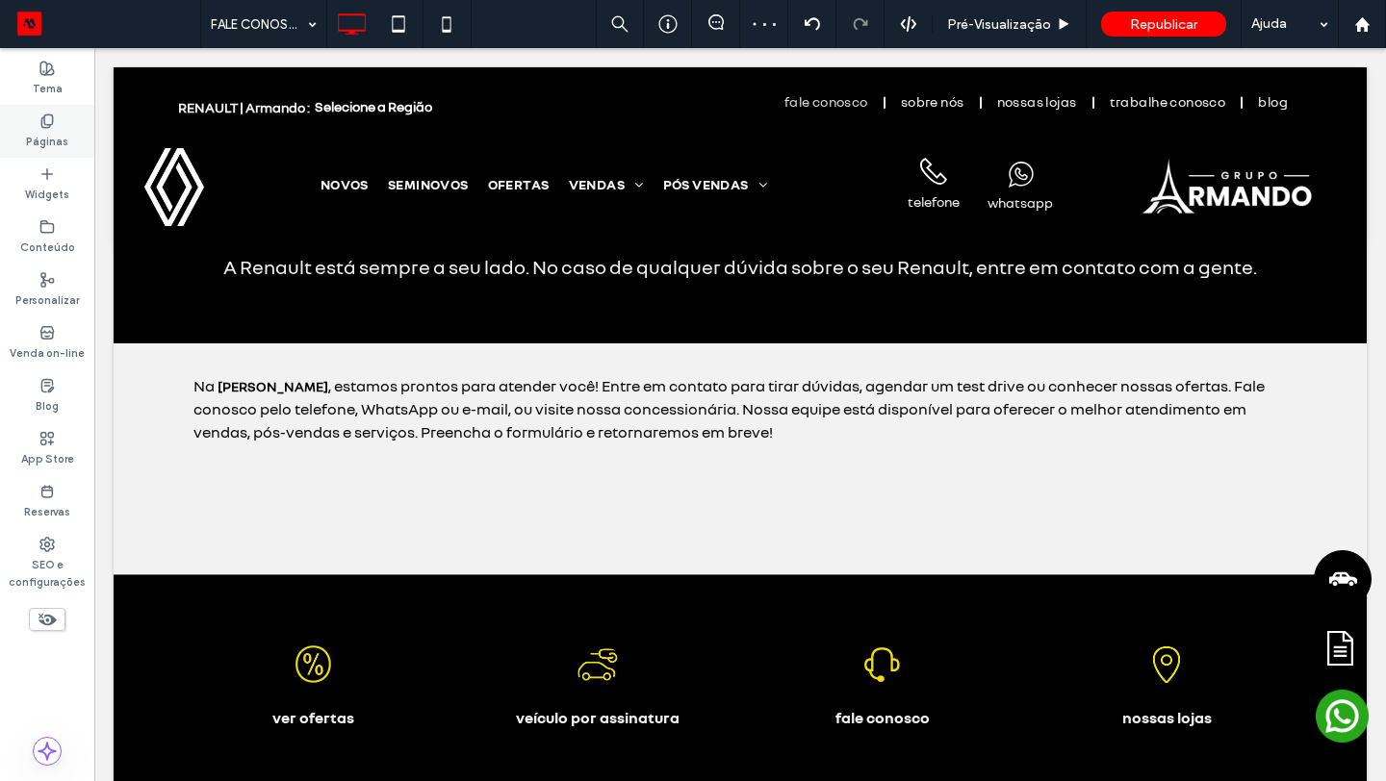
click at [43, 125] on icon at bounding box center [46, 121] width 15 height 15
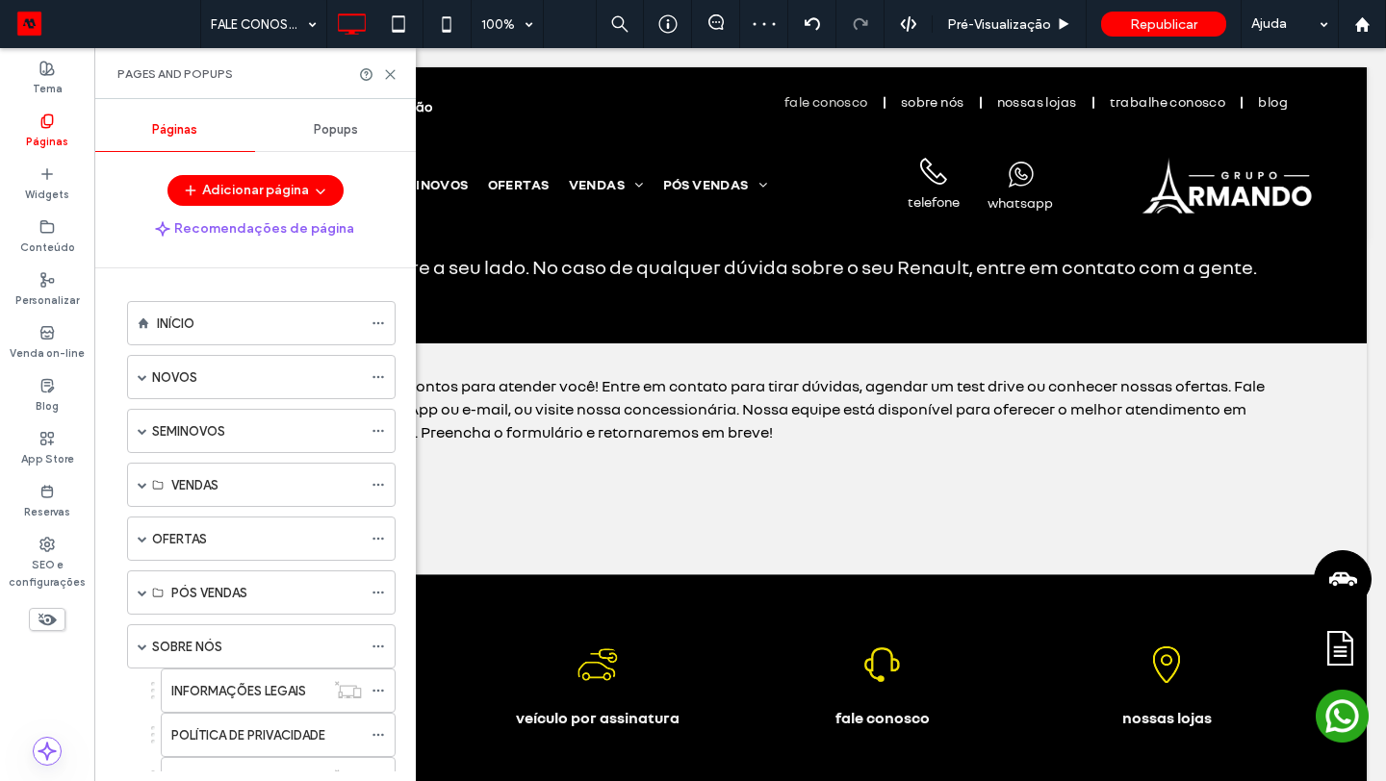
click at [333, 136] on span "Popups" at bounding box center [336, 129] width 44 height 15
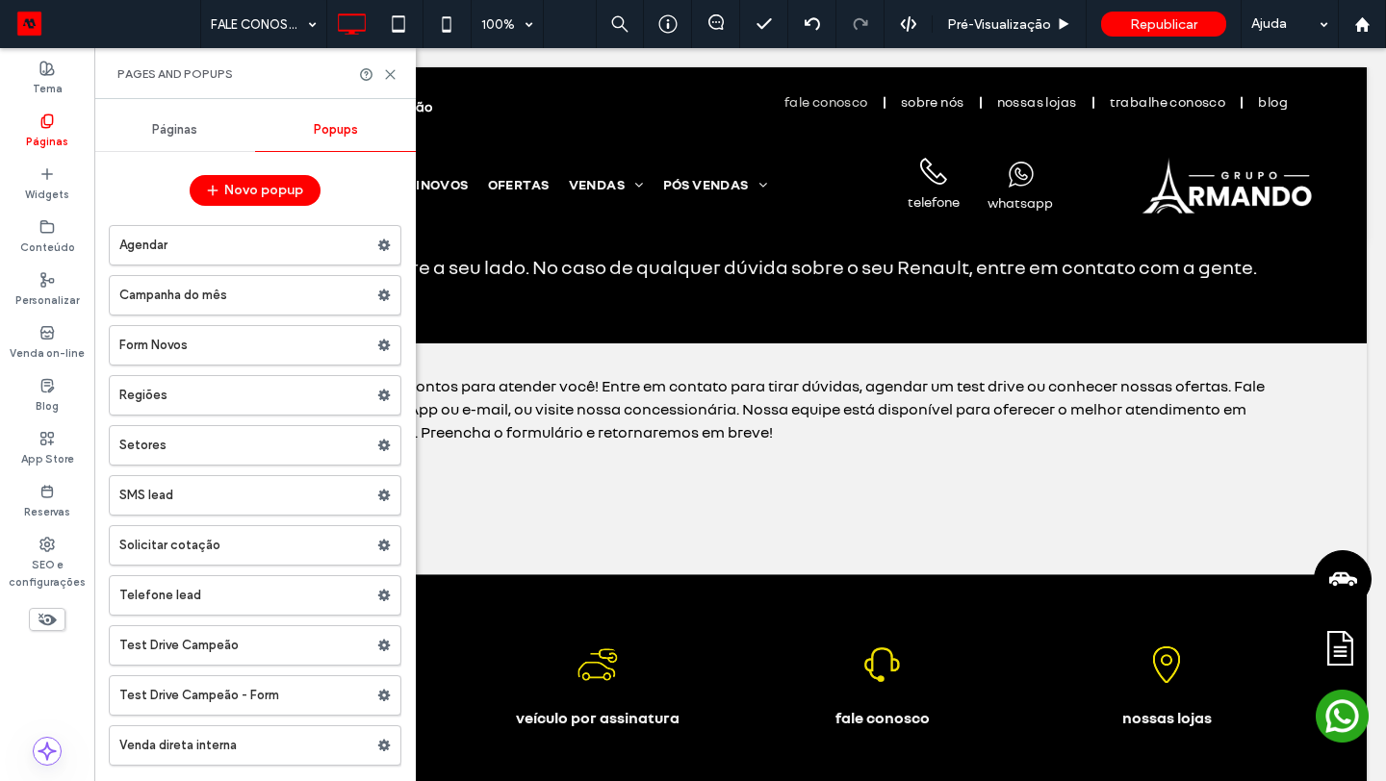
click at [293, 436] on label "Setores" at bounding box center [248, 445] width 258 height 38
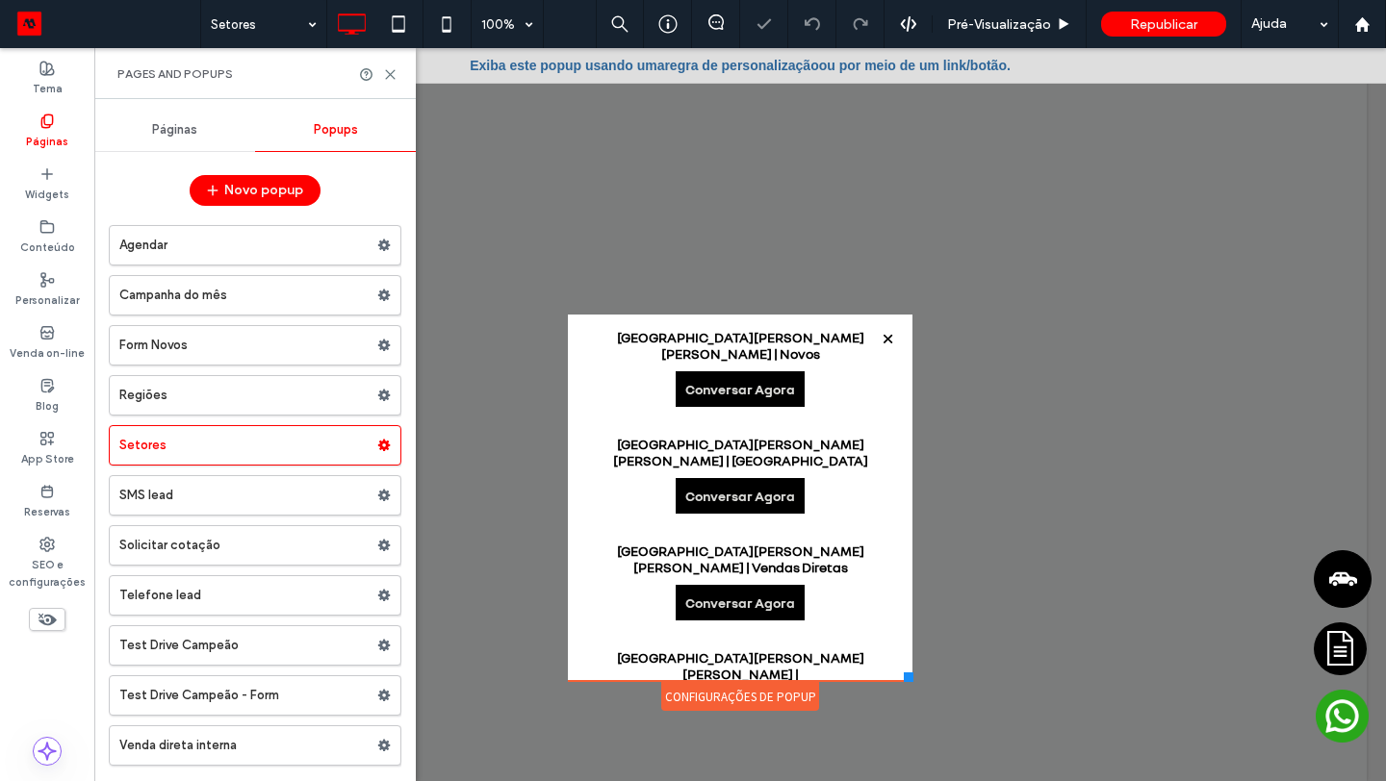
click at [379, 77] on div at bounding box center [378, 74] width 38 height 14
click at [392, 67] on icon at bounding box center [390, 74] width 14 height 14
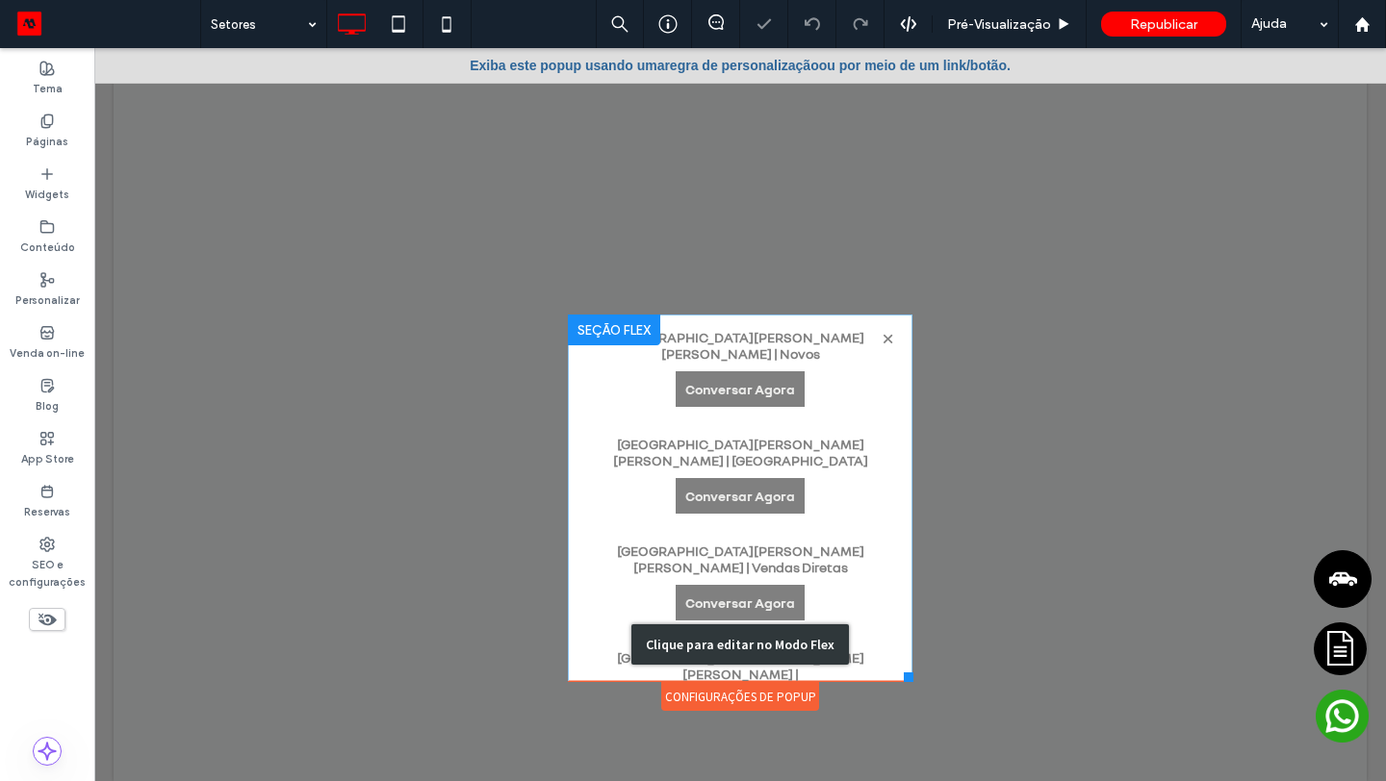
click at [648, 376] on div "Clique para editar no Modo Flex" at bounding box center [740, 645] width 345 height 660
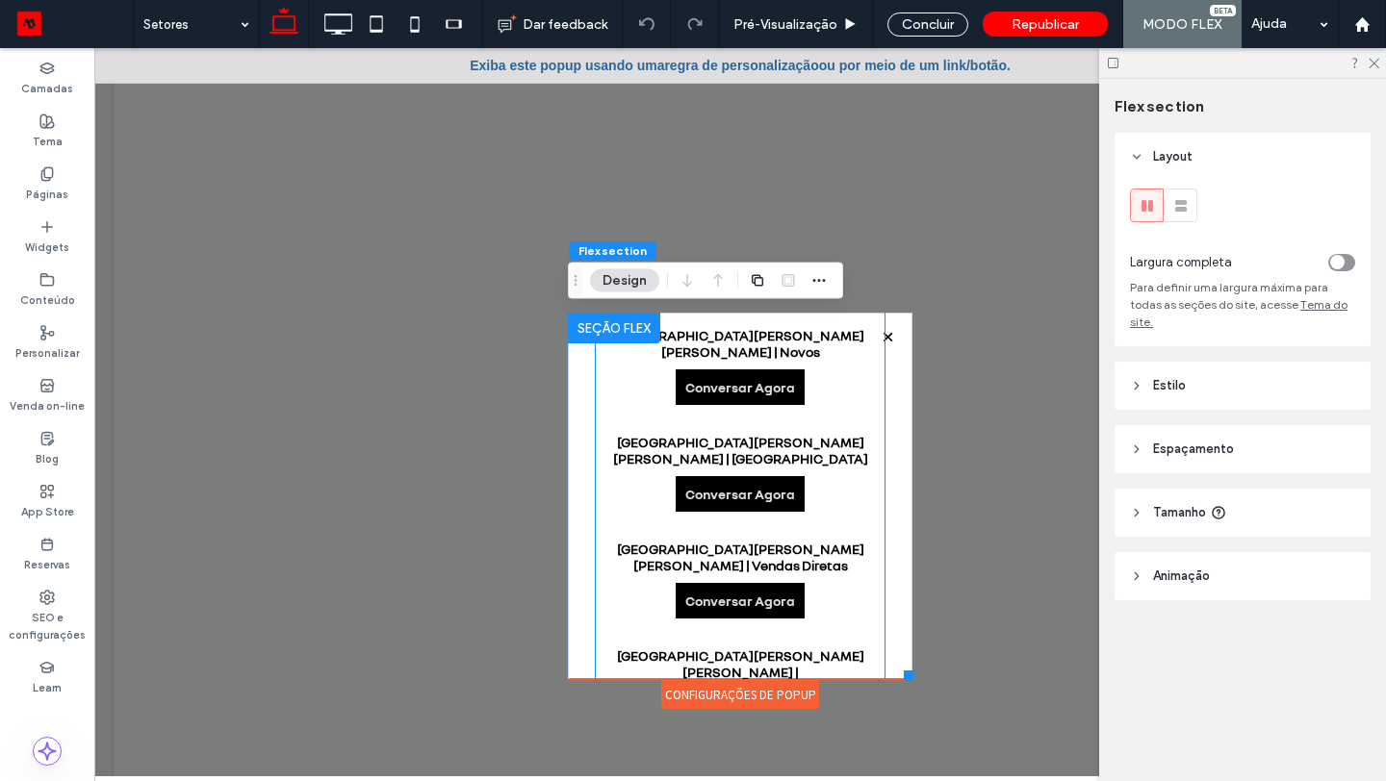
click at [643, 381] on div "São Bernardo do Campo Centro | Novos Conversar Agora" at bounding box center [740, 366] width 289 height 107
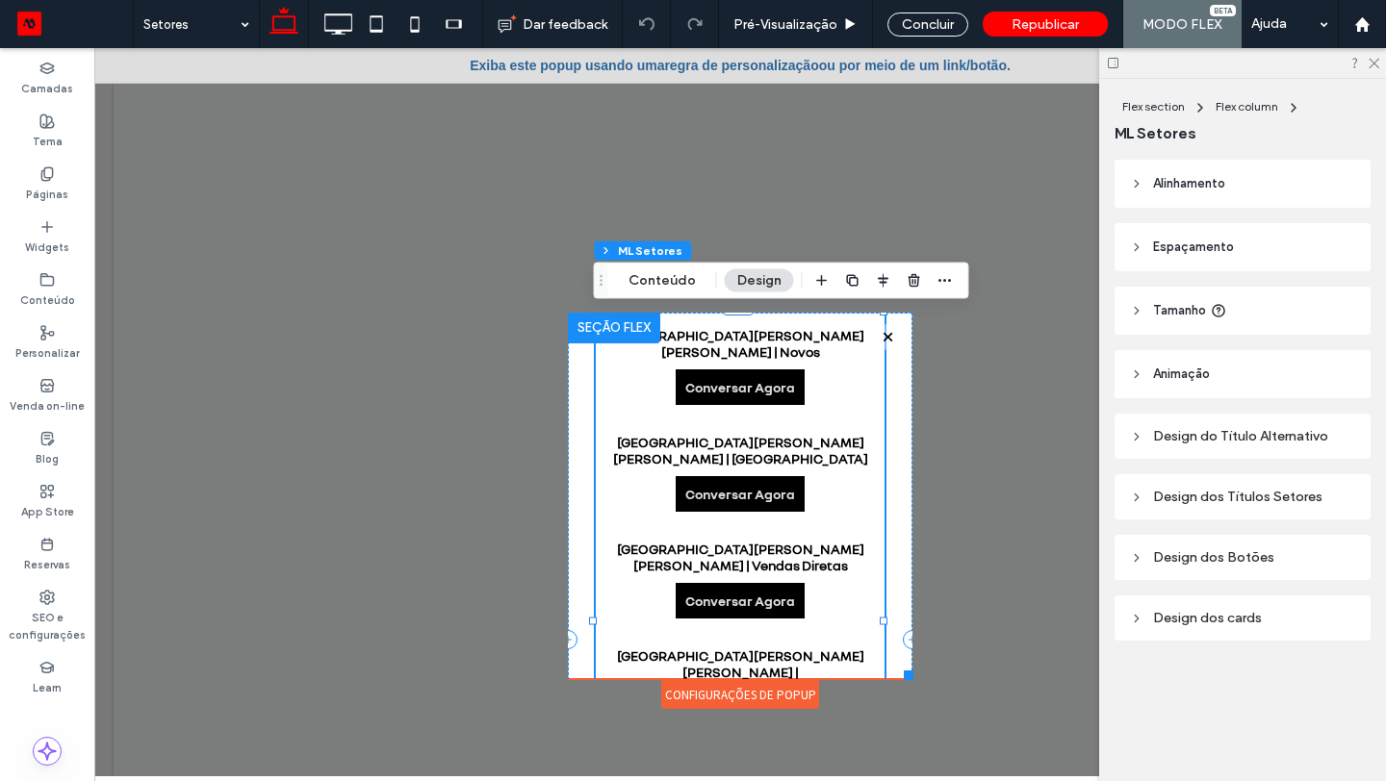
click at [1183, 307] on span "Tamanho" at bounding box center [1179, 310] width 53 height 19
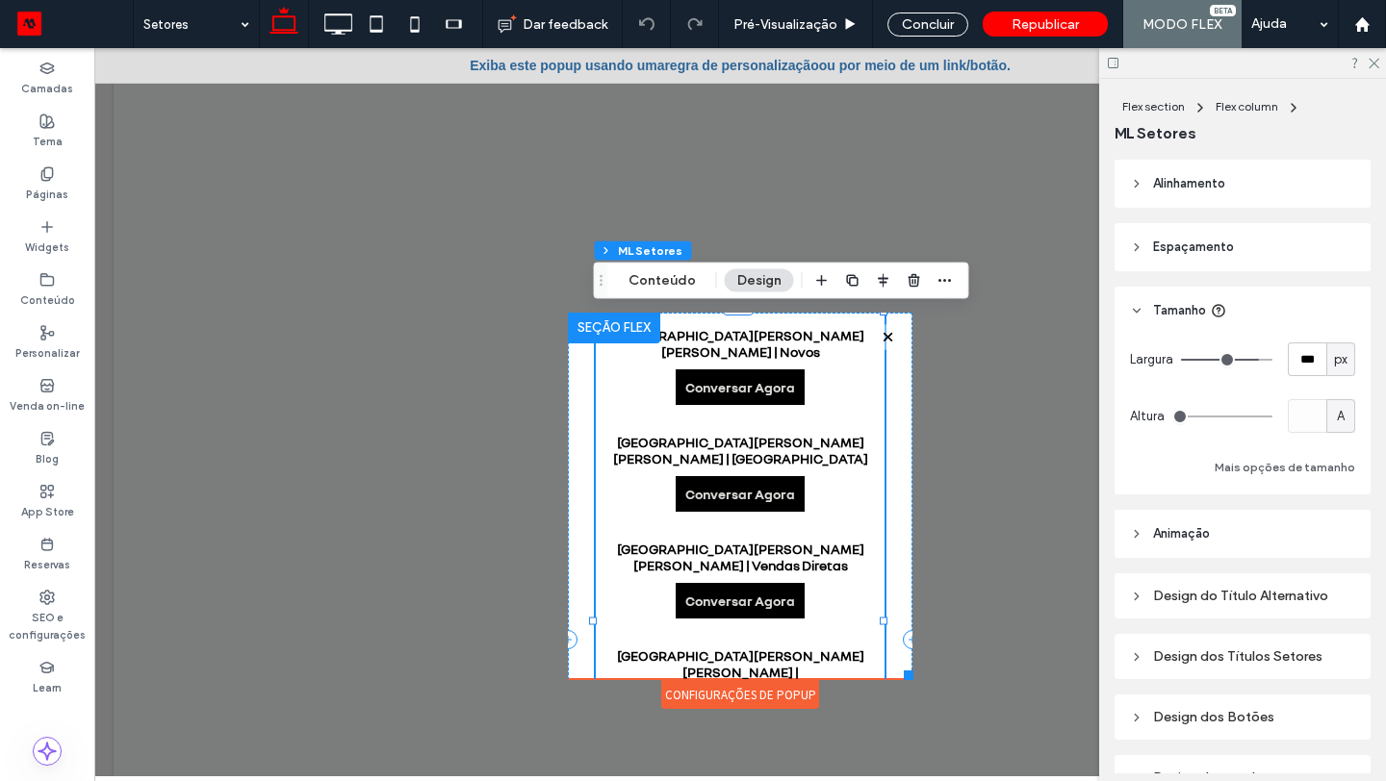
click at [1346, 370] on div "px" at bounding box center [1340, 360] width 29 height 34
click at [1343, 421] on span "%" at bounding box center [1341, 427] width 12 height 19
type input "**"
click at [1306, 354] on input "**" at bounding box center [1307, 360] width 38 height 34
type input "***"
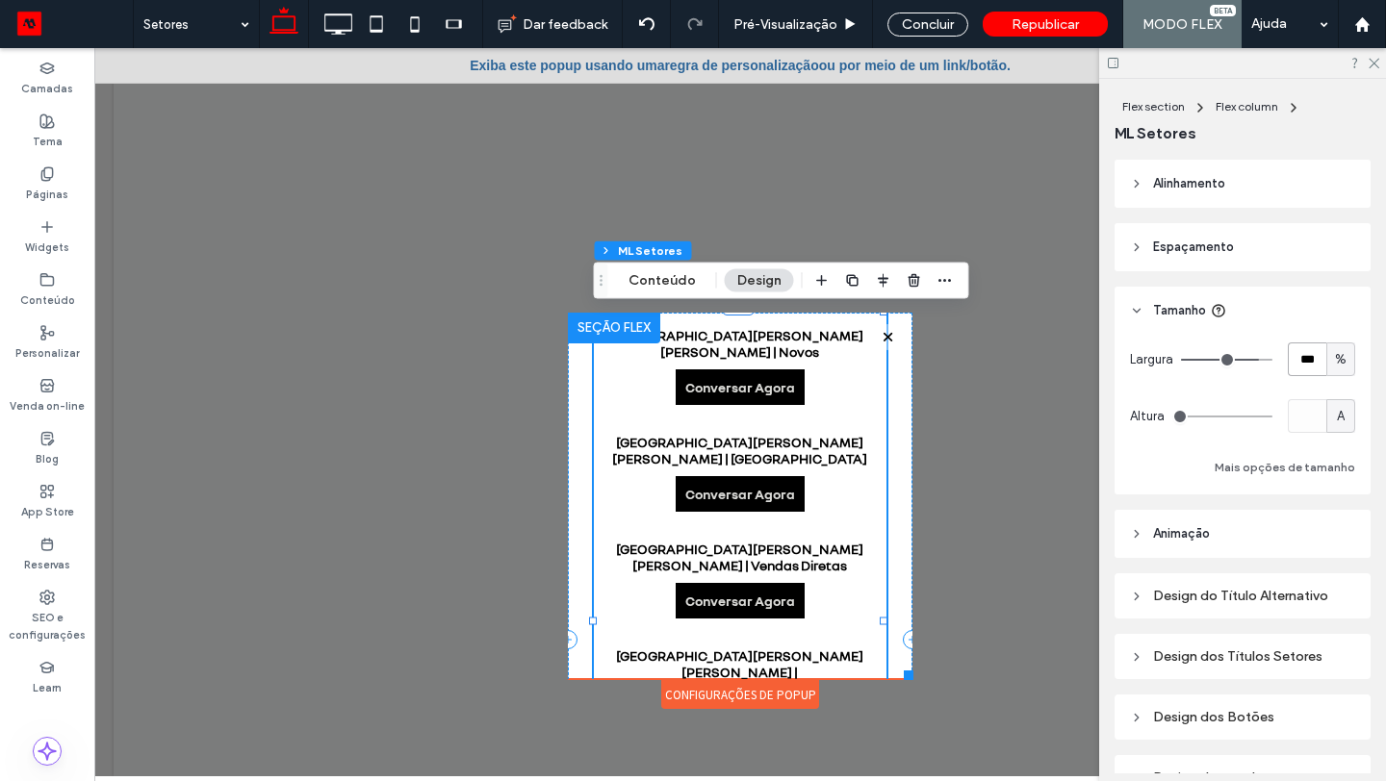
type input "***"
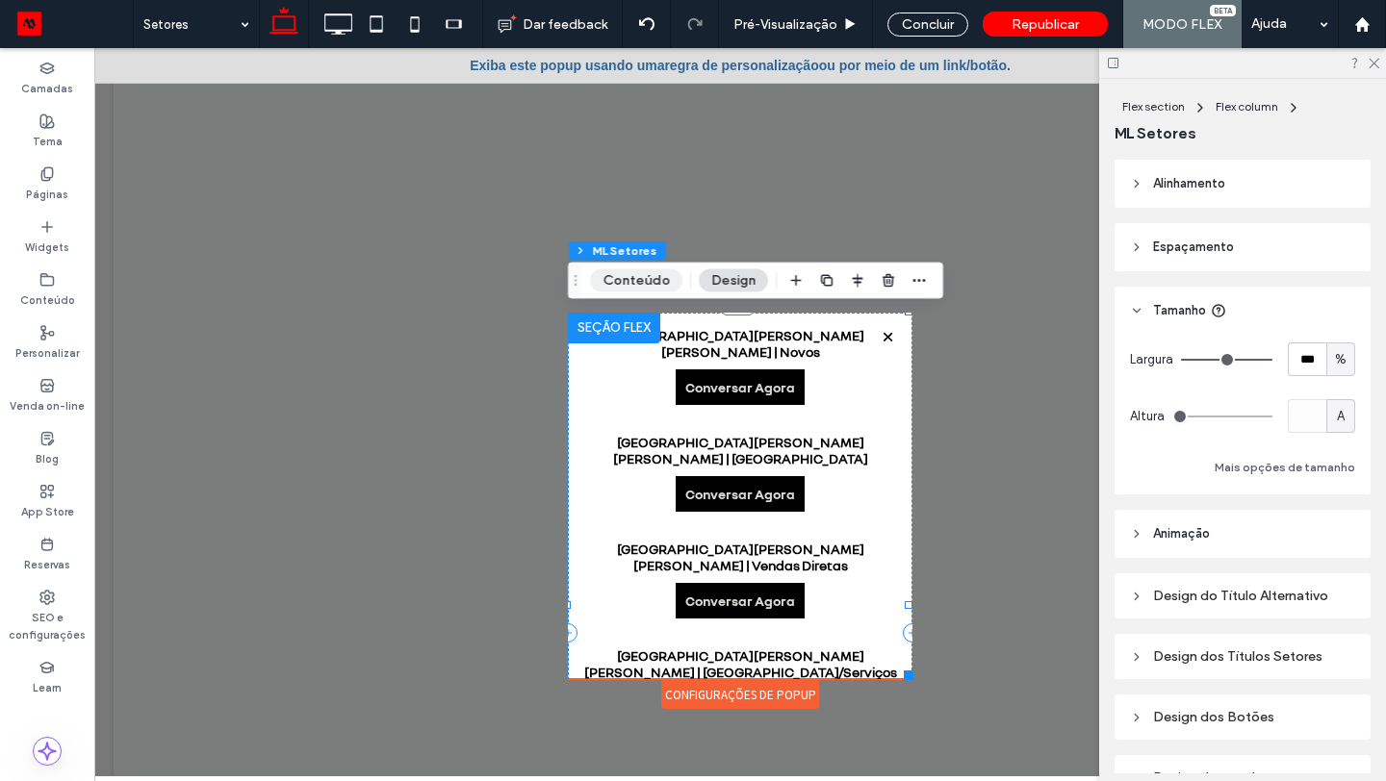
click at [651, 276] on button "Conteúdo" at bounding box center [636, 280] width 92 height 23
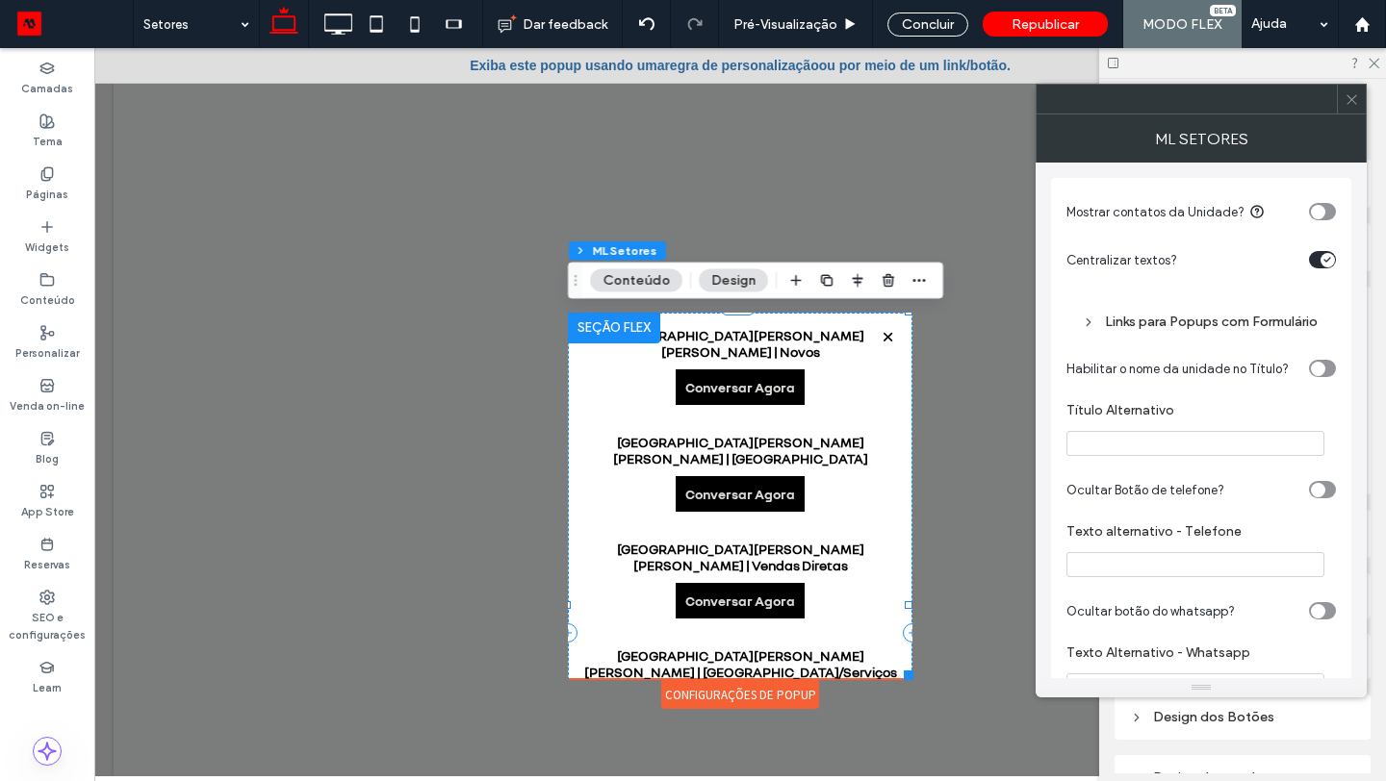
click at [1170, 329] on div "Links para Popups com Formulário" at bounding box center [1201, 322] width 239 height 16
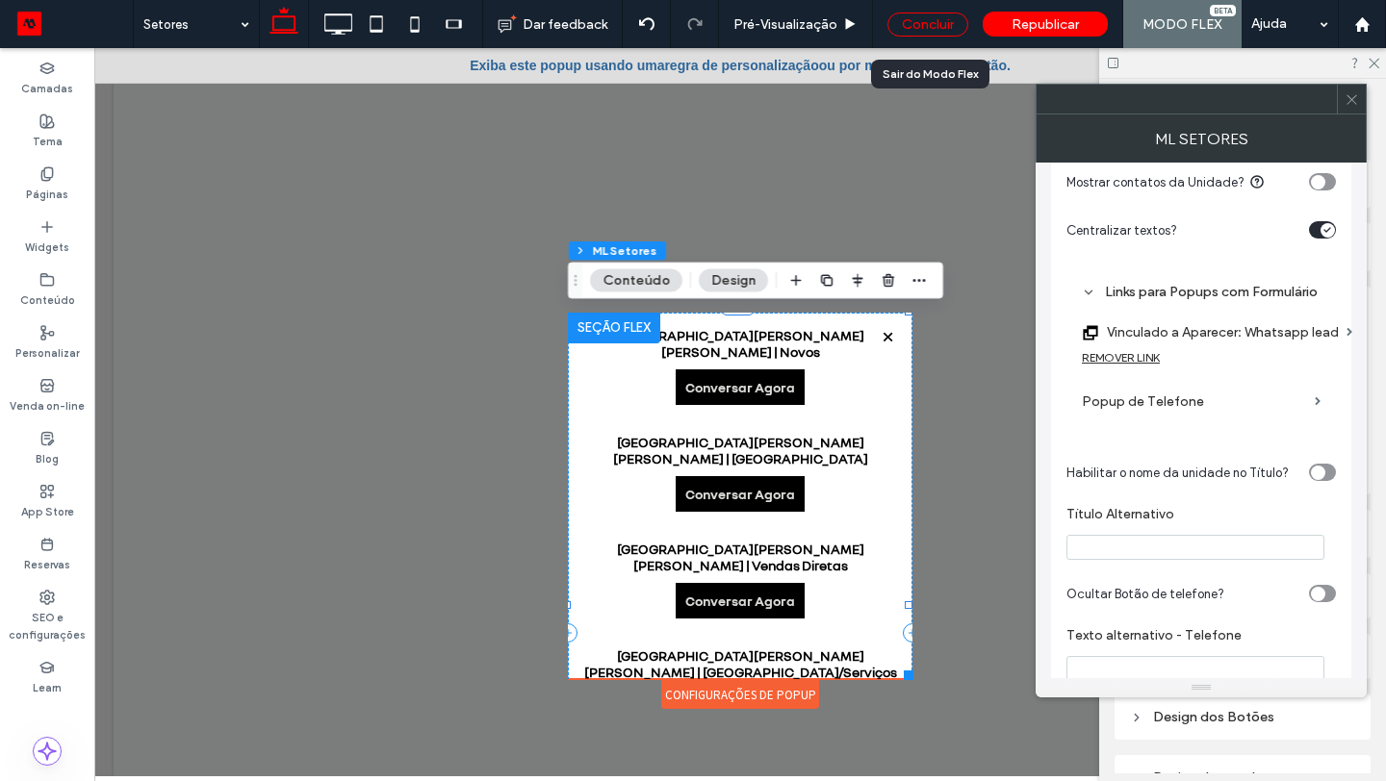
click at [935, 21] on div "Concluir" at bounding box center [927, 25] width 81 height 24
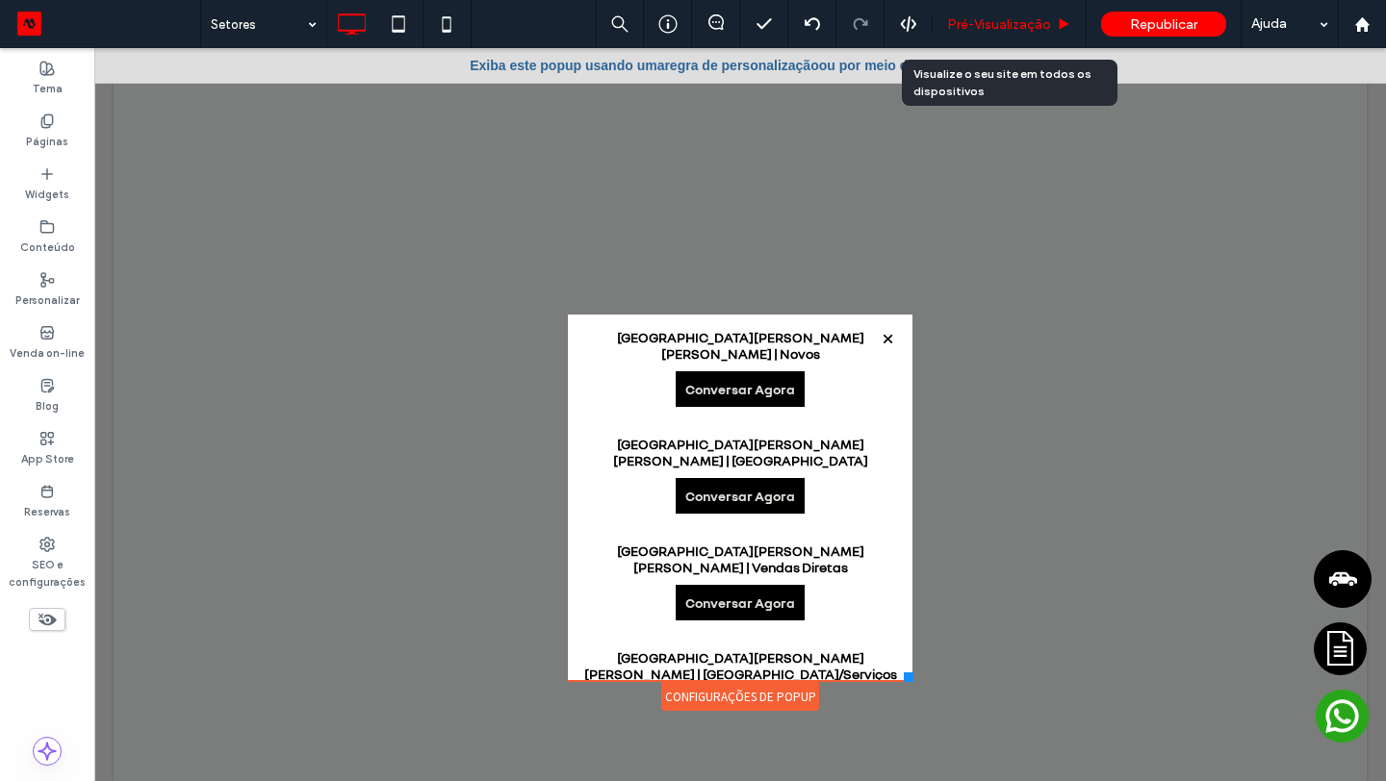
click at [961, 25] on span "Pré-Visualizaçāo" at bounding box center [999, 24] width 104 height 16
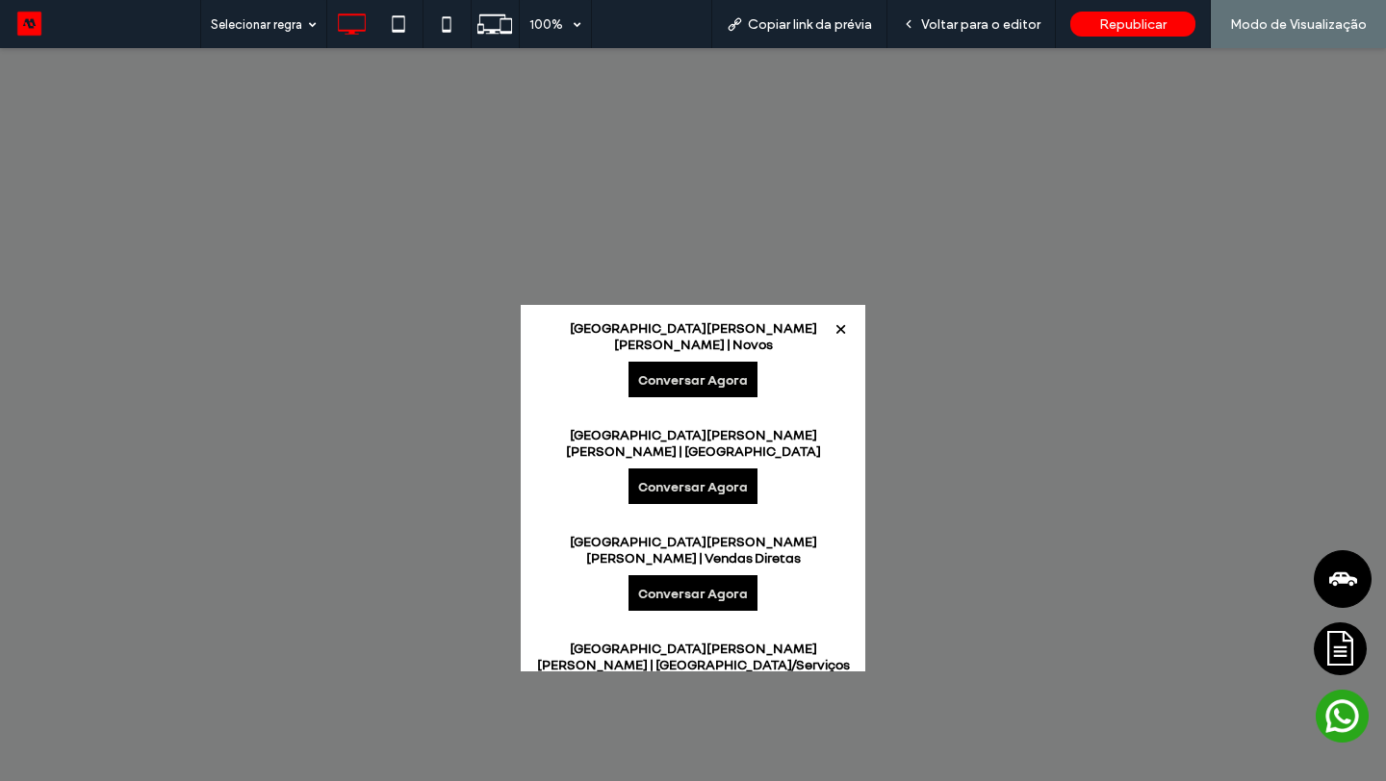
click at [718, 366] on link "Conversar Agora" at bounding box center [692, 380] width 129 height 36
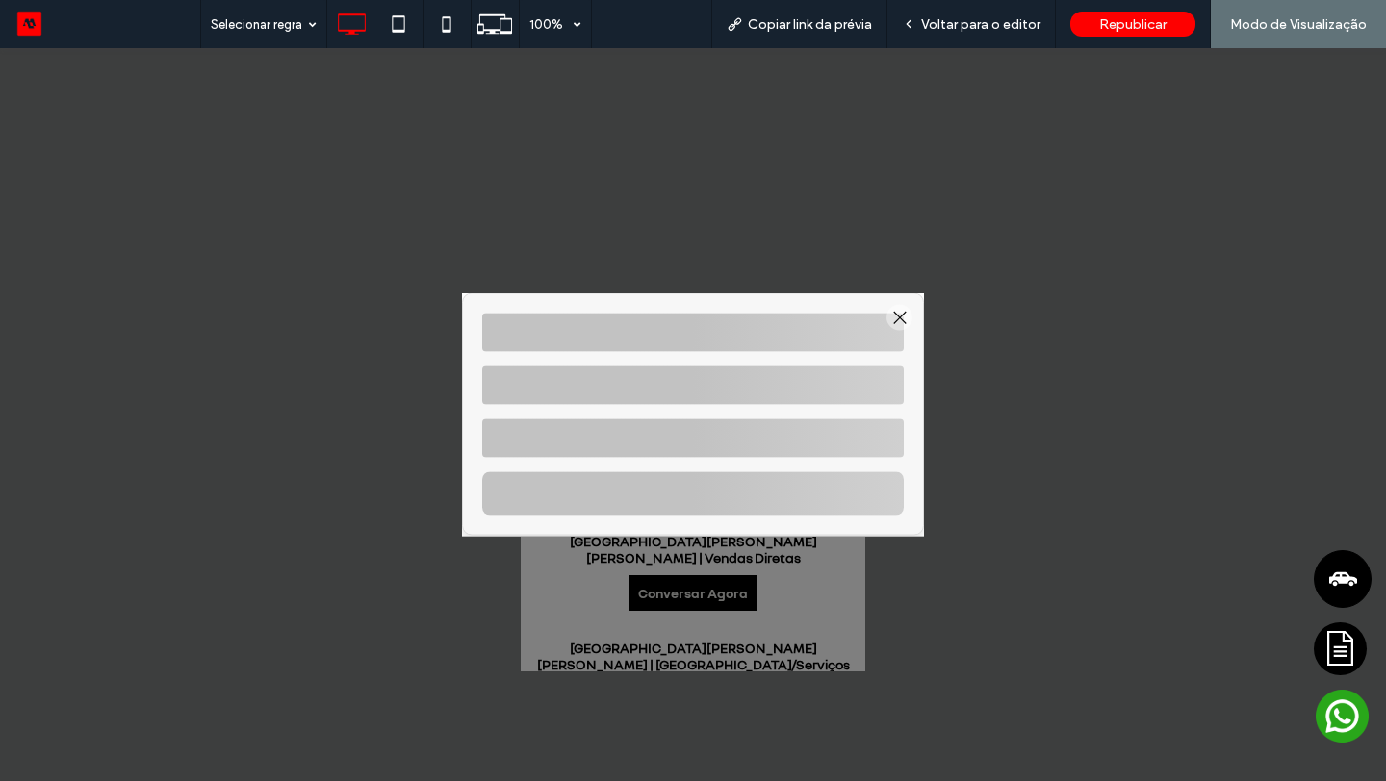
select select "*****"
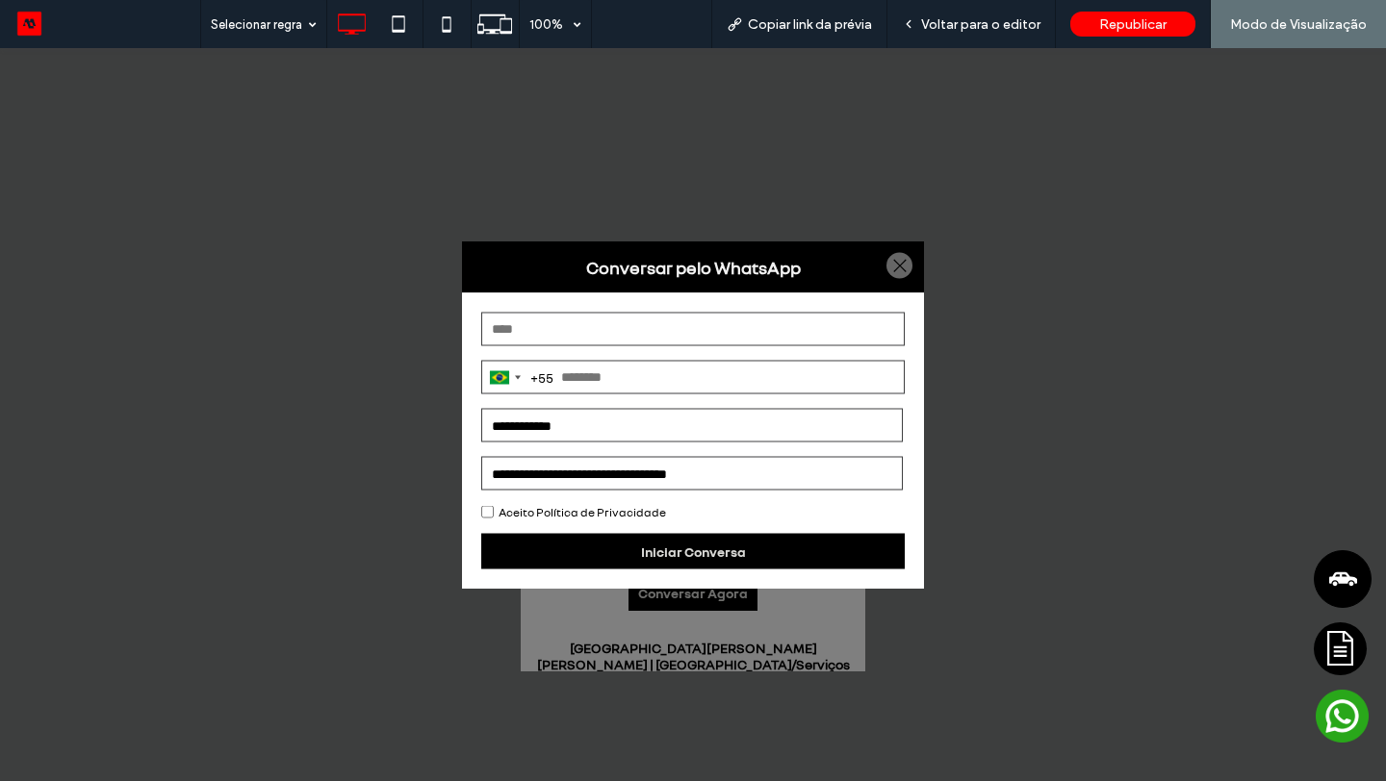
click at [731, 468] on div "**********" at bounding box center [692, 474] width 423 height 34
click at [729, 469] on div "**********" at bounding box center [692, 474] width 423 height 34
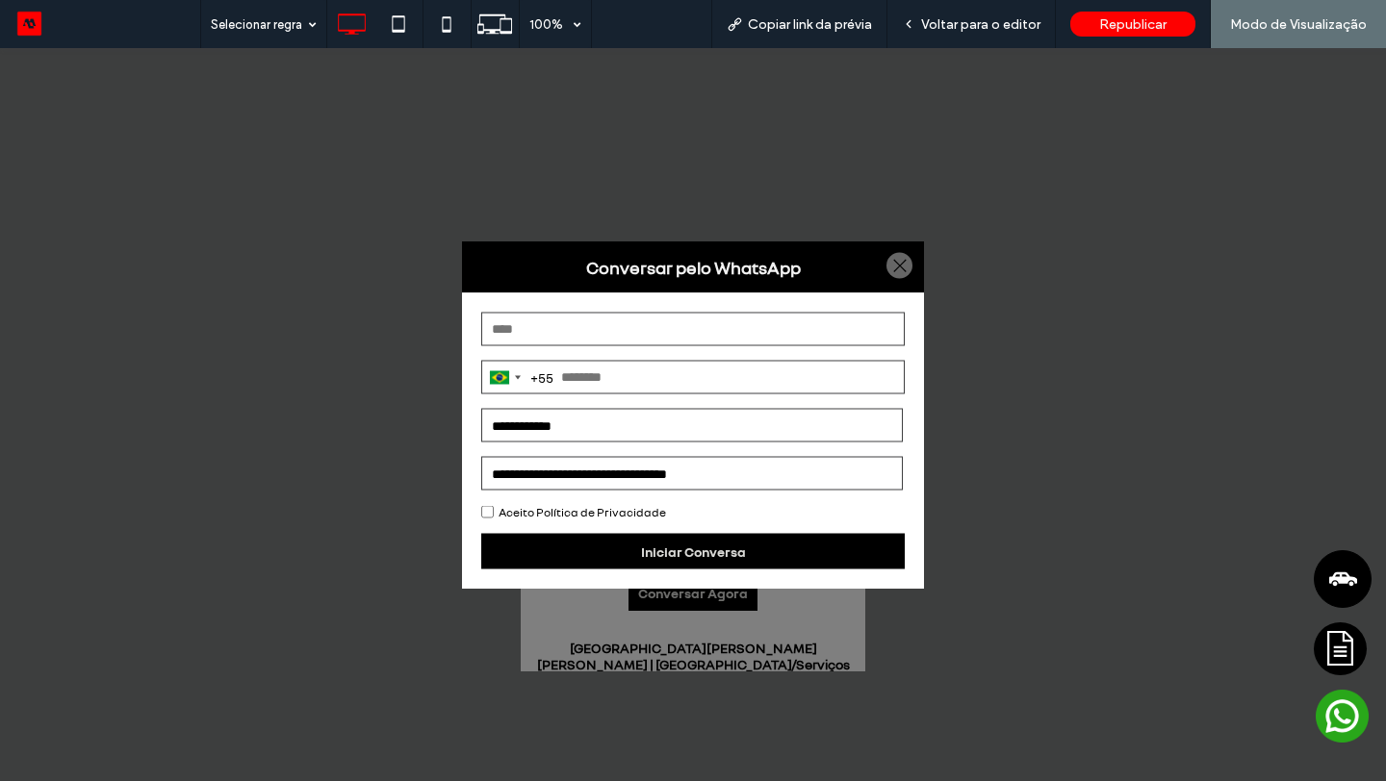
click at [573, 430] on select "**********" at bounding box center [692, 426] width 422 height 34
click at [890, 264] on div at bounding box center [899, 266] width 26 height 26
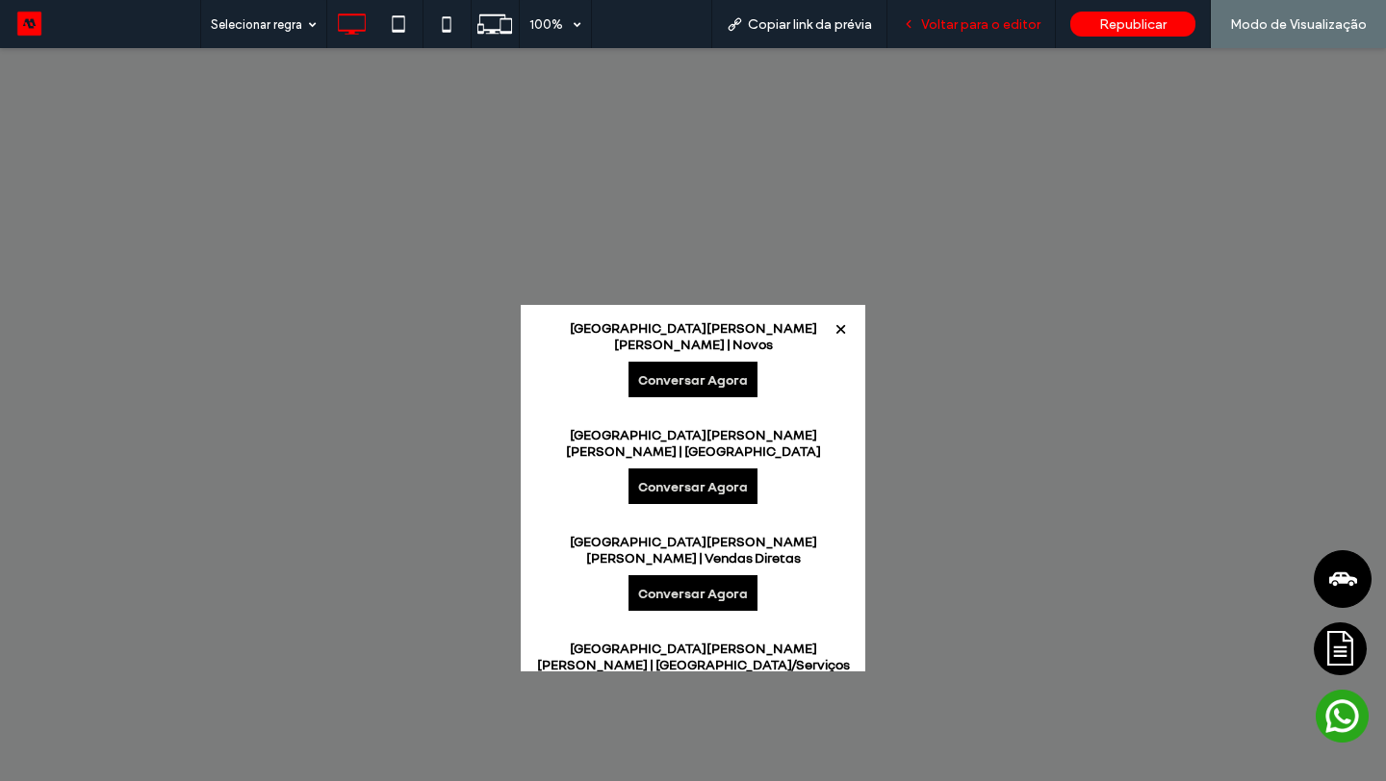
click at [931, 22] on span "Voltar para o editor" at bounding box center [980, 24] width 119 height 16
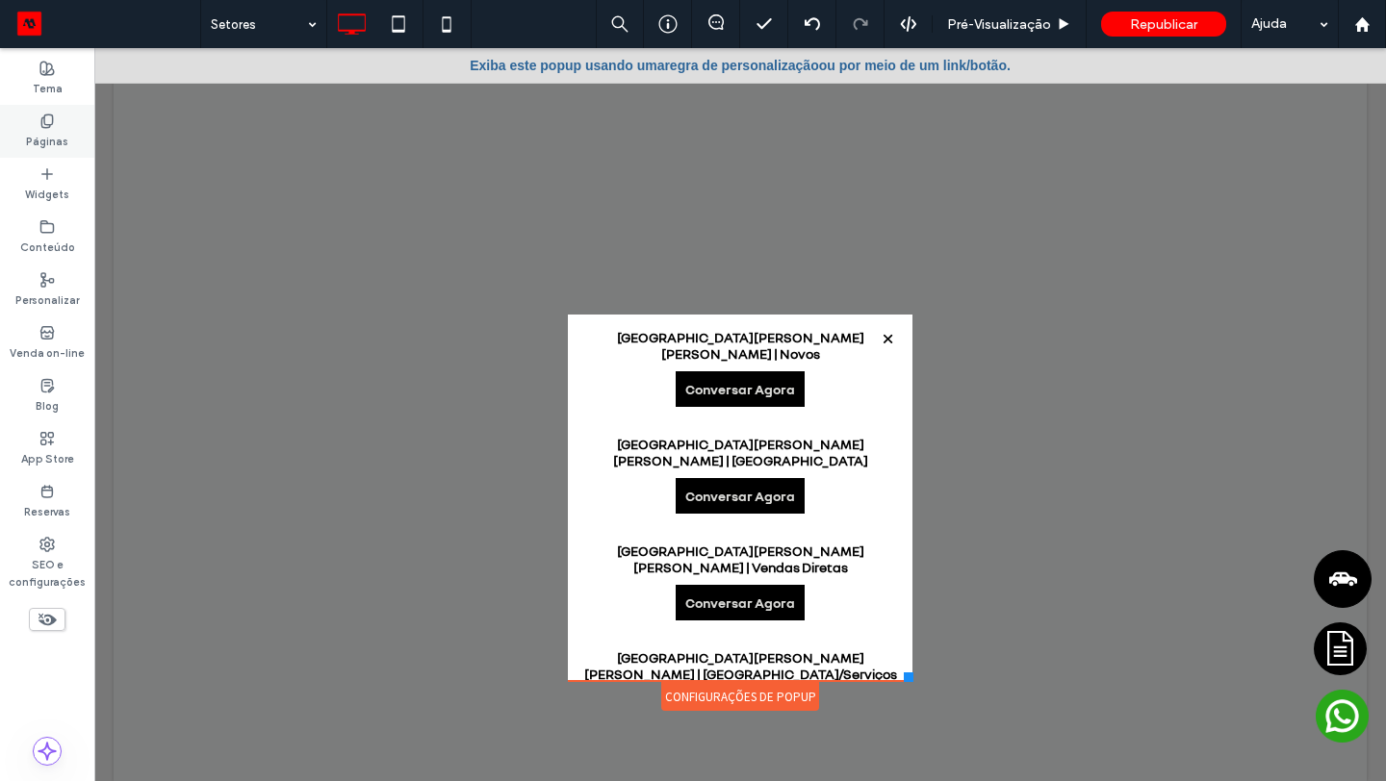
click at [37, 127] on div "Páginas" at bounding box center [47, 131] width 94 height 53
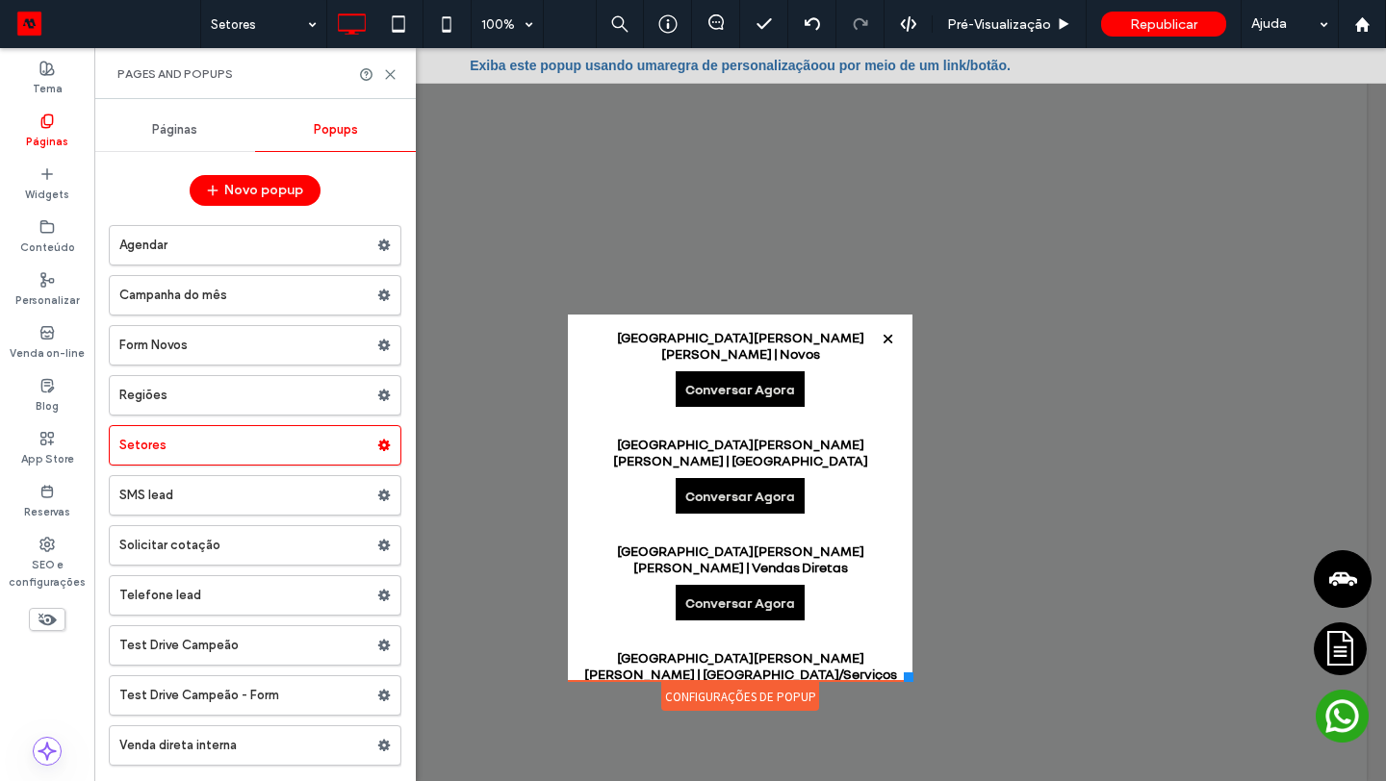
click at [174, 139] on div "Páginas" at bounding box center [174, 130] width 161 height 42
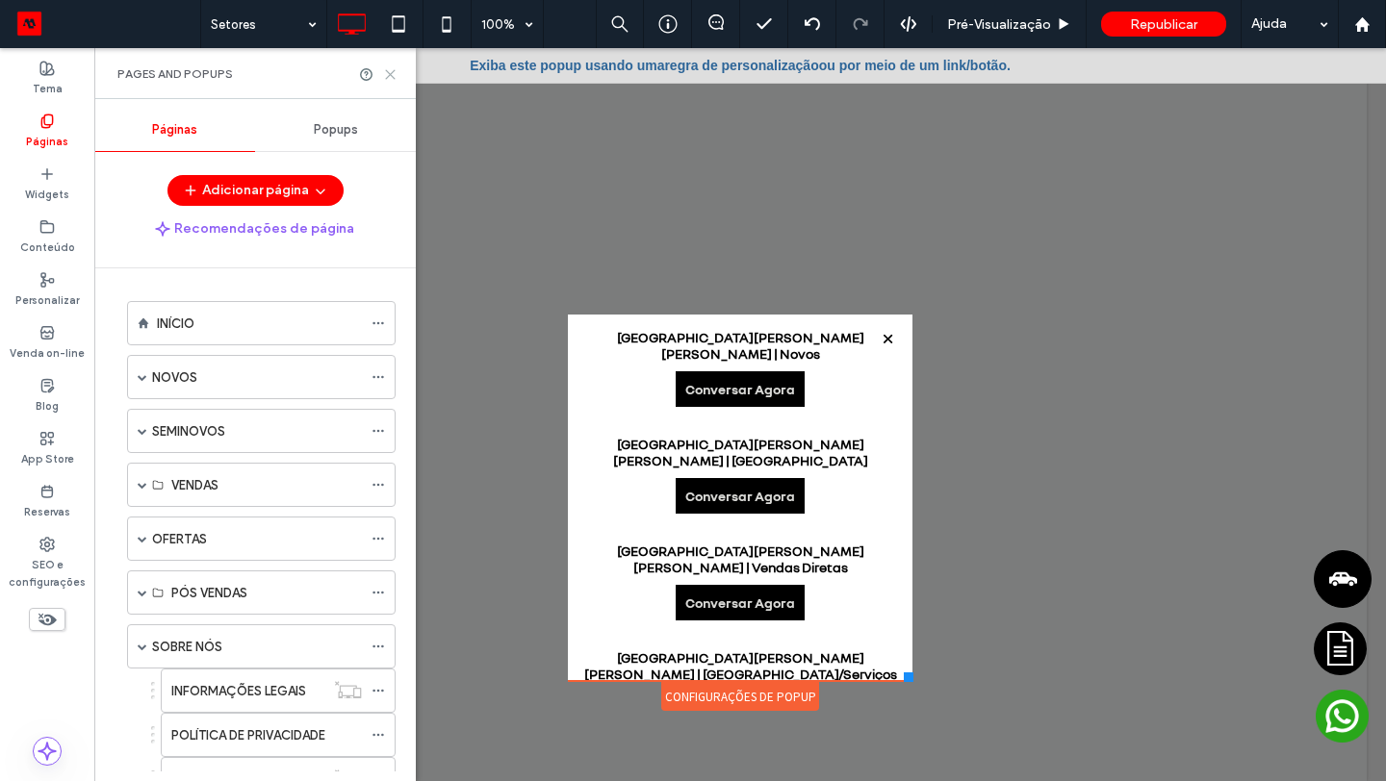
click at [394, 72] on icon at bounding box center [390, 74] width 14 height 14
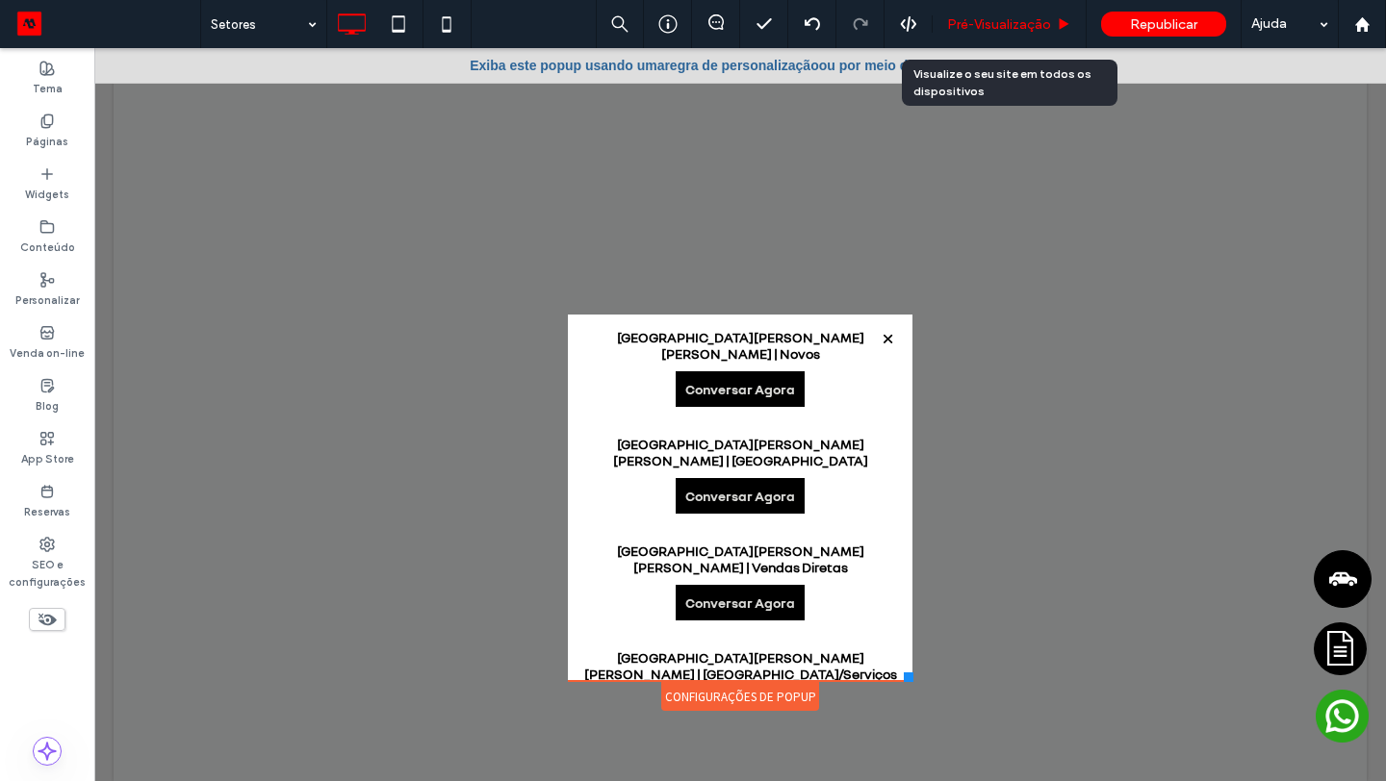
click at [1033, 20] on span "Pré-Visualizaçāo" at bounding box center [999, 24] width 104 height 16
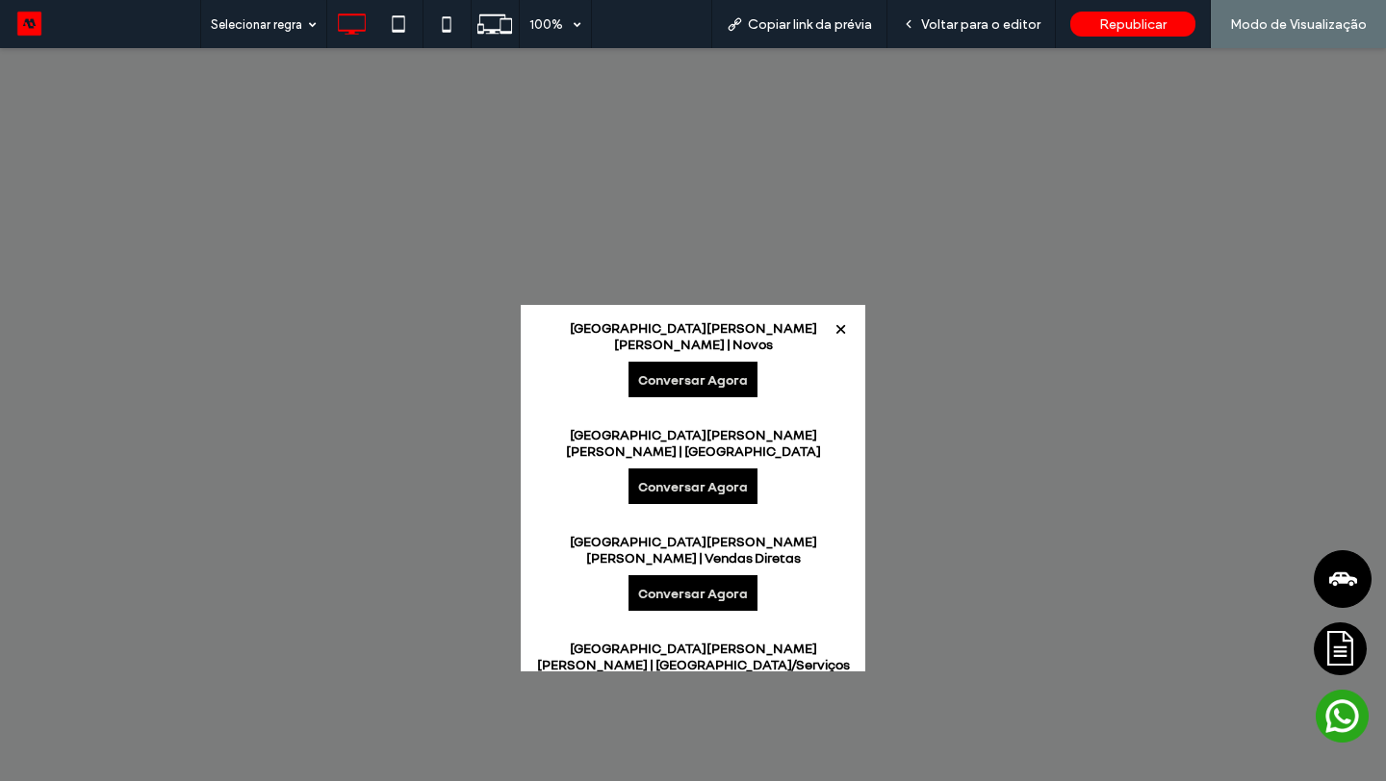
click at [703, 380] on div "São Bernardo do Campo Centro | Novos Conversar Agora" at bounding box center [693, 358] width 345 height 107
click at [714, 362] on link "Conversar Agora" at bounding box center [692, 380] width 129 height 36
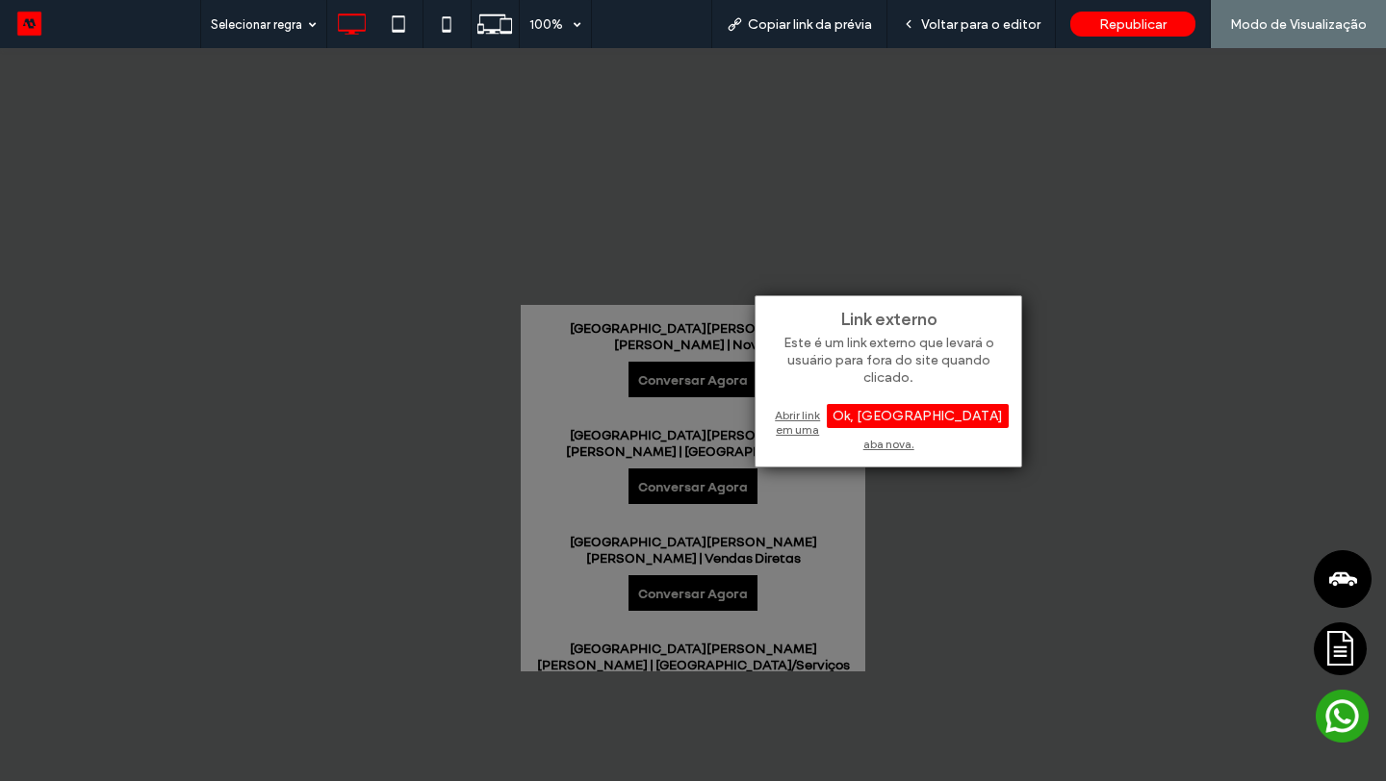
select select "*****"
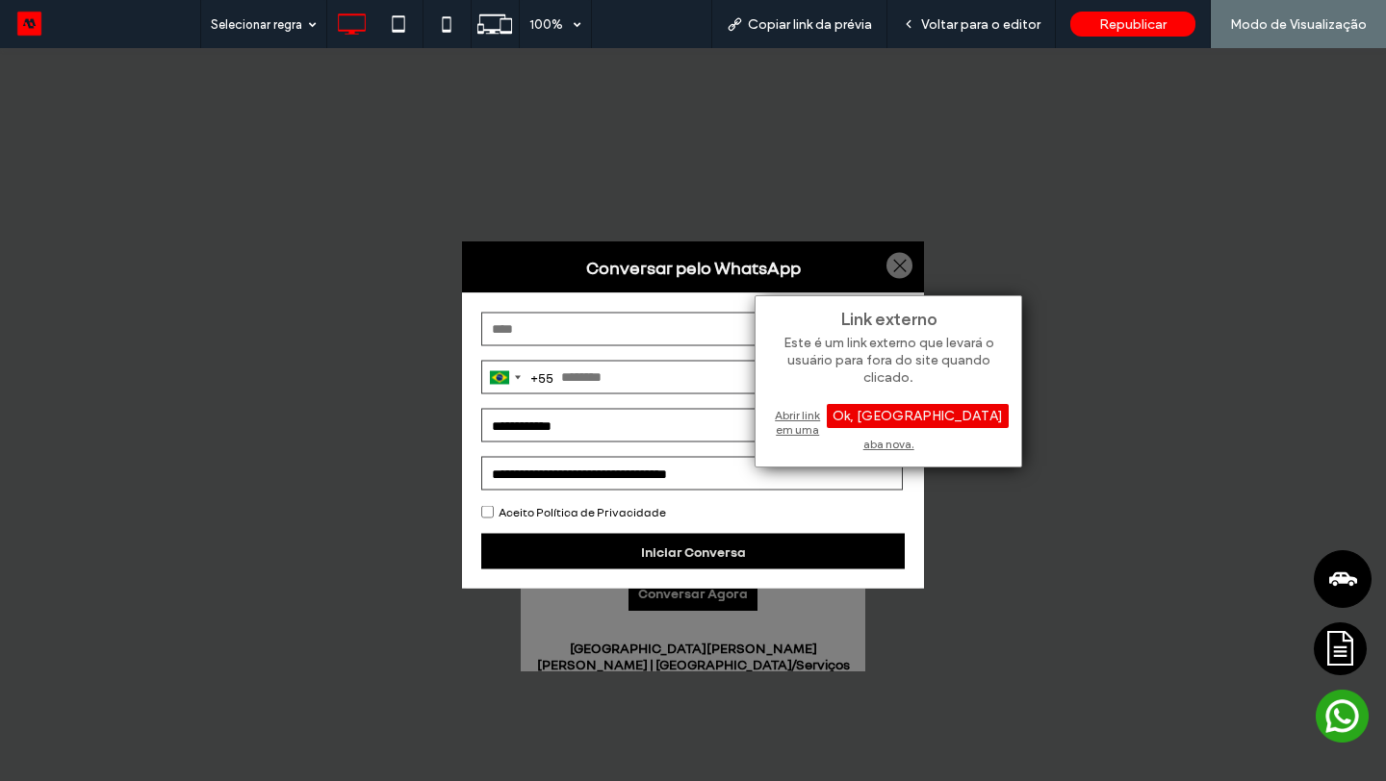
click at [949, 410] on div "Ok, Entendi" at bounding box center [918, 416] width 182 height 24
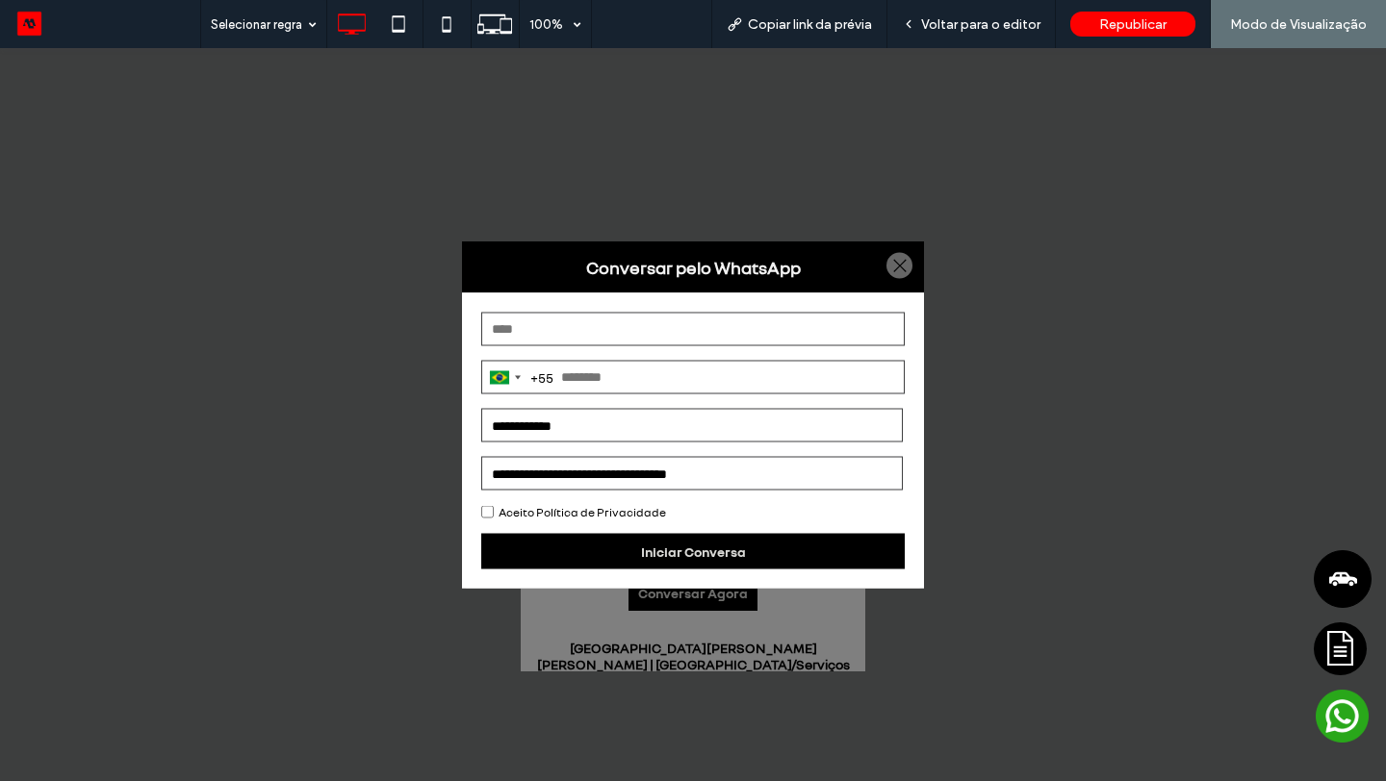
click at [887, 262] on div at bounding box center [899, 266] width 26 height 26
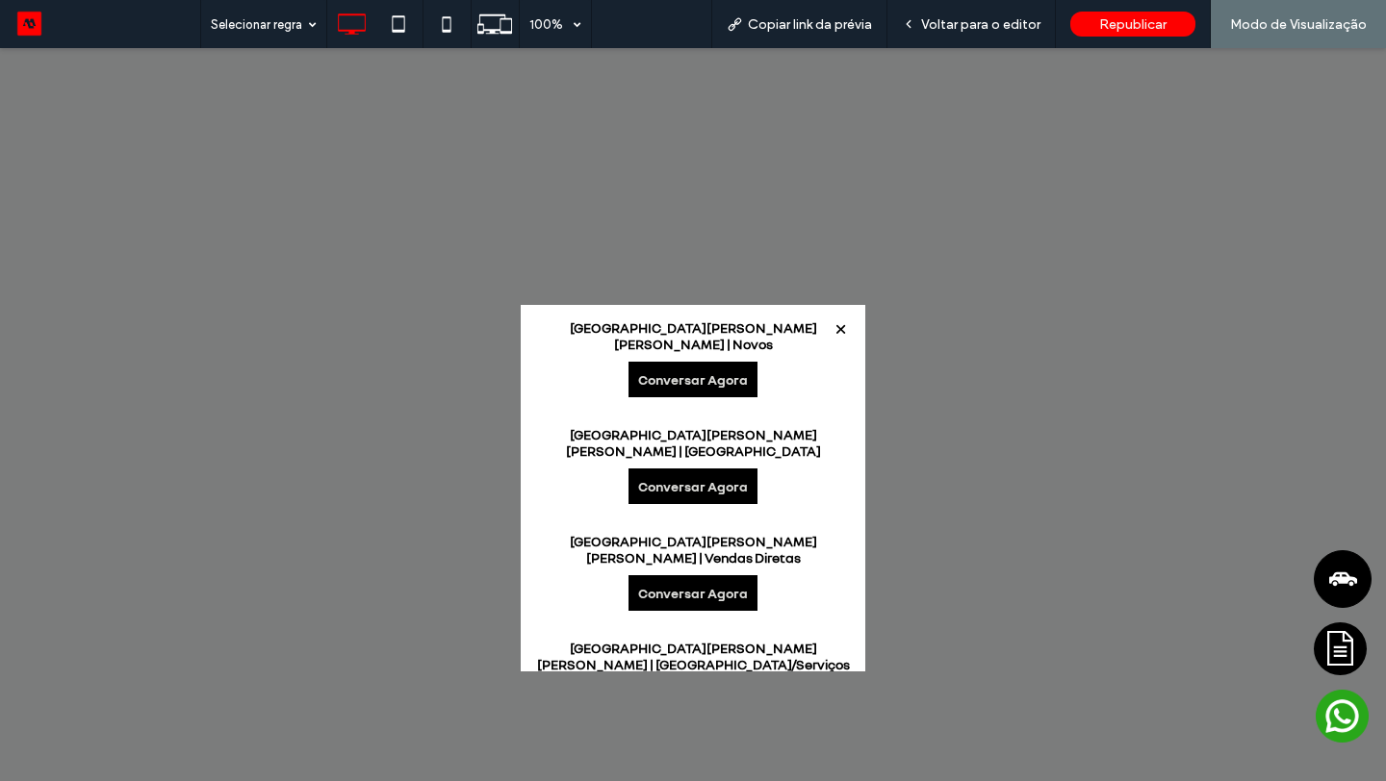
click at [711, 374] on link "Conversar Agora" at bounding box center [692, 380] width 129 height 36
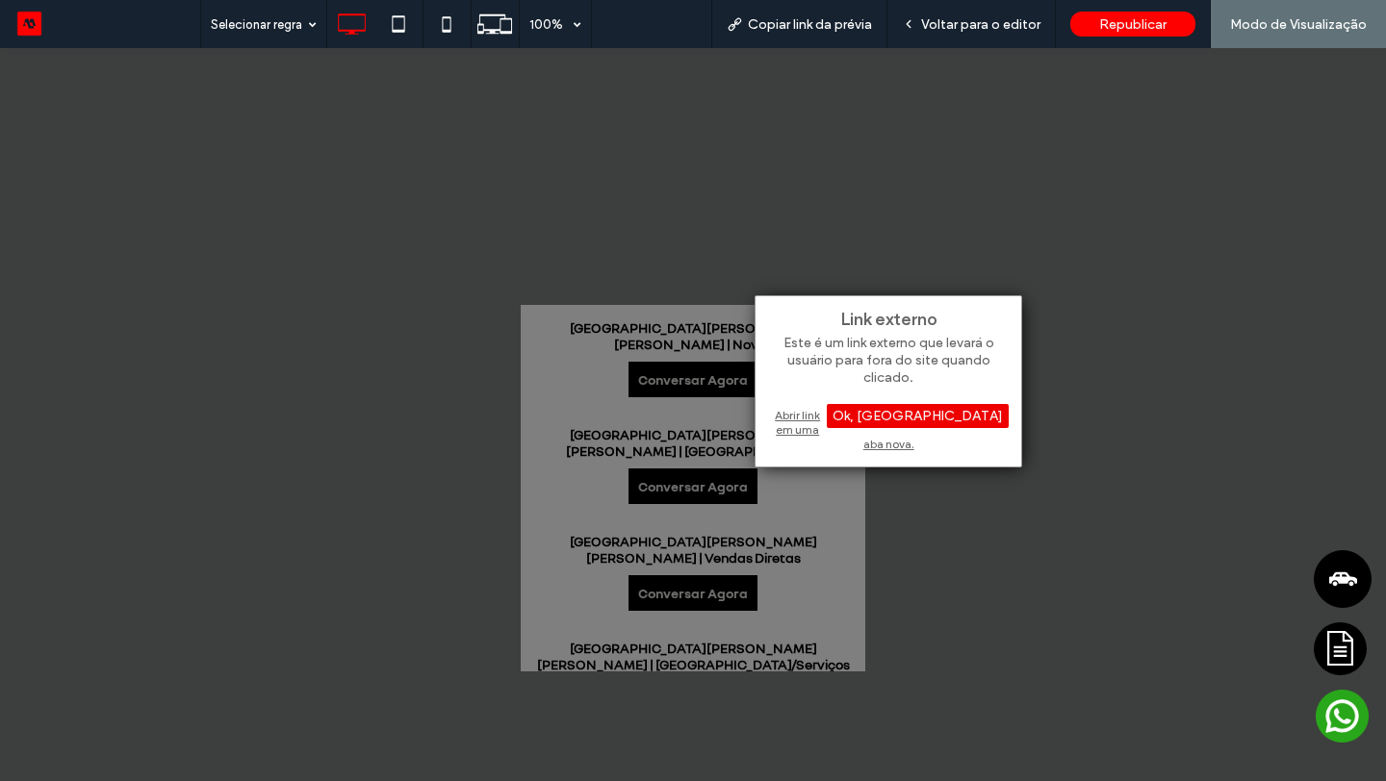
select select "*****"
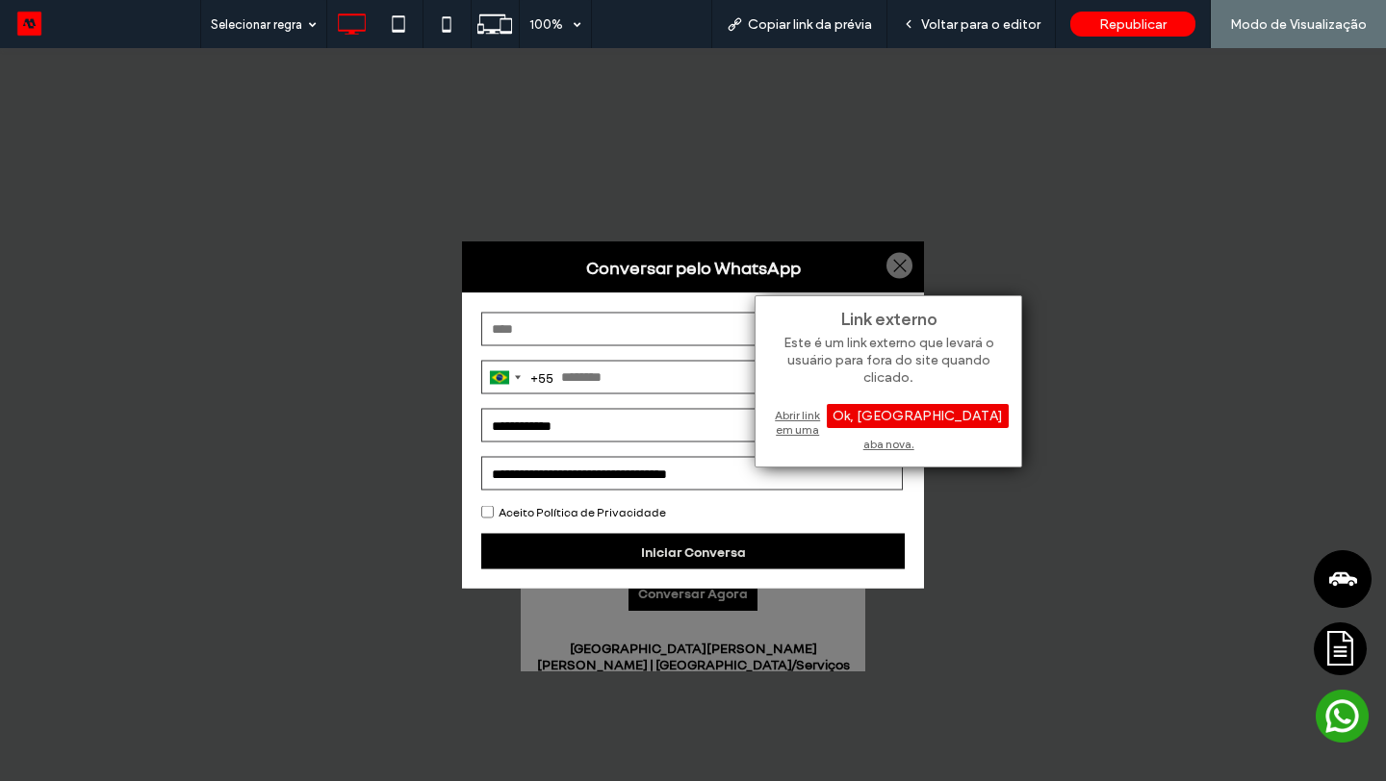
click at [947, 421] on div "Ok, Entendi" at bounding box center [918, 416] width 182 height 24
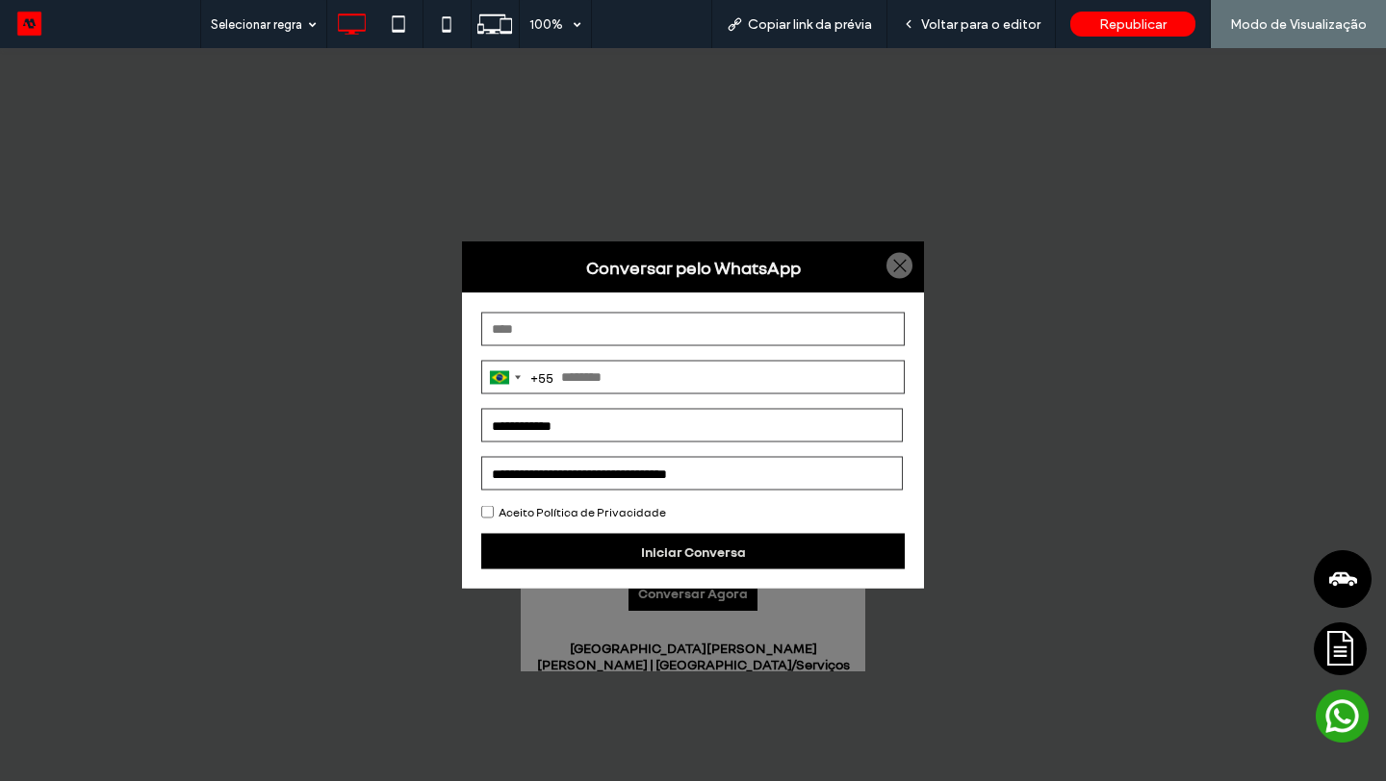
click at [901, 259] on div at bounding box center [899, 266] width 26 height 26
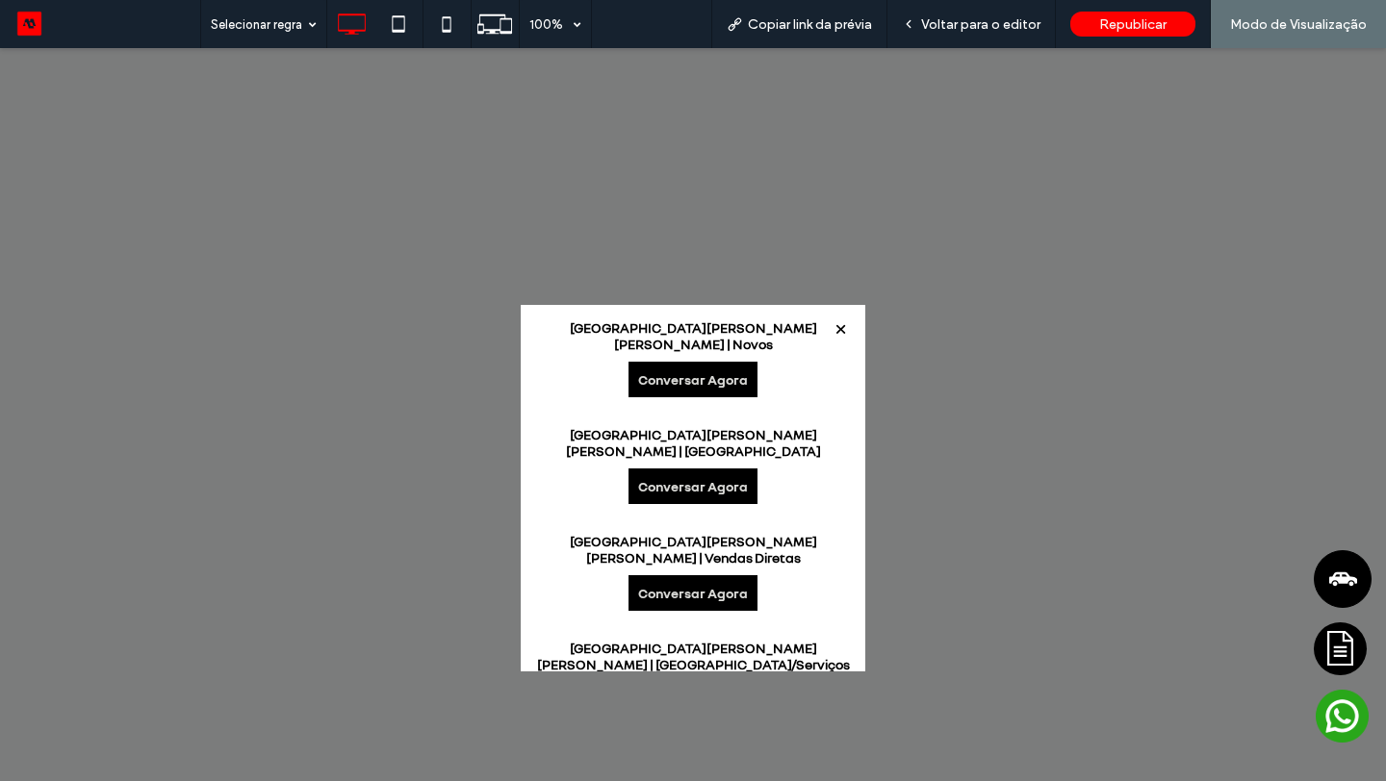
click at [684, 362] on link "Conversar Agora" at bounding box center [692, 380] width 129 height 36
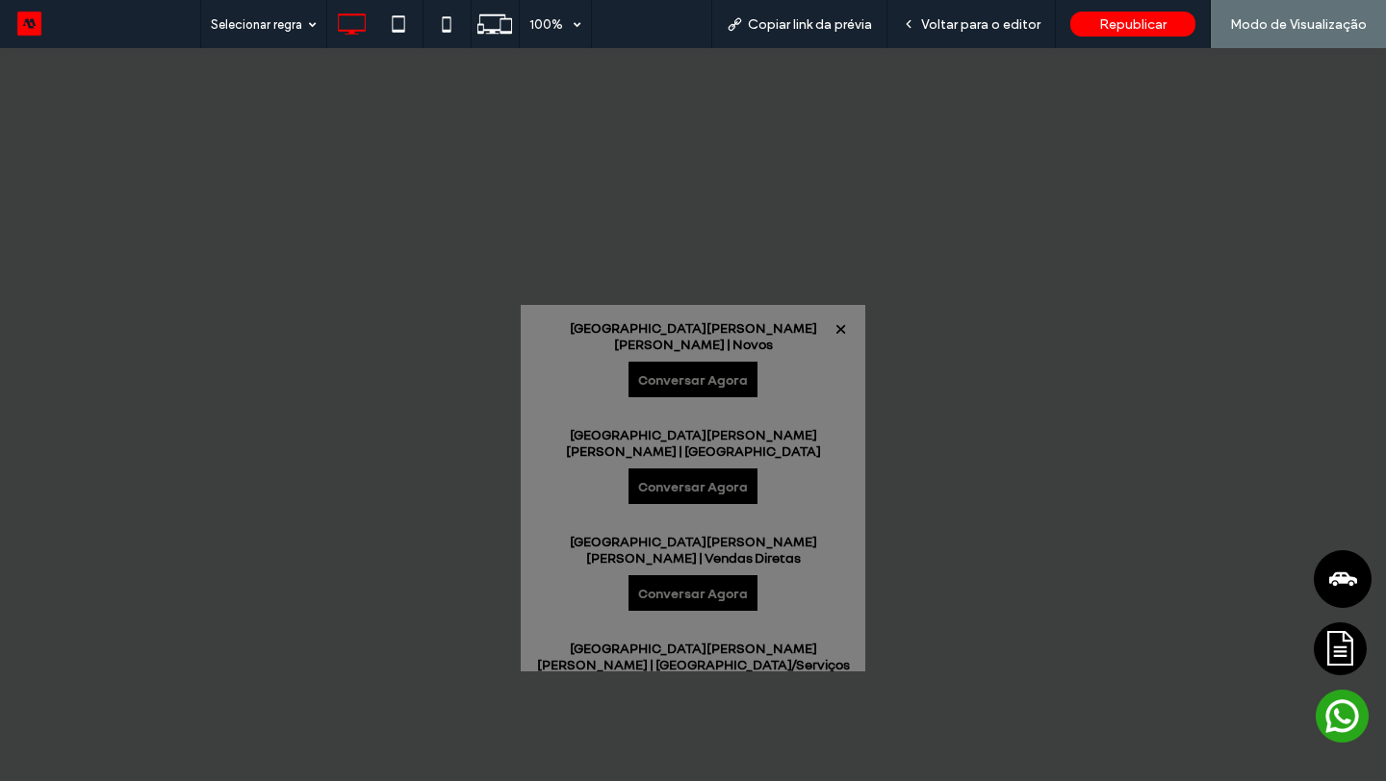
select select "*****"
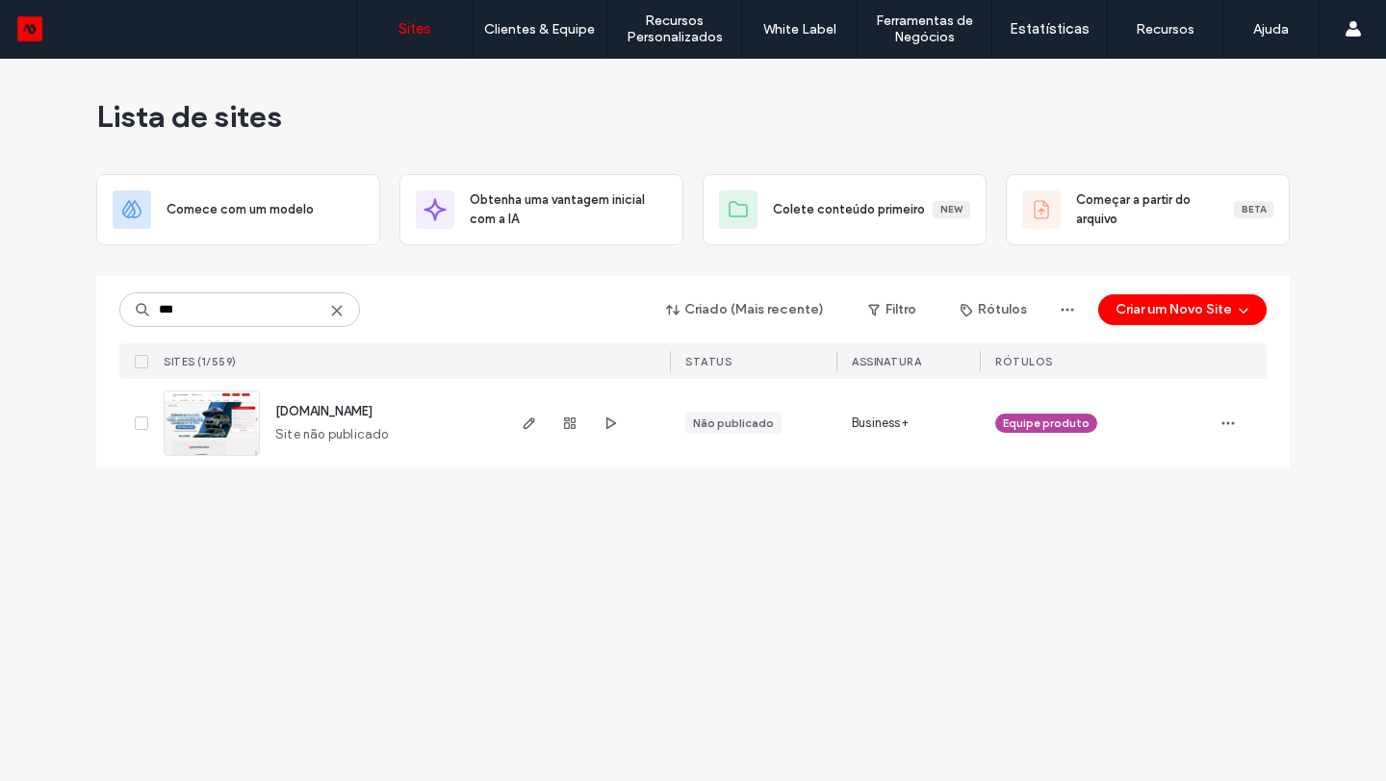
type input "***"
click at [306, 417] on span "showroom-site-demo.motorleads.co" at bounding box center [323, 411] width 97 height 14
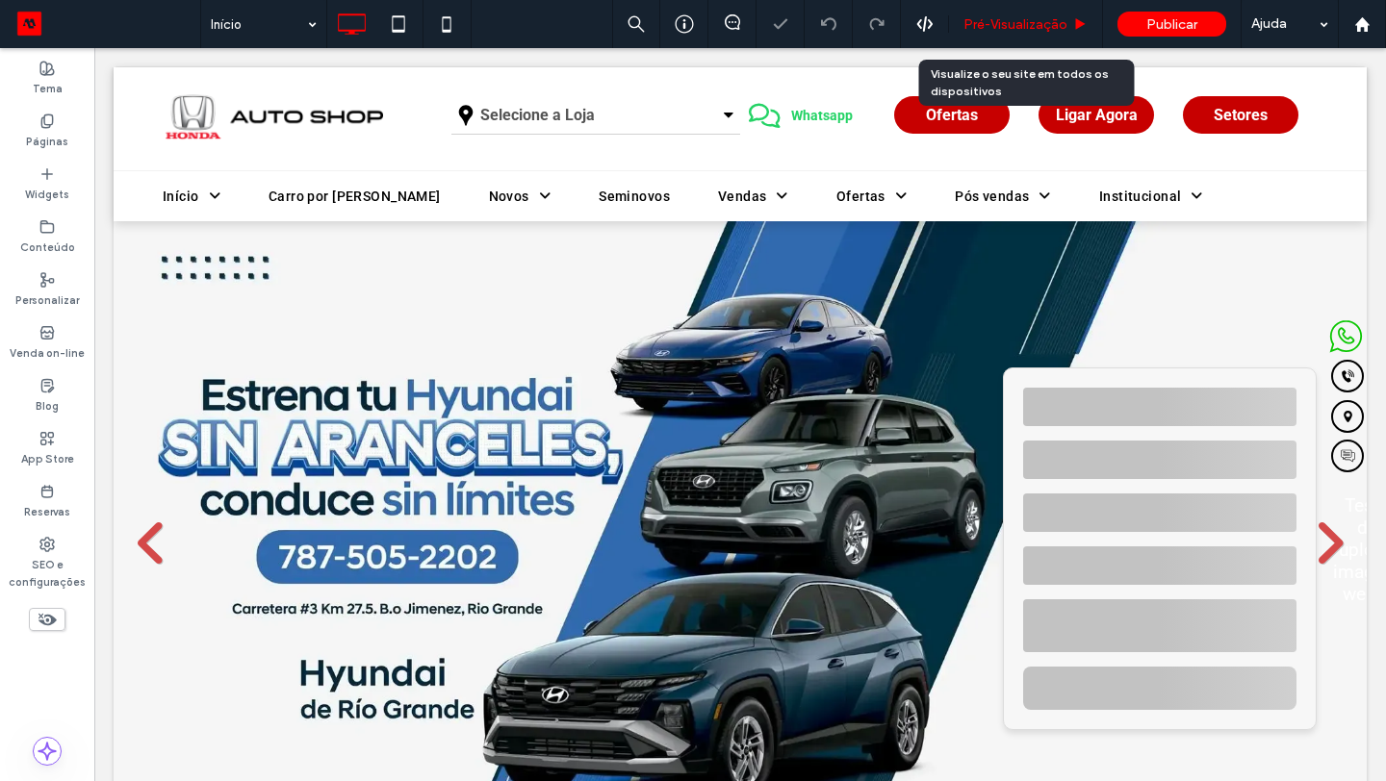
click at [1055, 25] on span "Pré-Visualizaçāo" at bounding box center [1015, 24] width 104 height 16
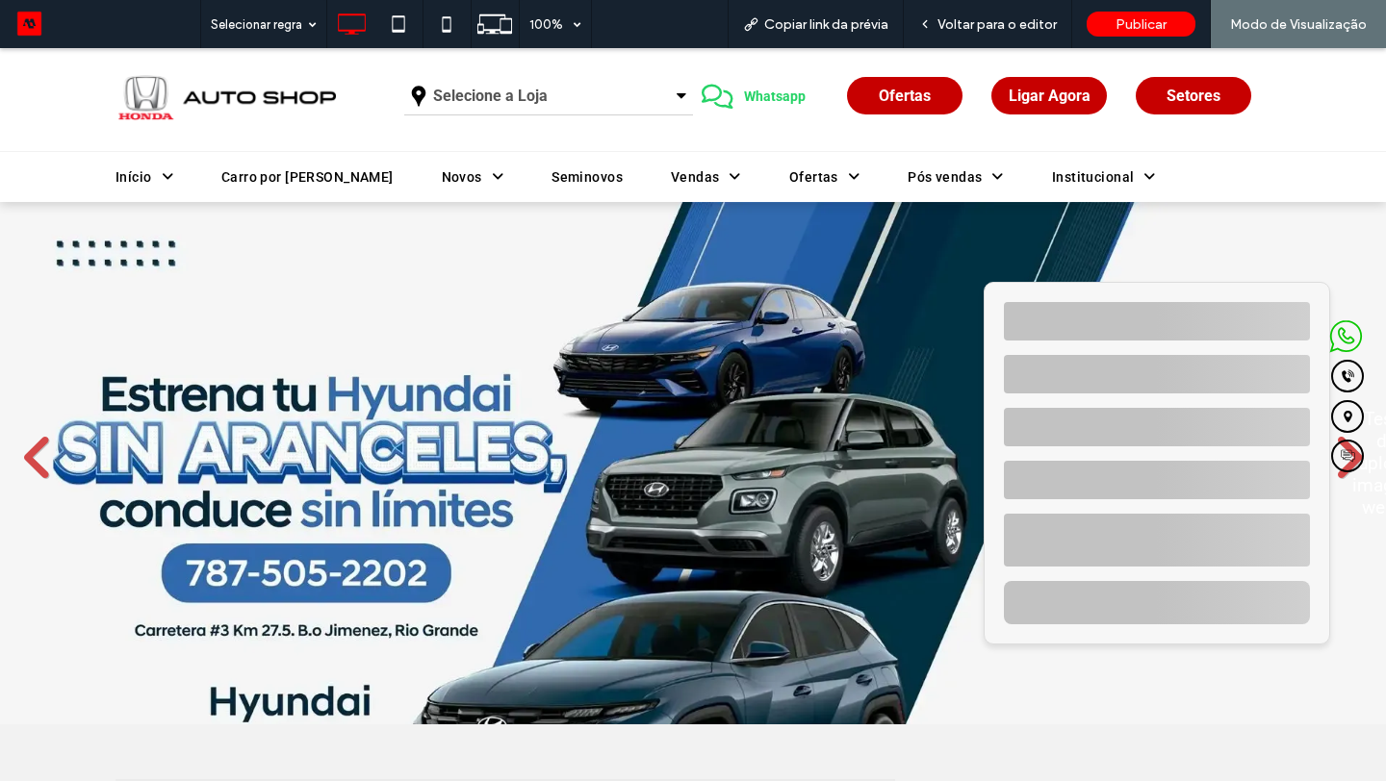
click at [788, 93] on span "Whatsapp" at bounding box center [774, 96] width 75 height 35
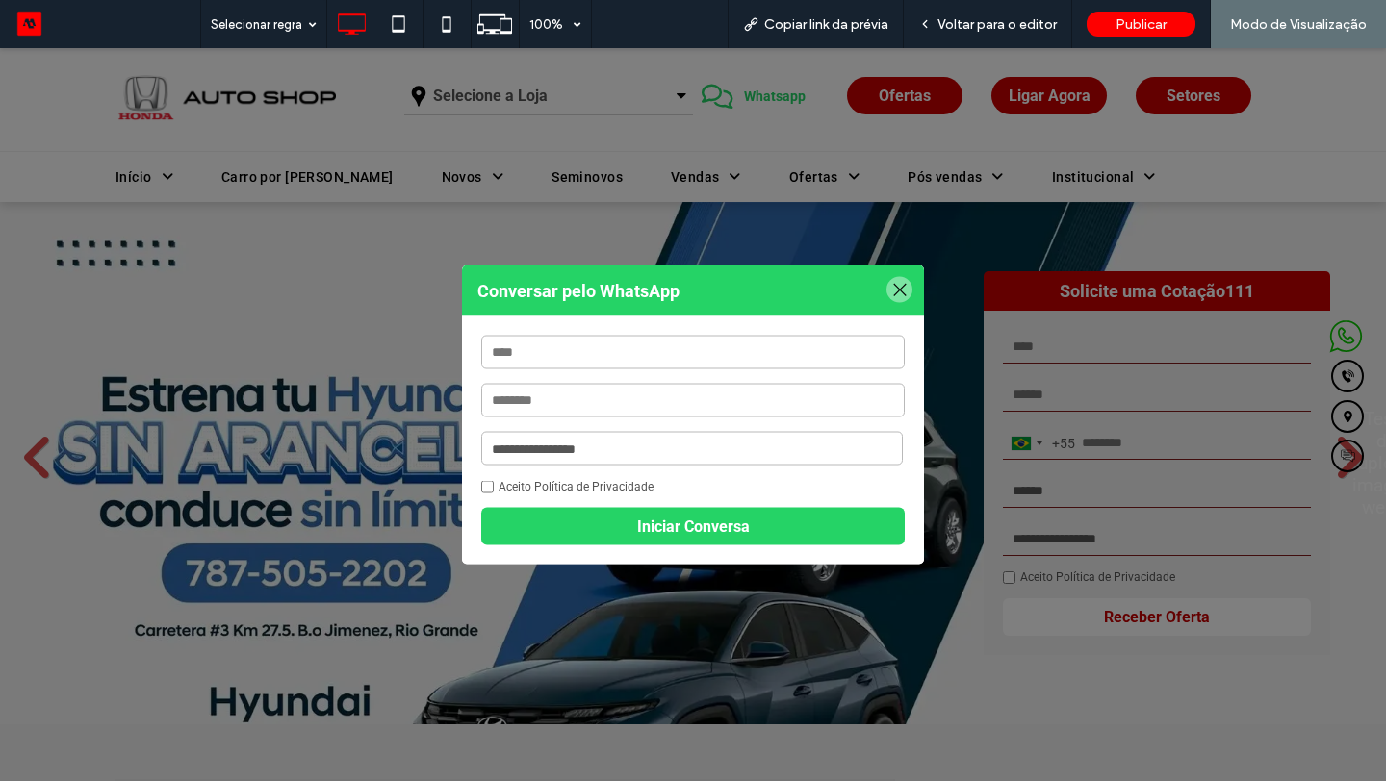
click at [713, 442] on select "**********" at bounding box center [692, 449] width 422 height 34
click at [902, 293] on div at bounding box center [899, 290] width 26 height 26
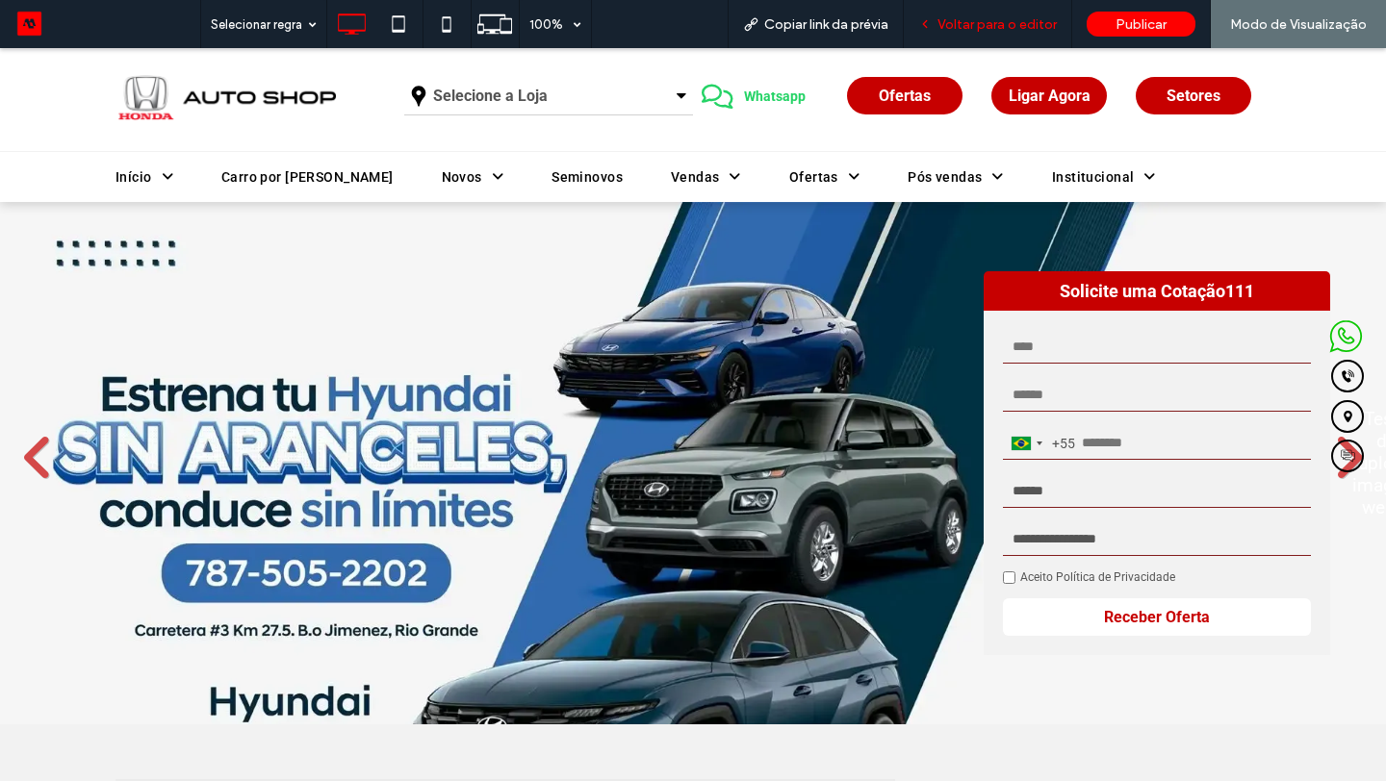
click at [1013, 26] on span "Voltar para o editor" at bounding box center [996, 24] width 119 height 16
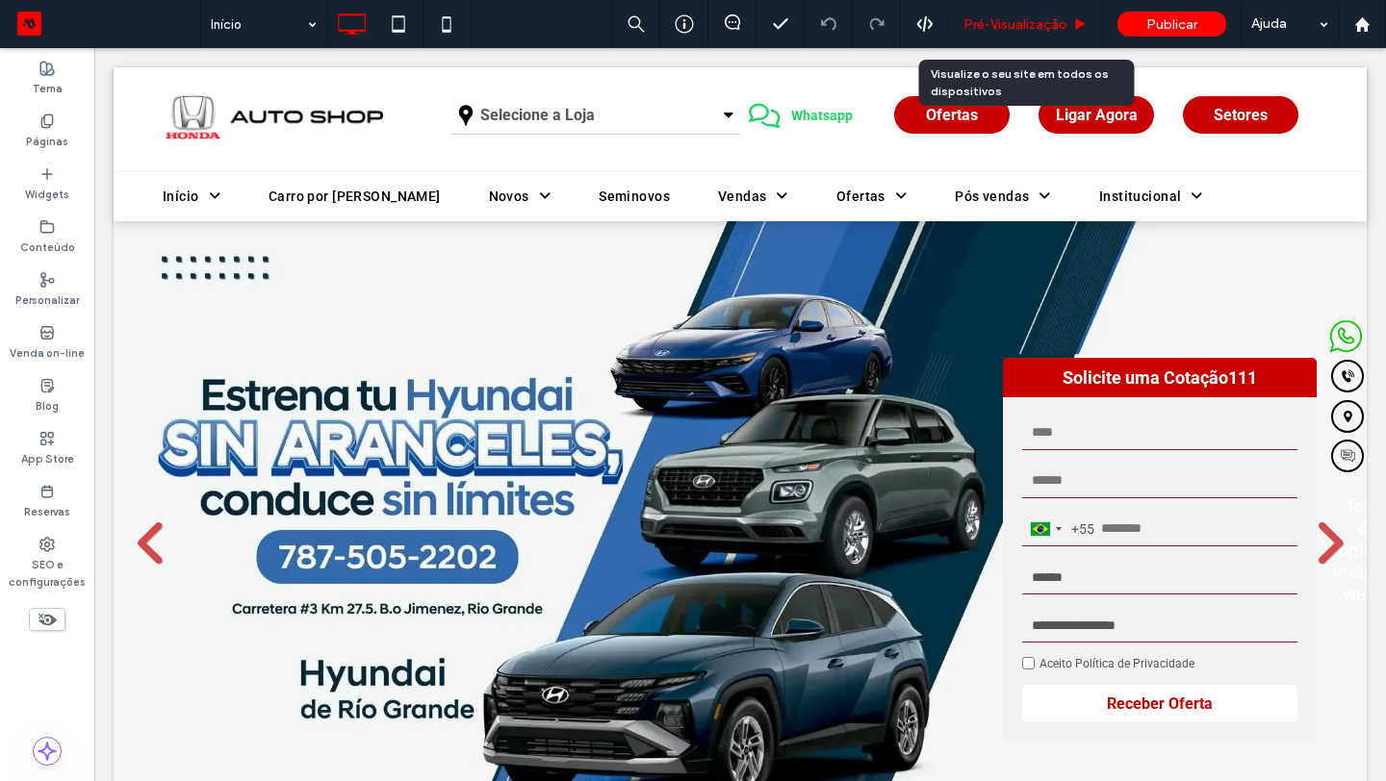
click at [1000, 23] on span "Pré-Visualizaçāo" at bounding box center [1015, 24] width 104 height 16
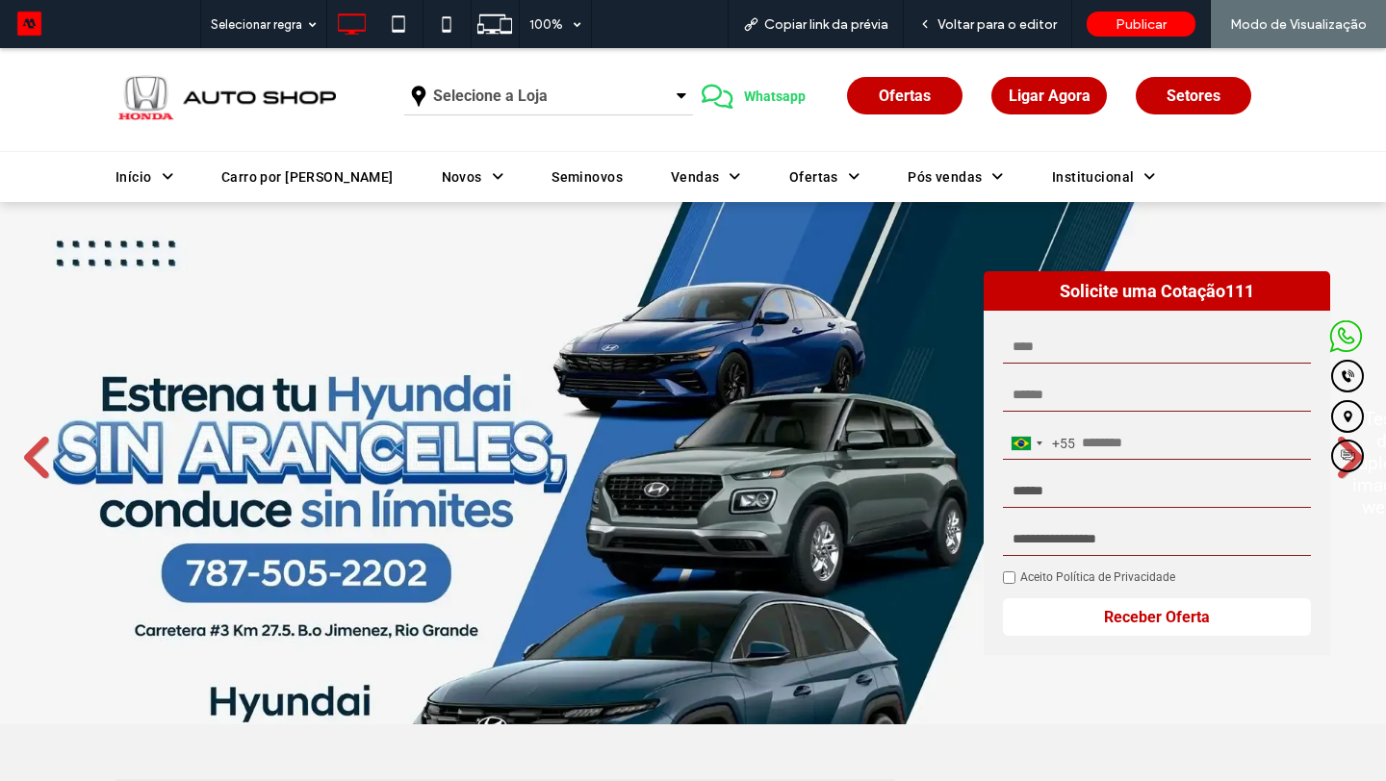
click at [1162, 83] on link "Setores" at bounding box center [1193, 96] width 115 height 38
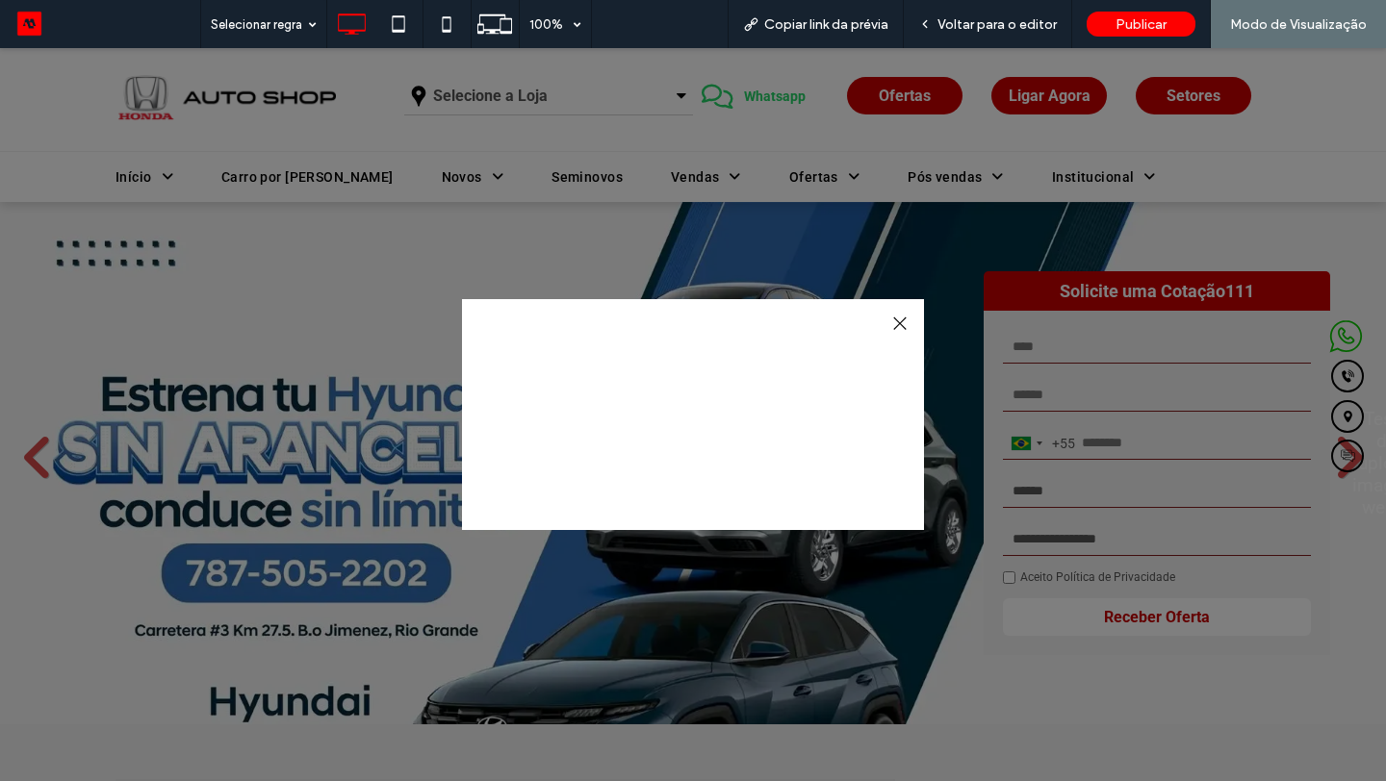
click at [896, 324] on div at bounding box center [899, 324] width 26 height 26
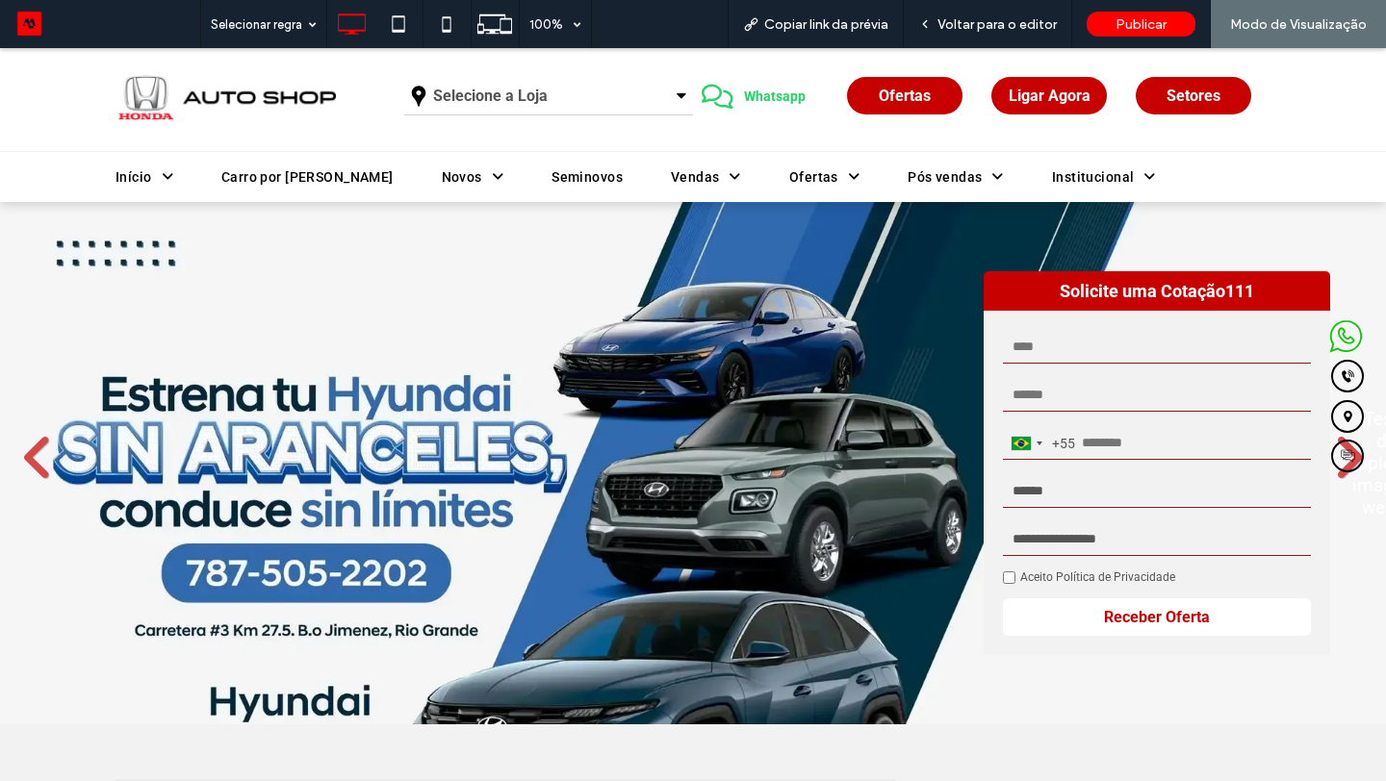
click at [774, 89] on span "Whatsapp" at bounding box center [774, 96] width 75 height 35
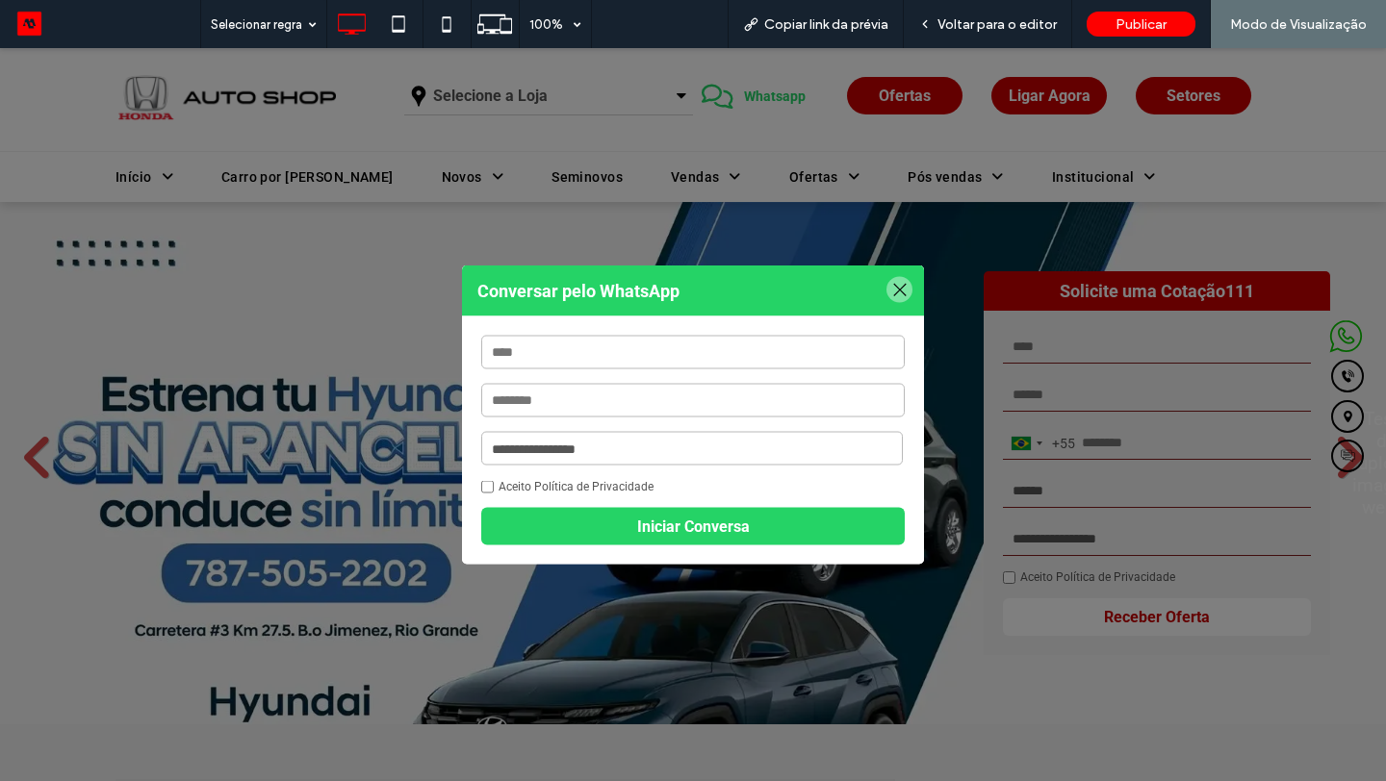
click at [899, 287] on div at bounding box center [899, 290] width 26 height 26
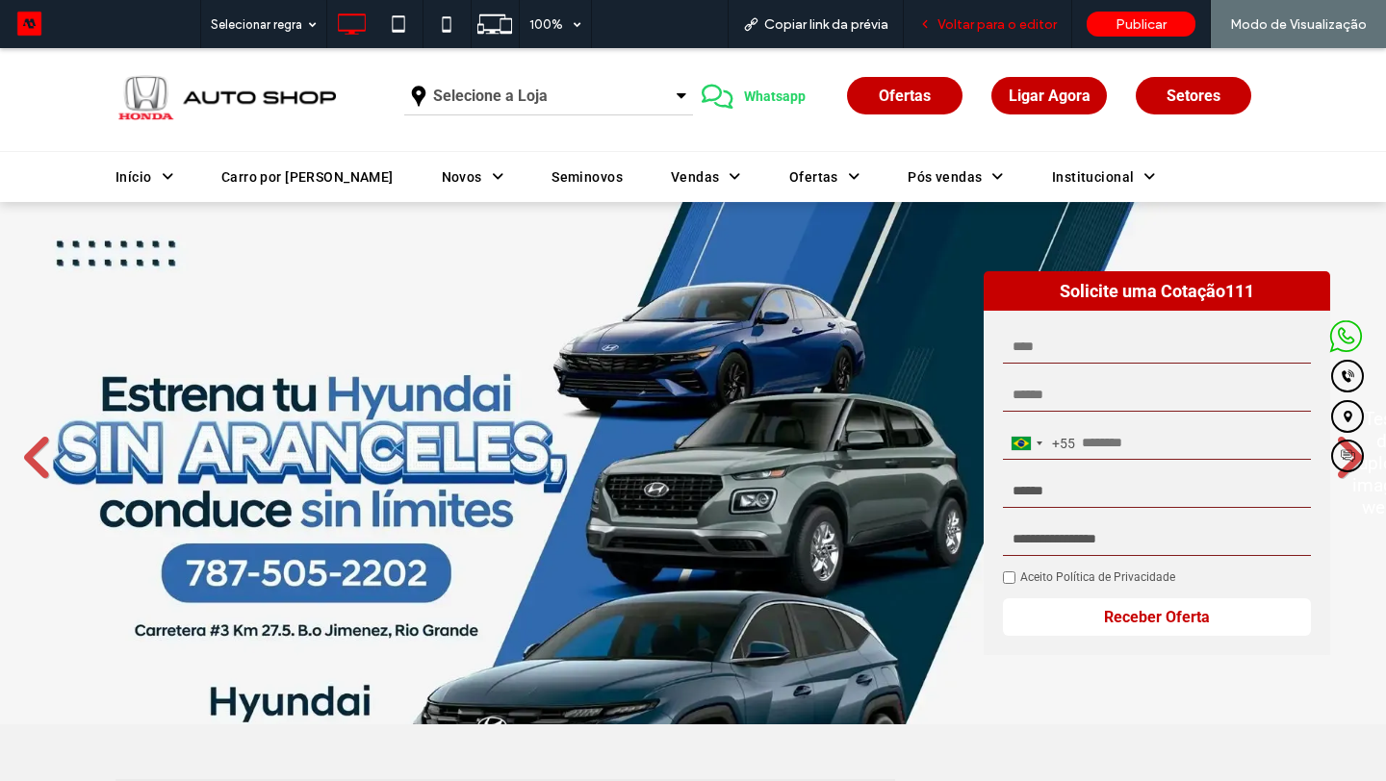
click at [989, 28] on span "Voltar para o editor" at bounding box center [996, 24] width 119 height 16
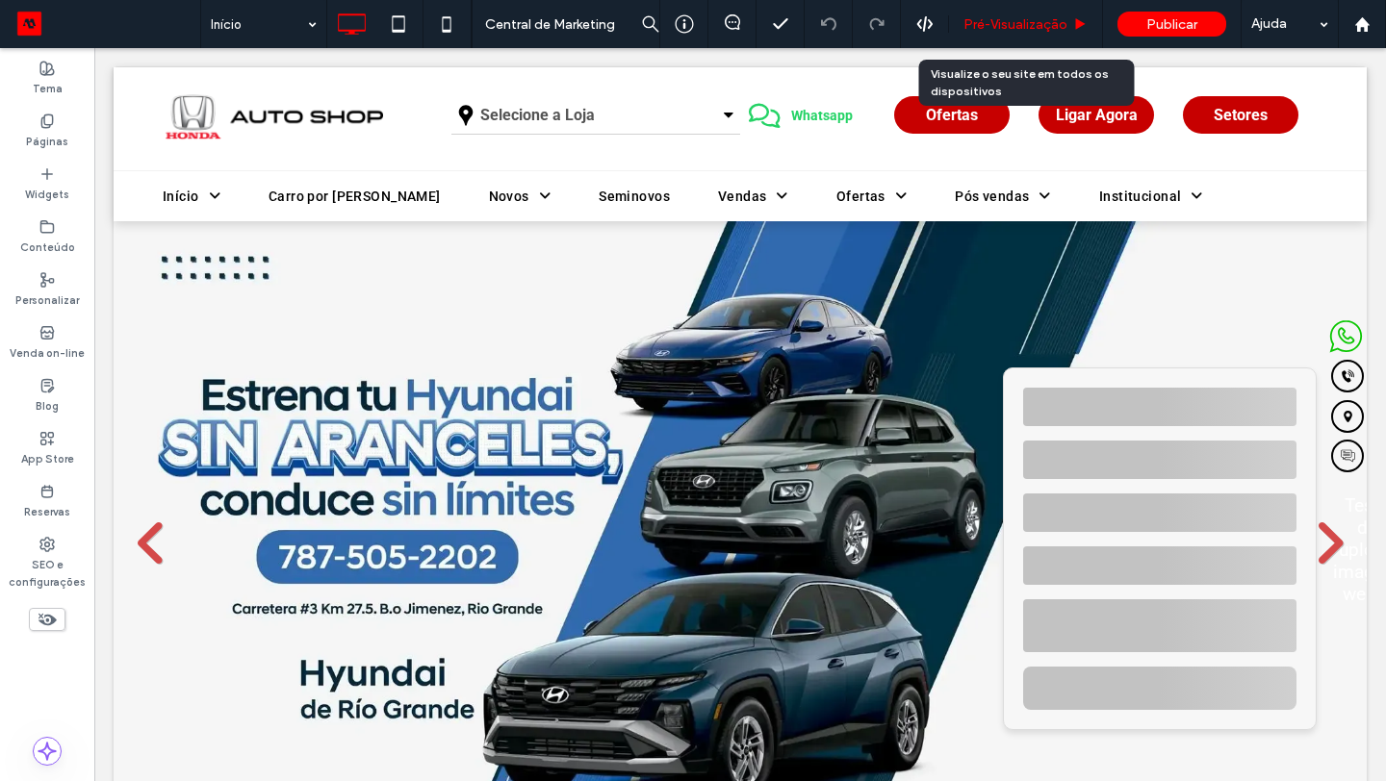
click at [1024, 22] on span "Pré-Visualizaçāo" at bounding box center [1015, 24] width 104 height 16
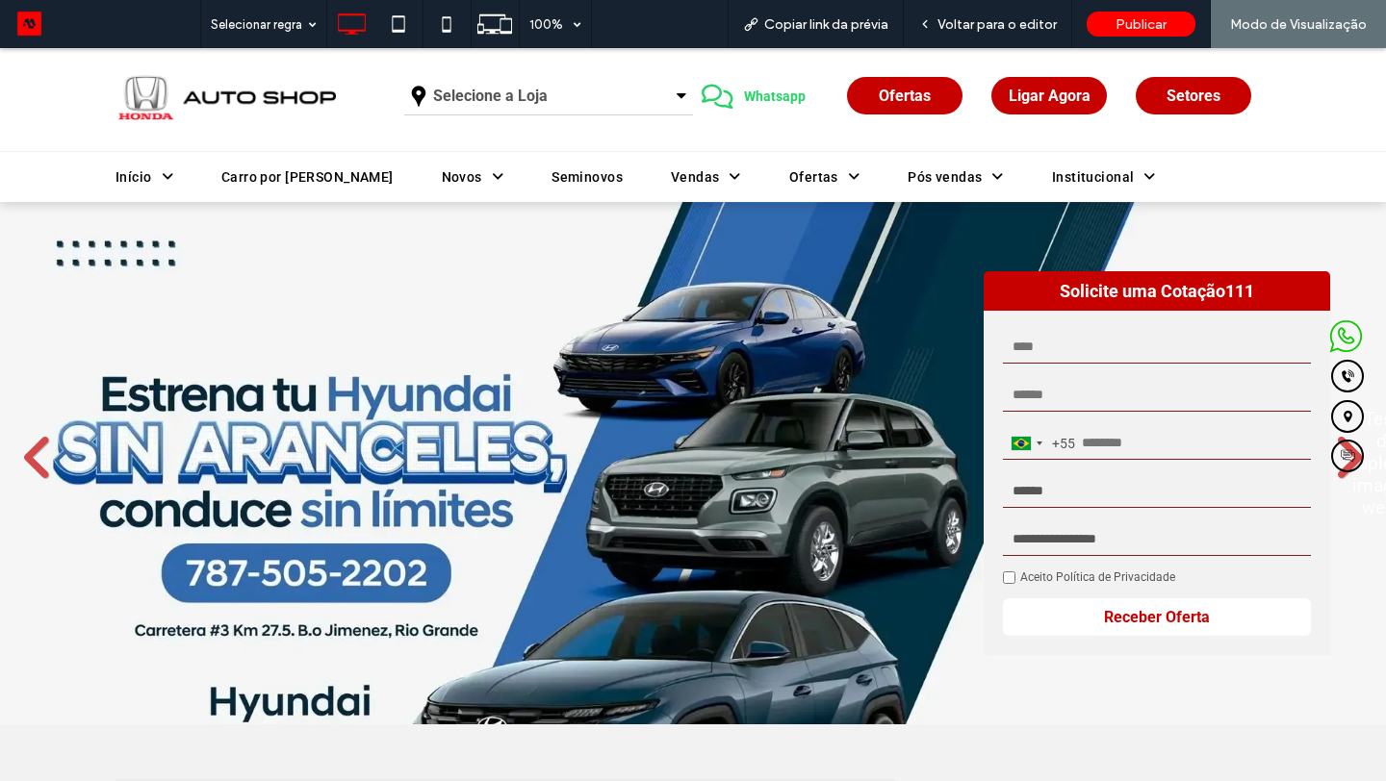
click at [782, 100] on span "Whatsapp" at bounding box center [774, 96] width 75 height 35
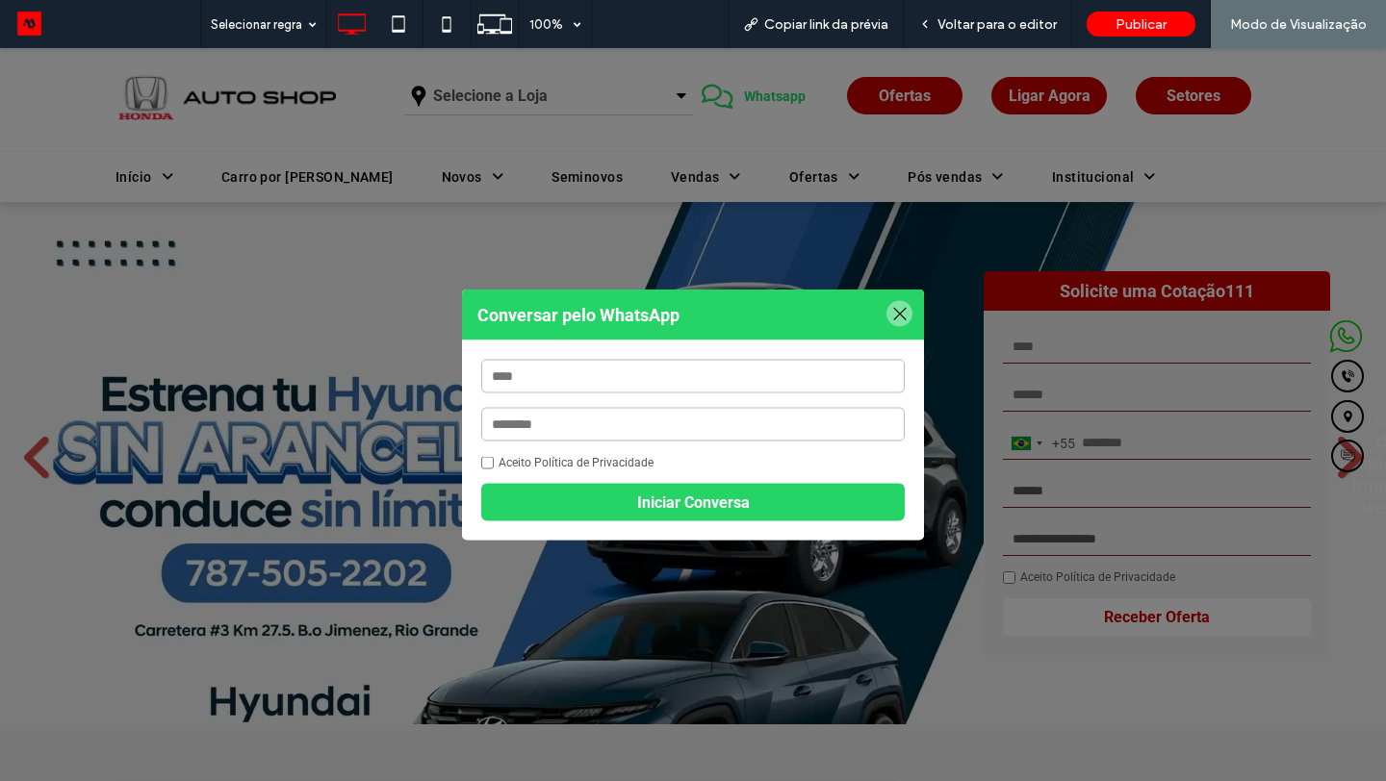
click at [602, 364] on input "text" at bounding box center [692, 377] width 423 height 34
type input "**********"
click at [627, 421] on input "text" at bounding box center [692, 425] width 423 height 34
type input "**********"
click at [521, 484] on button "Iniciar Conversa" at bounding box center [692, 503] width 423 height 38
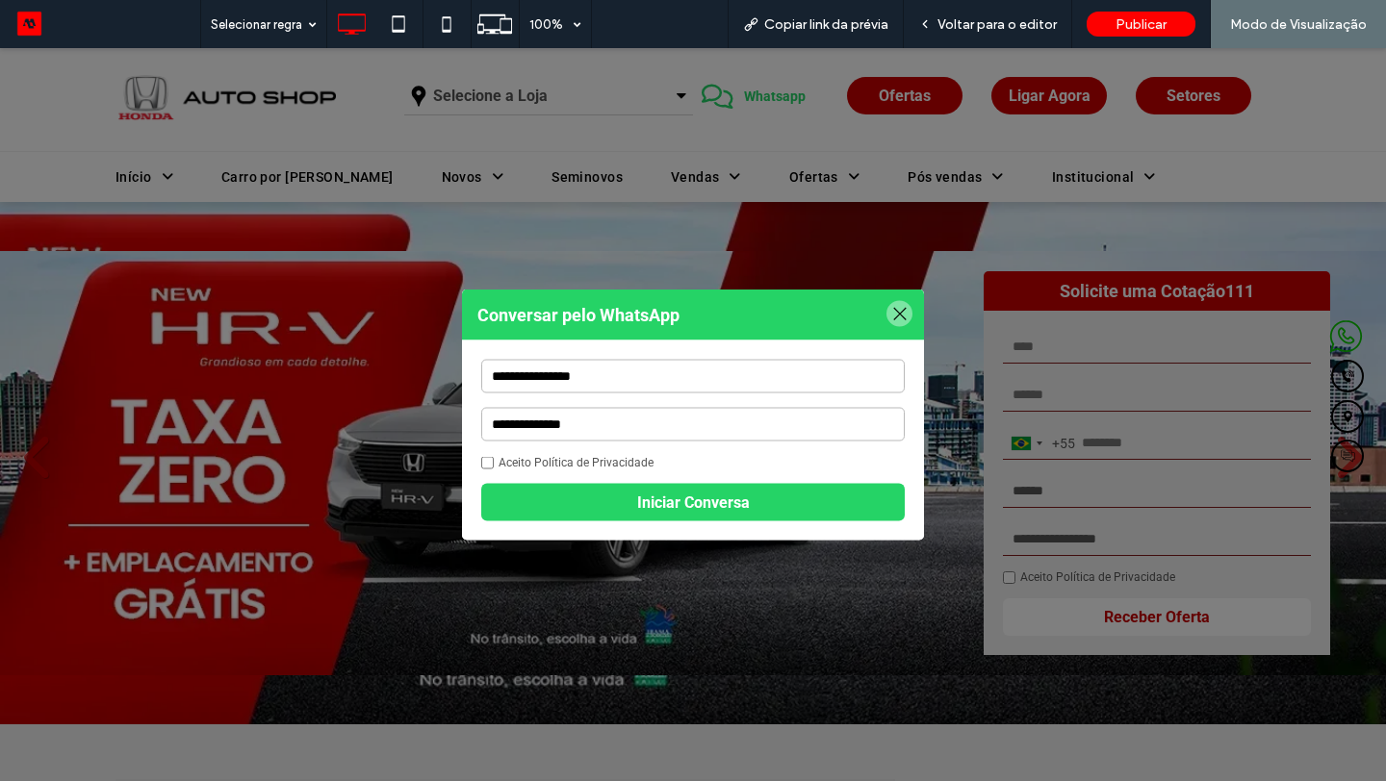
click at [896, 315] on div at bounding box center [899, 314] width 26 height 26
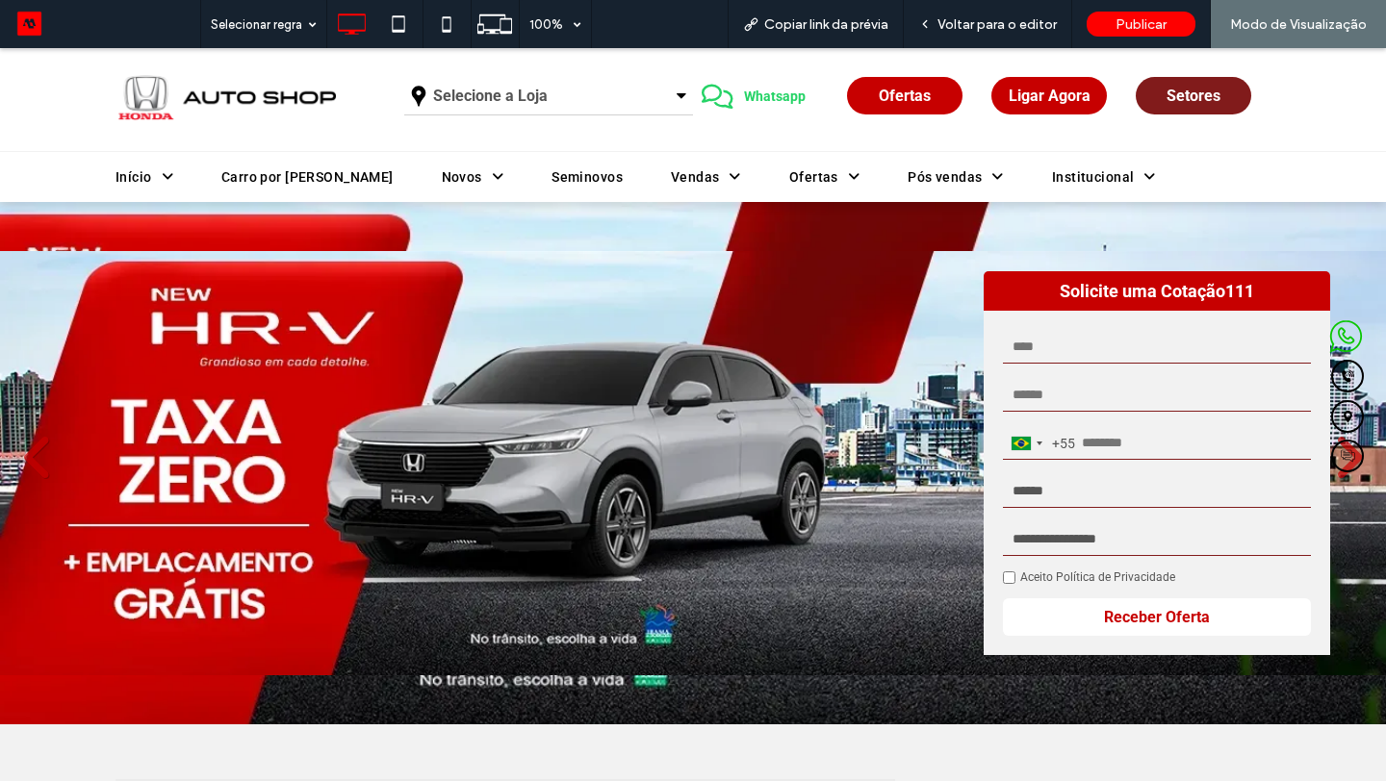
click at [1157, 108] on link "Setores" at bounding box center [1193, 96] width 115 height 38
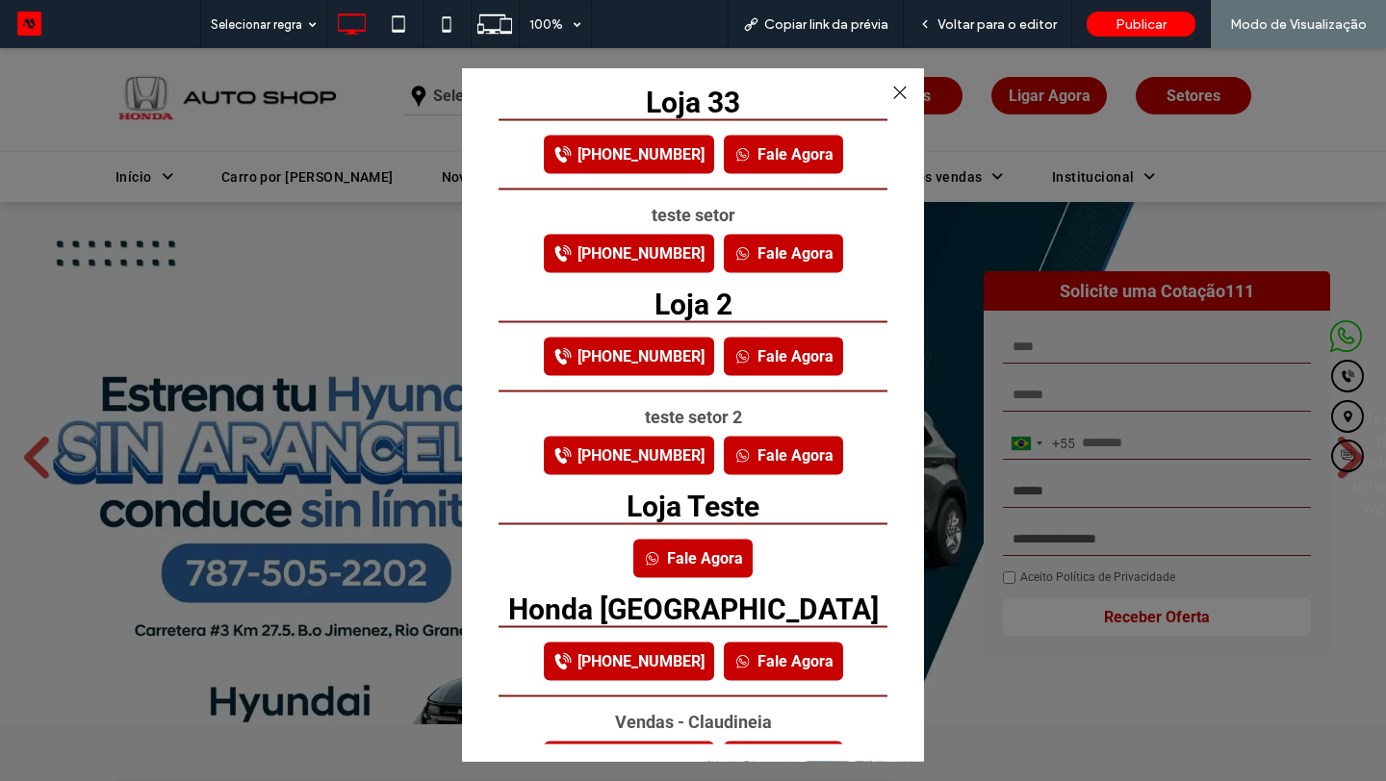
click at [766, 254] on link "Fale Agora" at bounding box center [783, 253] width 119 height 38
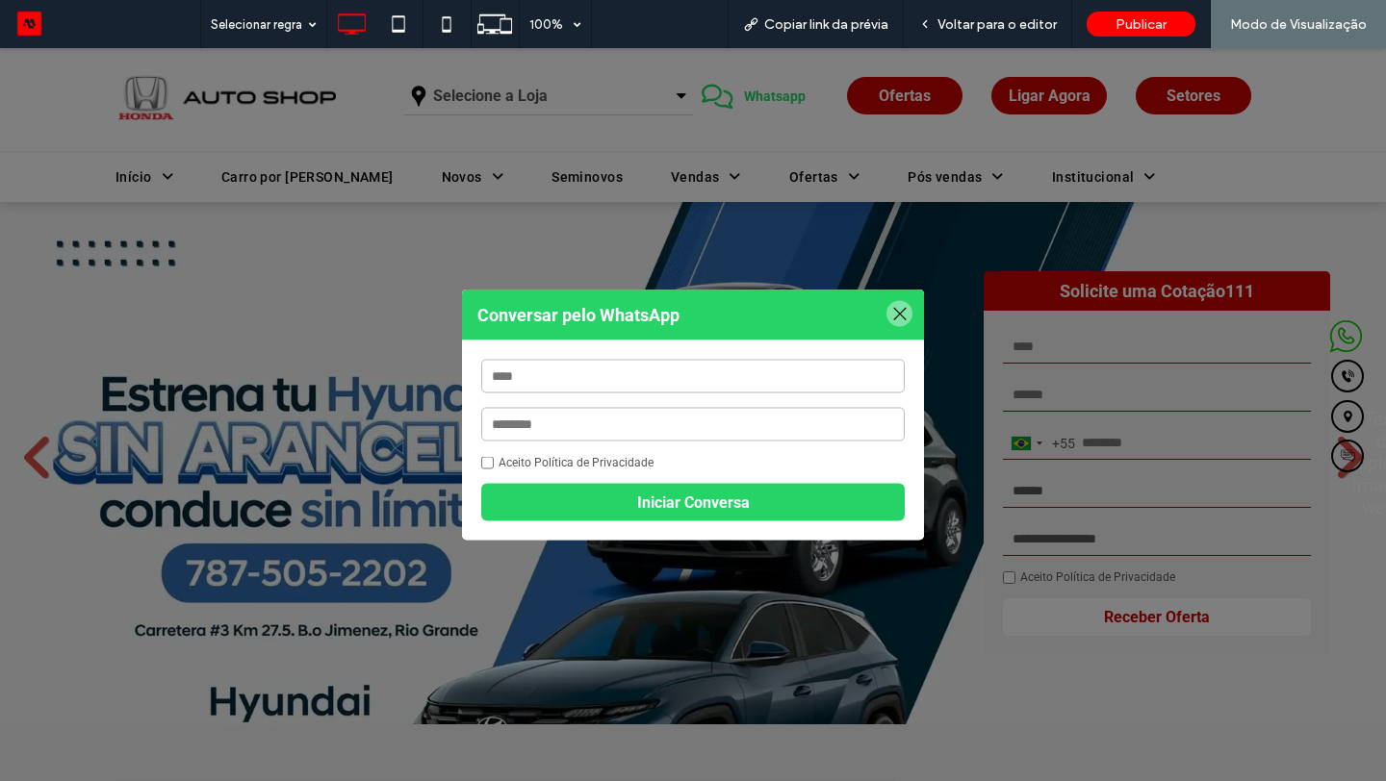
click at [681, 373] on input "text" at bounding box center [692, 377] width 423 height 34
type input "**********"
click at [659, 424] on input "text" at bounding box center [692, 425] width 423 height 34
type input "**********"
click at [537, 503] on button "Iniciar Conversa" at bounding box center [692, 503] width 423 height 38
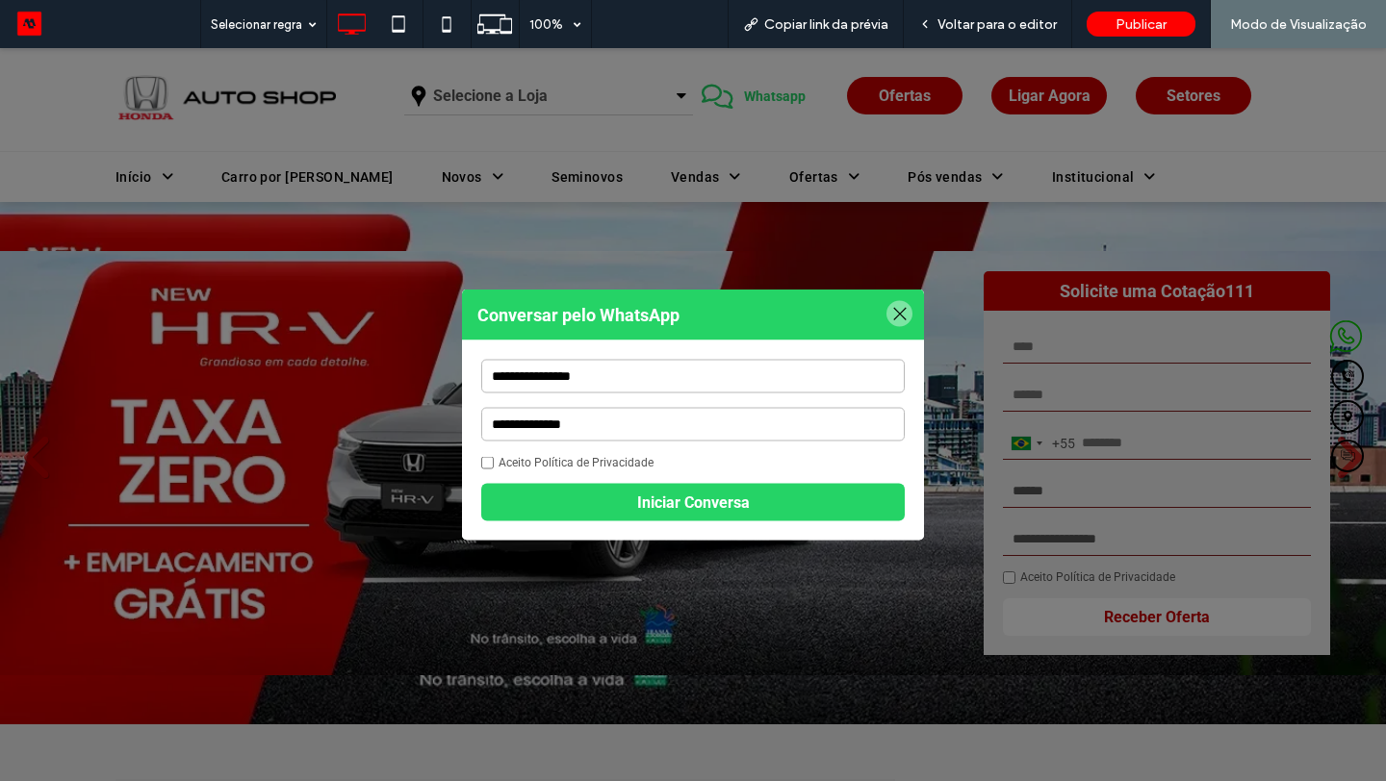
click at [896, 307] on div at bounding box center [899, 314] width 26 height 26
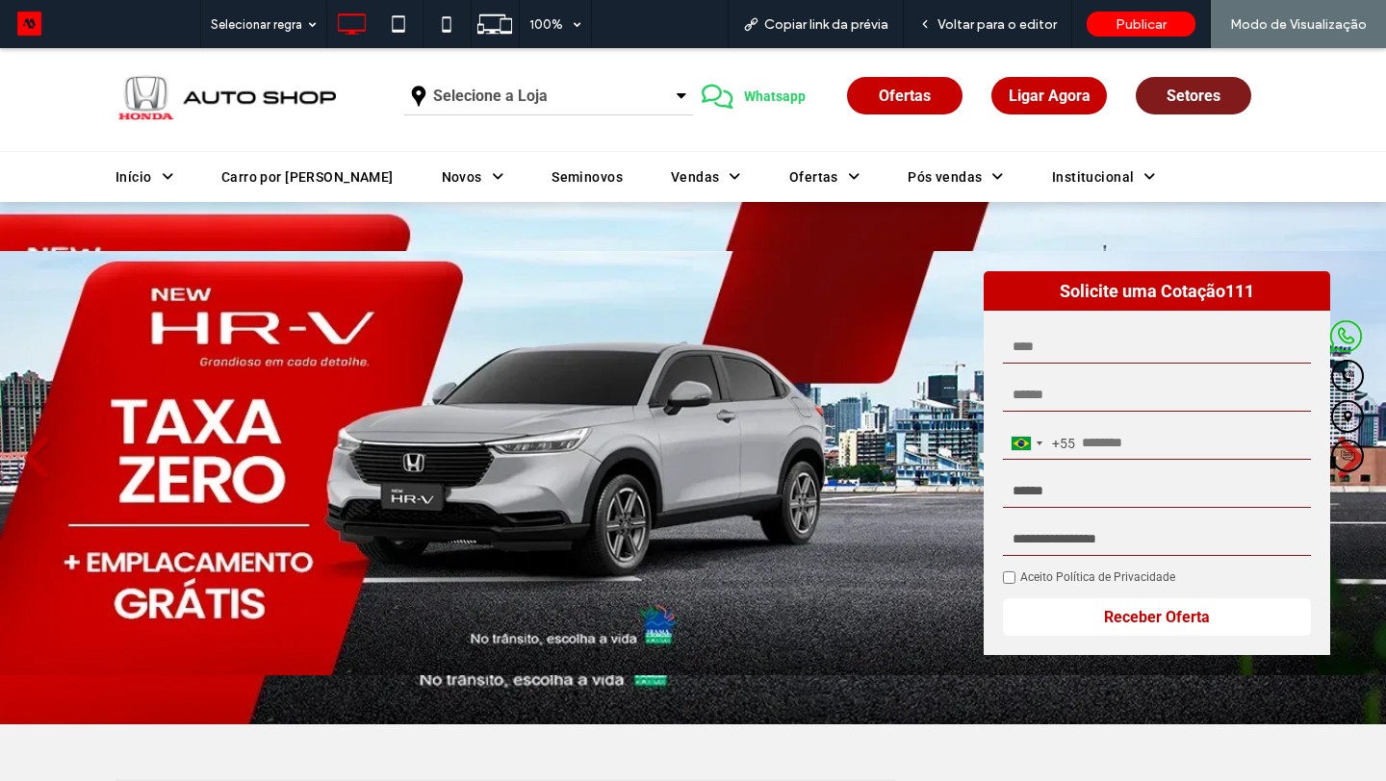
click at [1147, 96] on link "Setores" at bounding box center [1193, 96] width 115 height 38
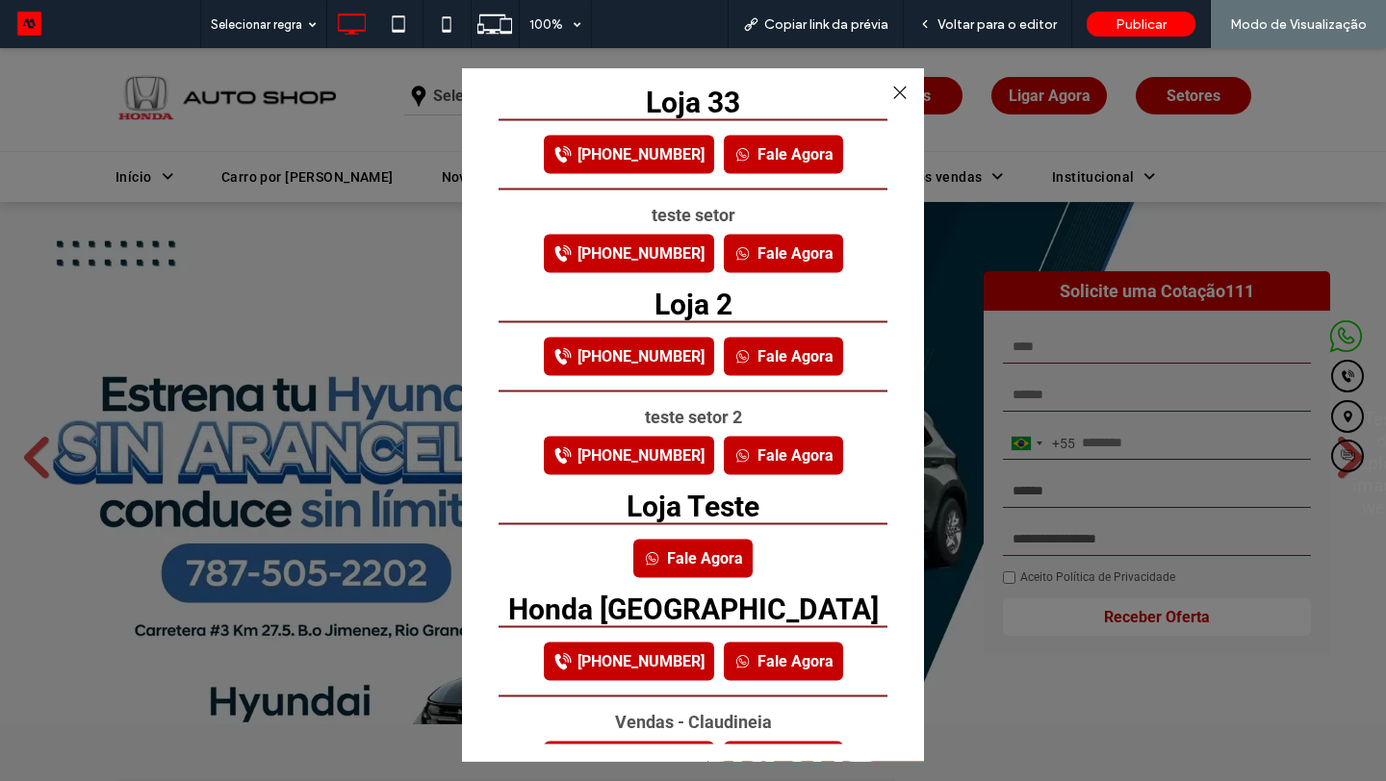
click at [768, 457] on link "Fale Agora" at bounding box center [783, 455] width 119 height 38
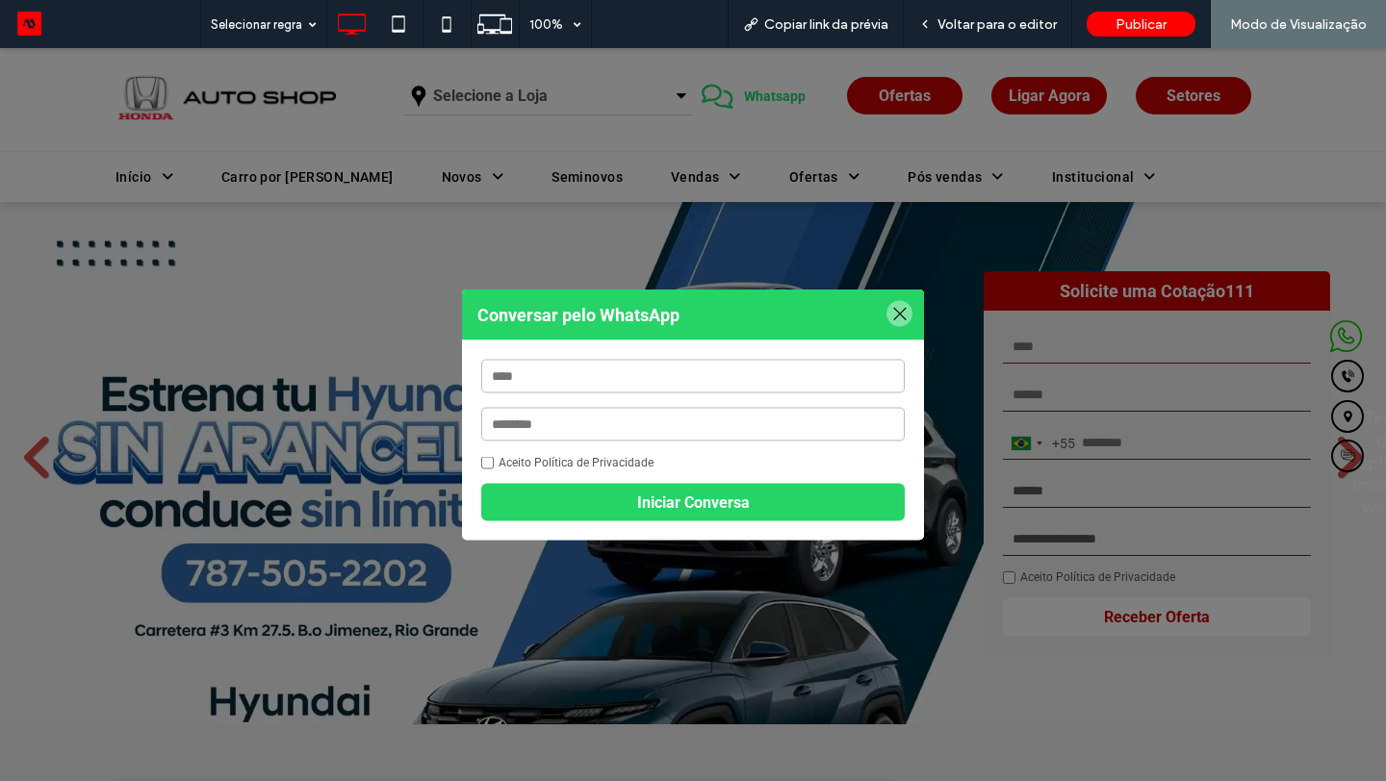
click at [651, 367] on input "text" at bounding box center [692, 377] width 423 height 34
type input "**********"
click at [655, 419] on input "text" at bounding box center [692, 425] width 423 height 34
type input "**********"
click at [530, 510] on button "Iniciar Conversa" at bounding box center [692, 503] width 423 height 38
